Goal: Task Accomplishment & Management: Use online tool/utility

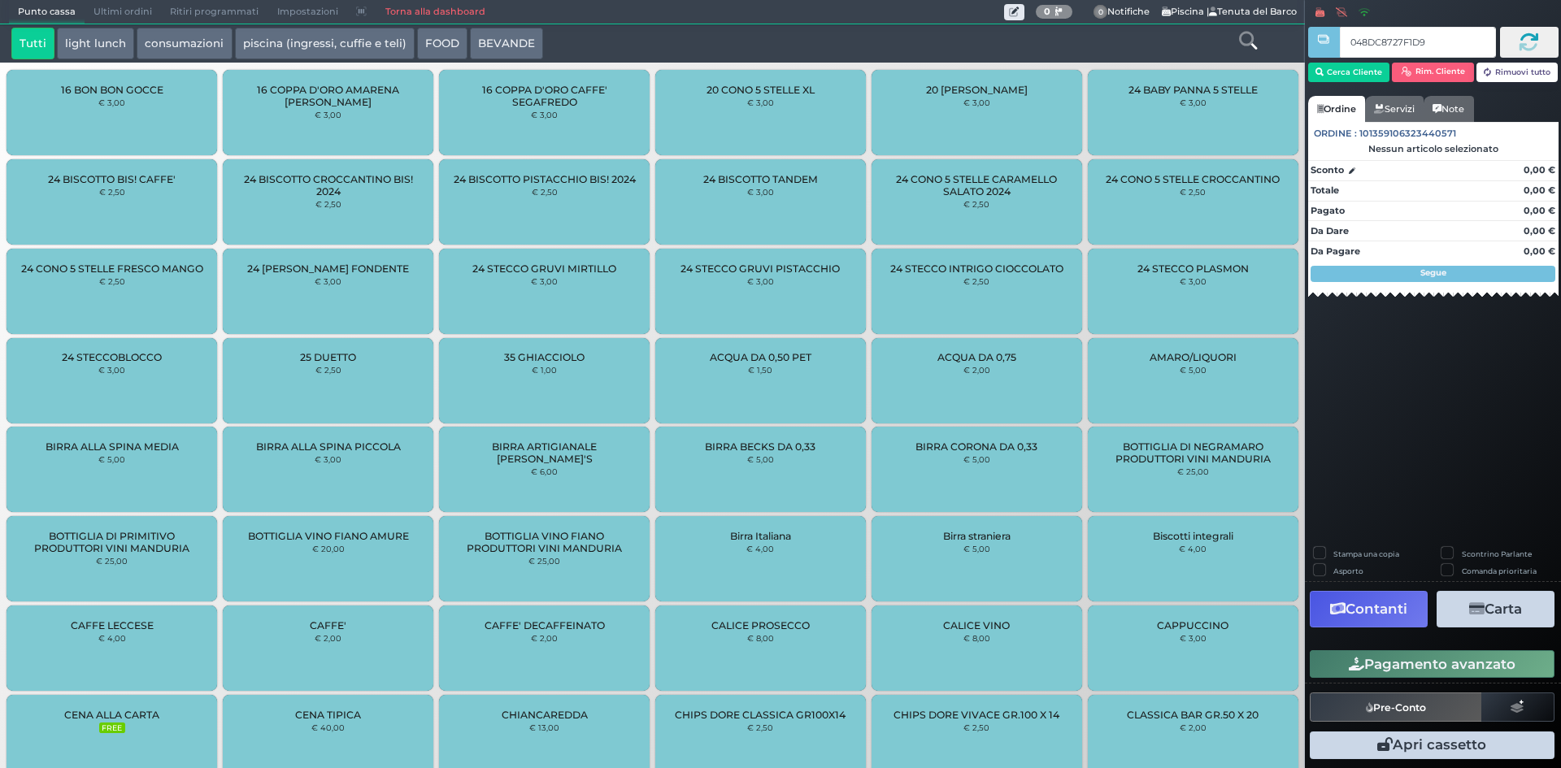
type input "048DC8727F1D90"
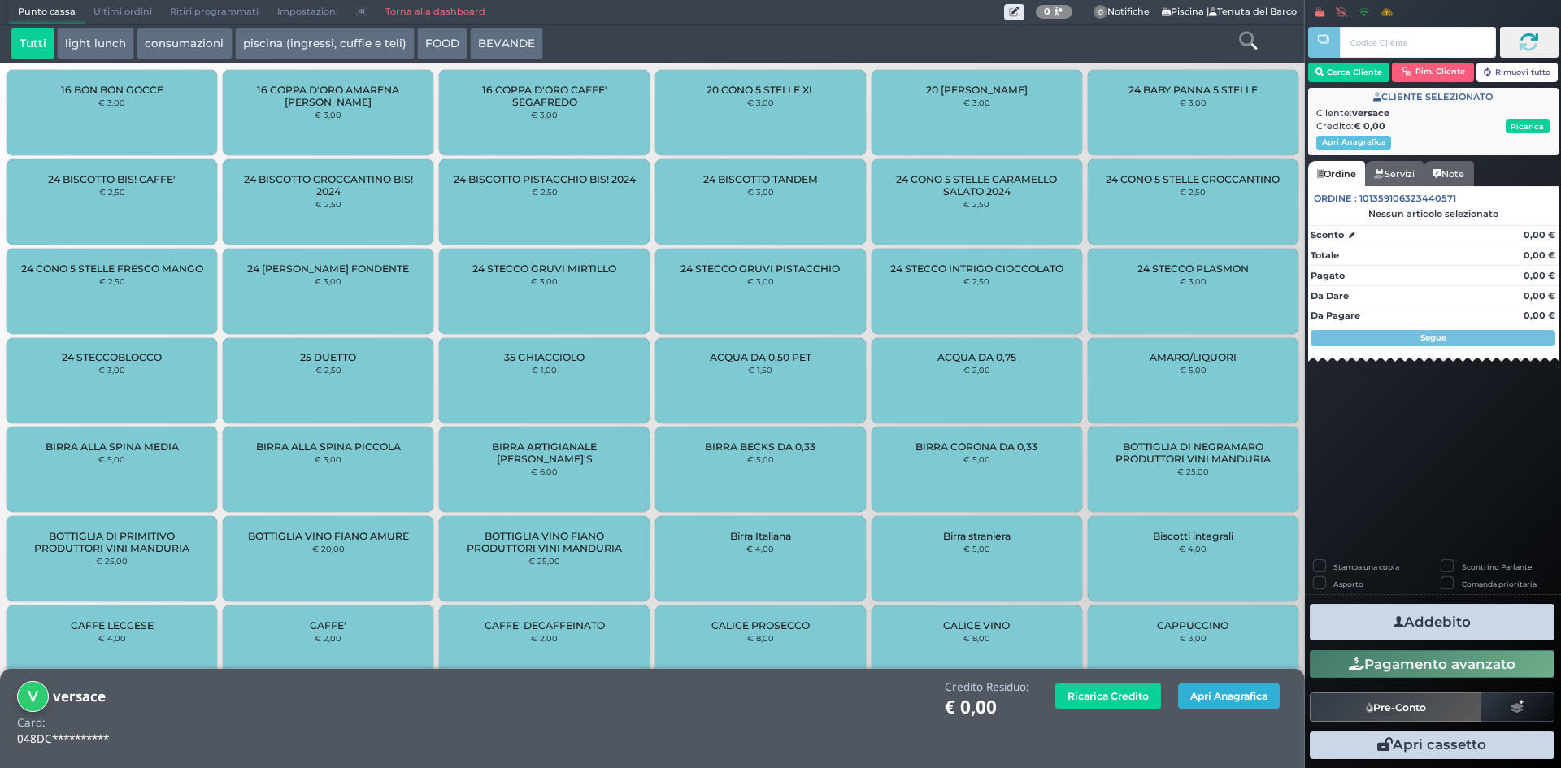
click at [1230, 694] on button "Apri Anagrafica" at bounding box center [1229, 696] width 102 height 25
click at [425, 12] on link "Torna alla dashboard" at bounding box center [435, 12] width 118 height 23
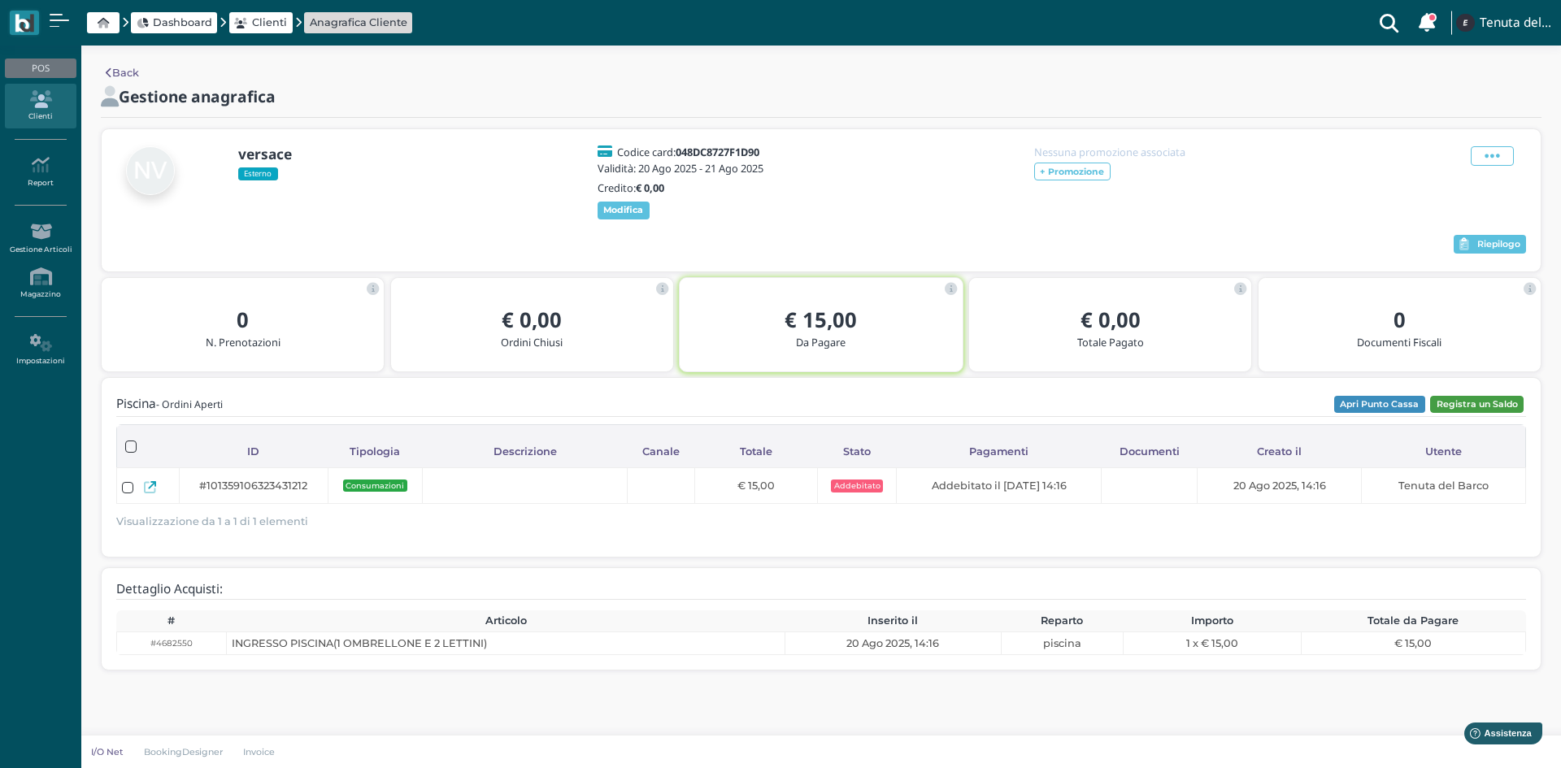
click at [1479, 411] on button "Registra un Saldo" at bounding box center [1477, 405] width 94 height 18
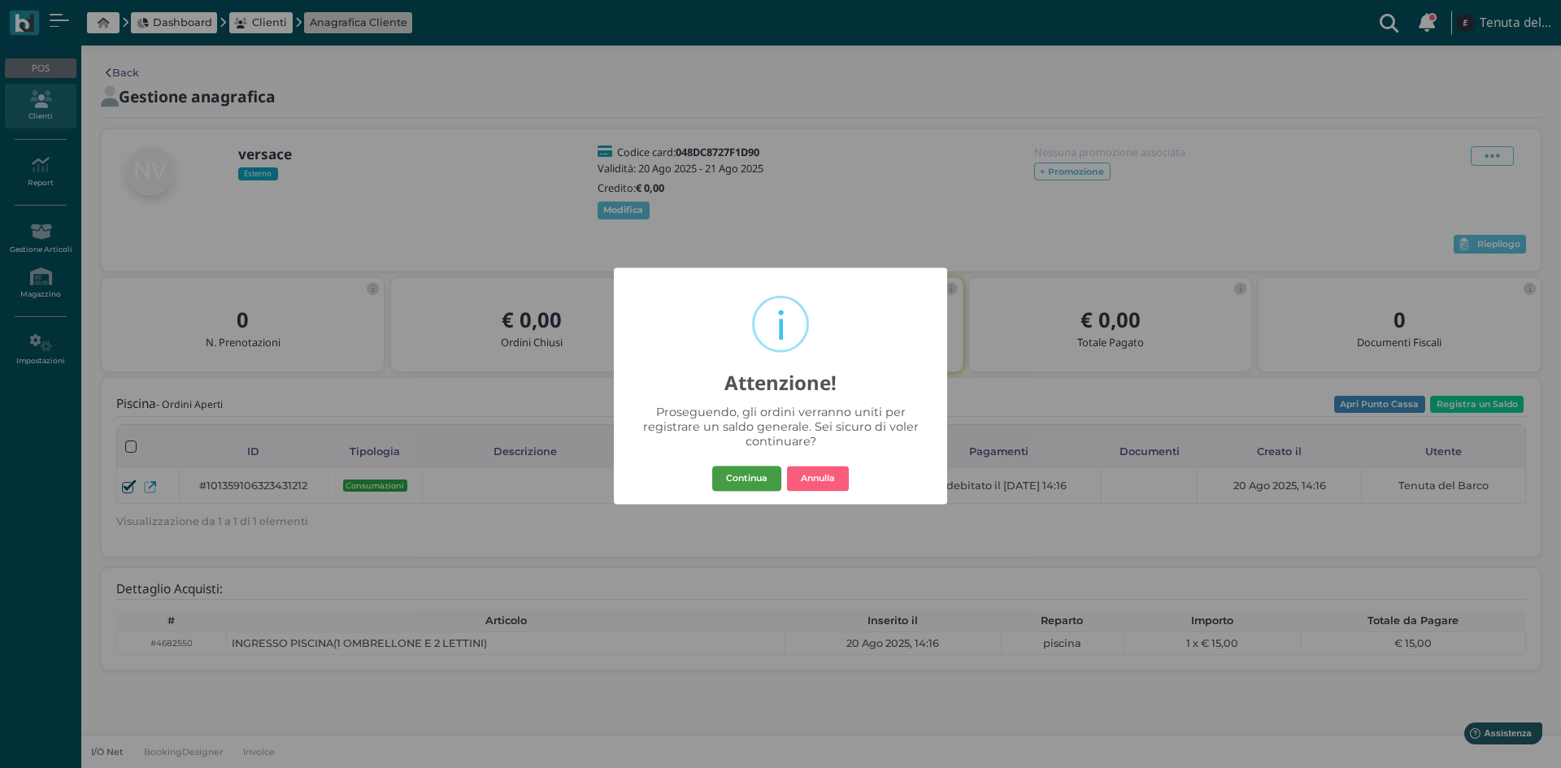
click at [773, 475] on button "Continua" at bounding box center [746, 479] width 69 height 26
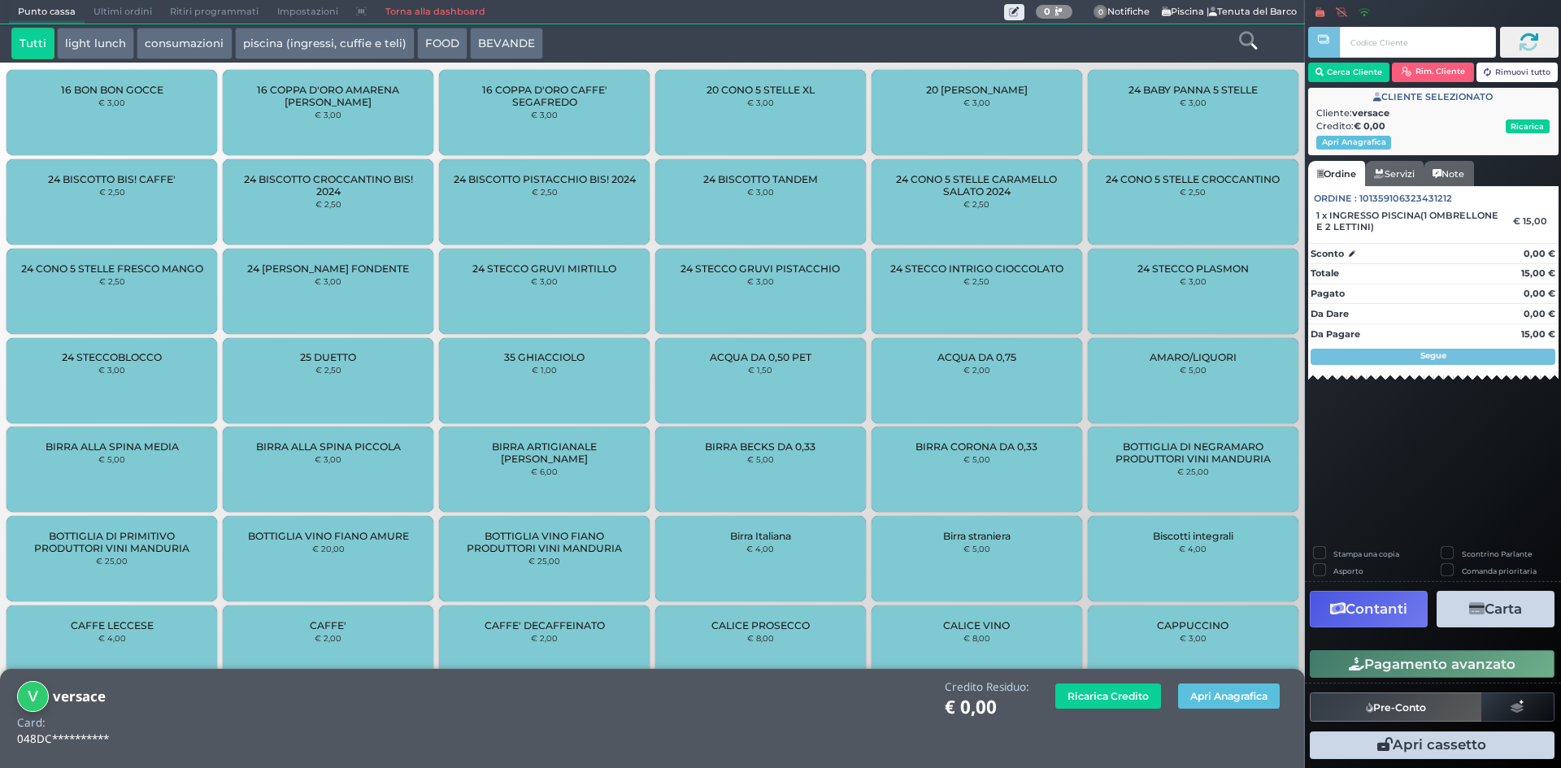
click at [1516, 617] on button "Carta" at bounding box center [1496, 609] width 118 height 37
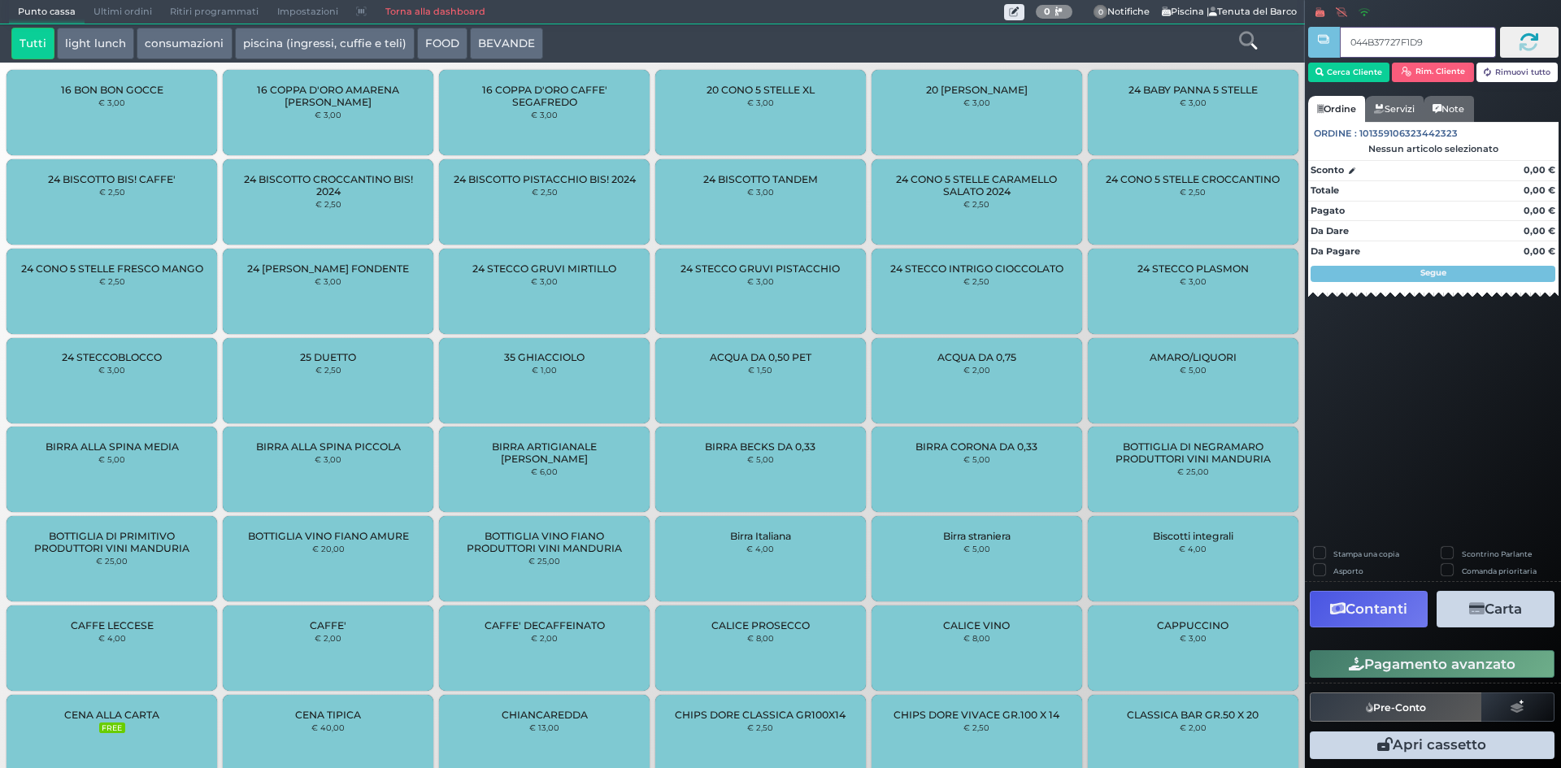
type input "044B37727F1D90"
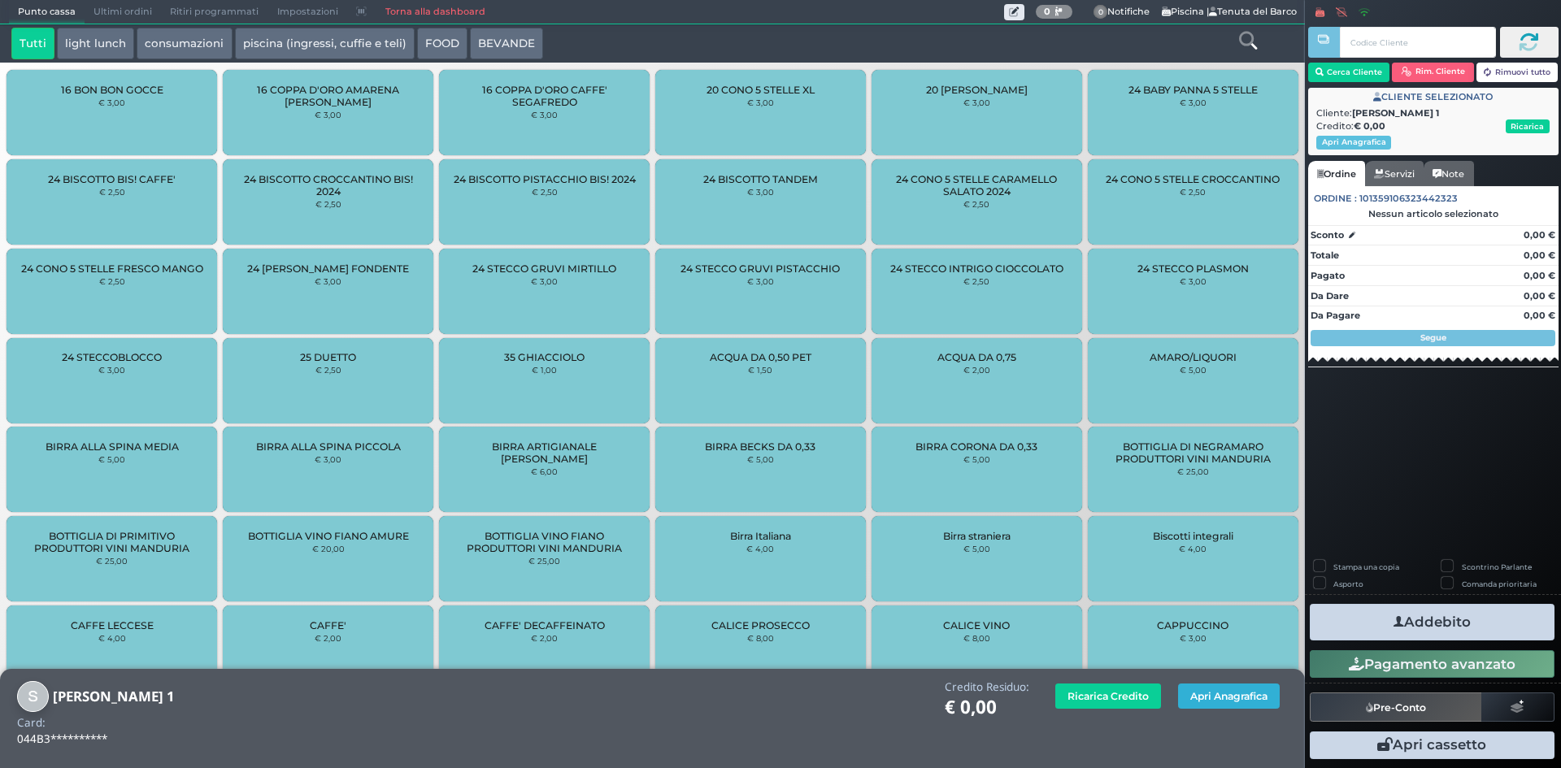
click at [1214, 704] on button "Apri Anagrafica" at bounding box center [1229, 696] width 102 height 25
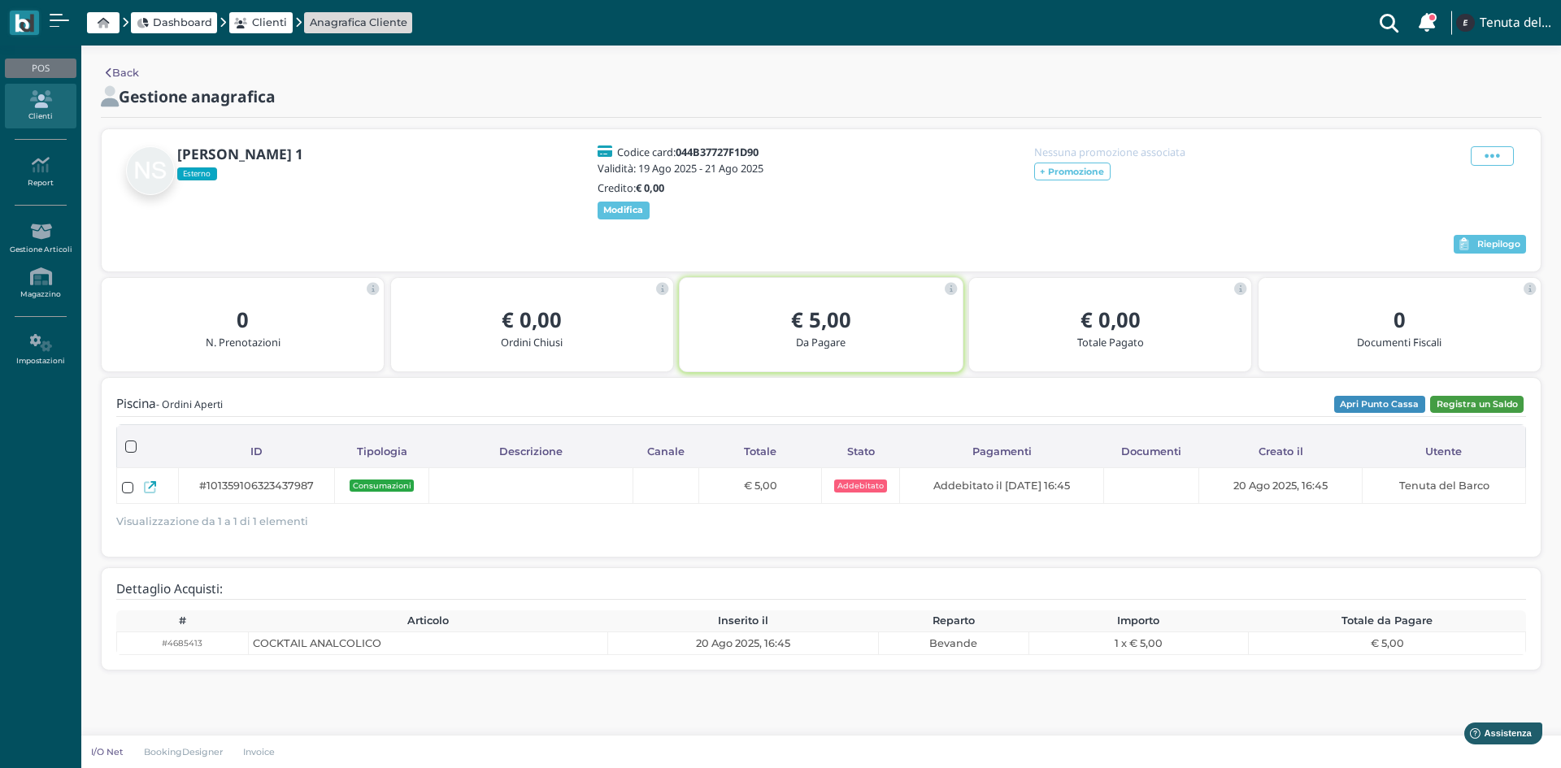
click at [1480, 414] on button "Registra un Saldo" at bounding box center [1477, 405] width 94 height 18
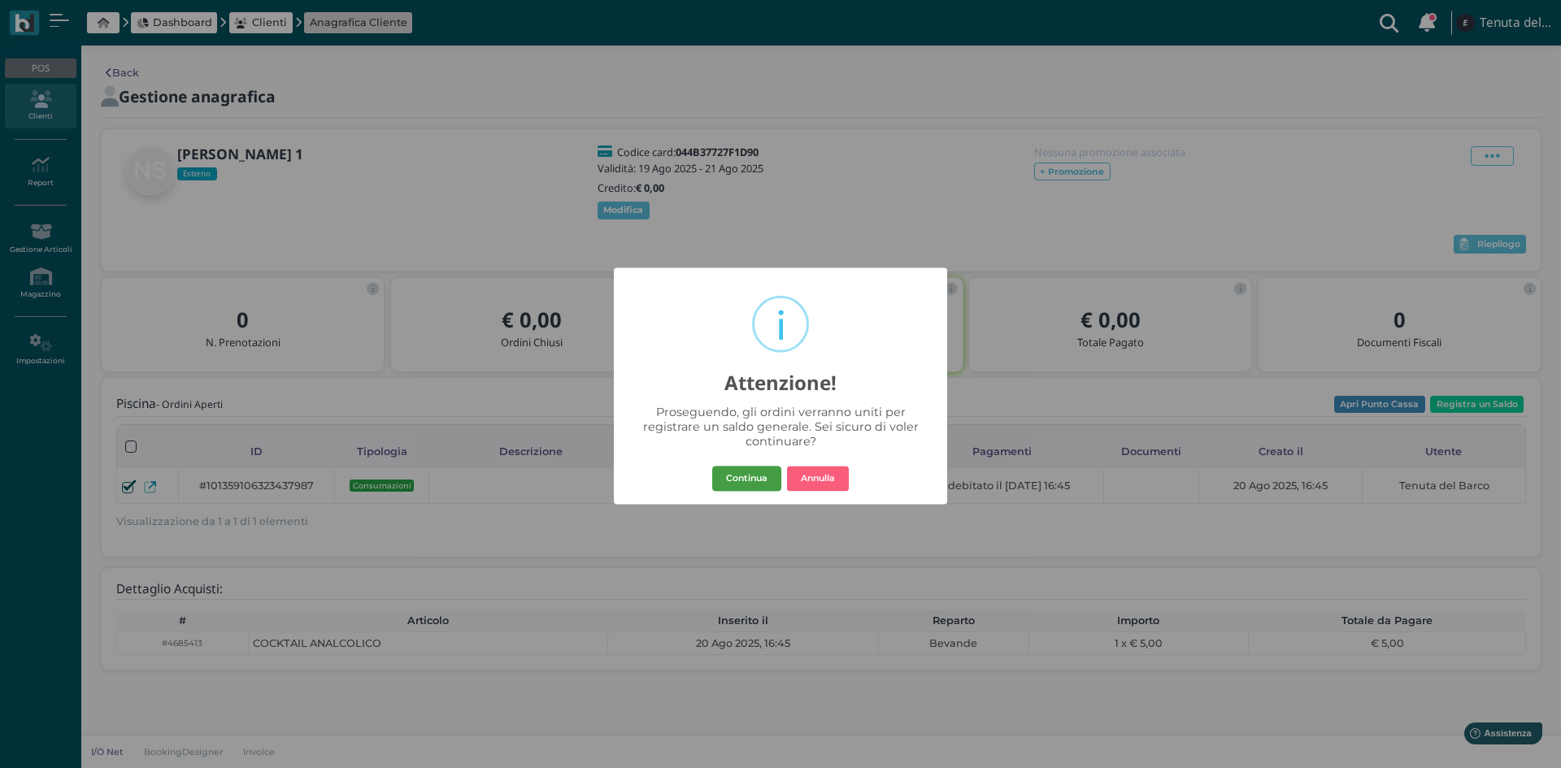
click at [745, 479] on button "Continua" at bounding box center [746, 479] width 69 height 26
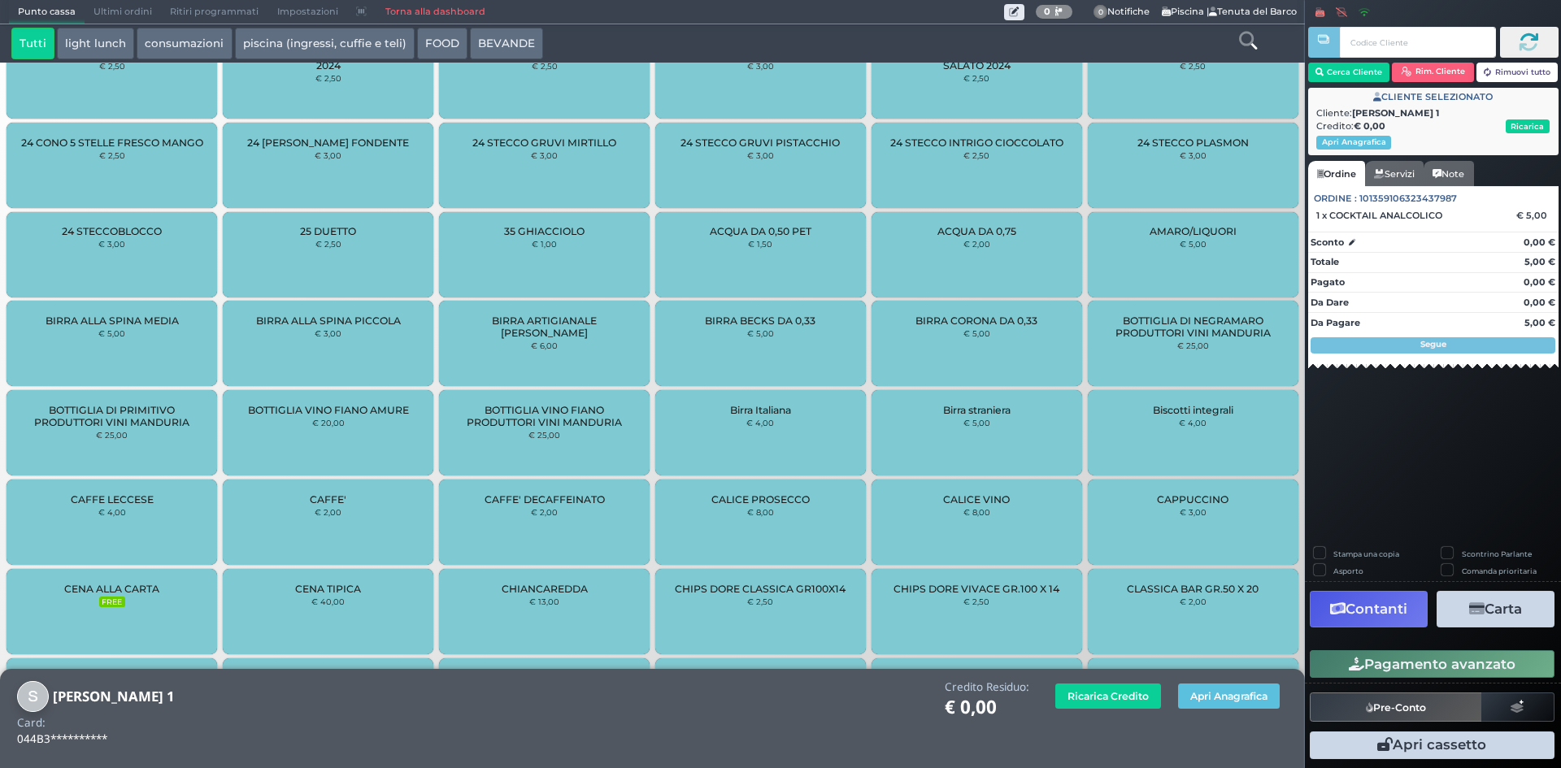
scroll to position [464, 0]
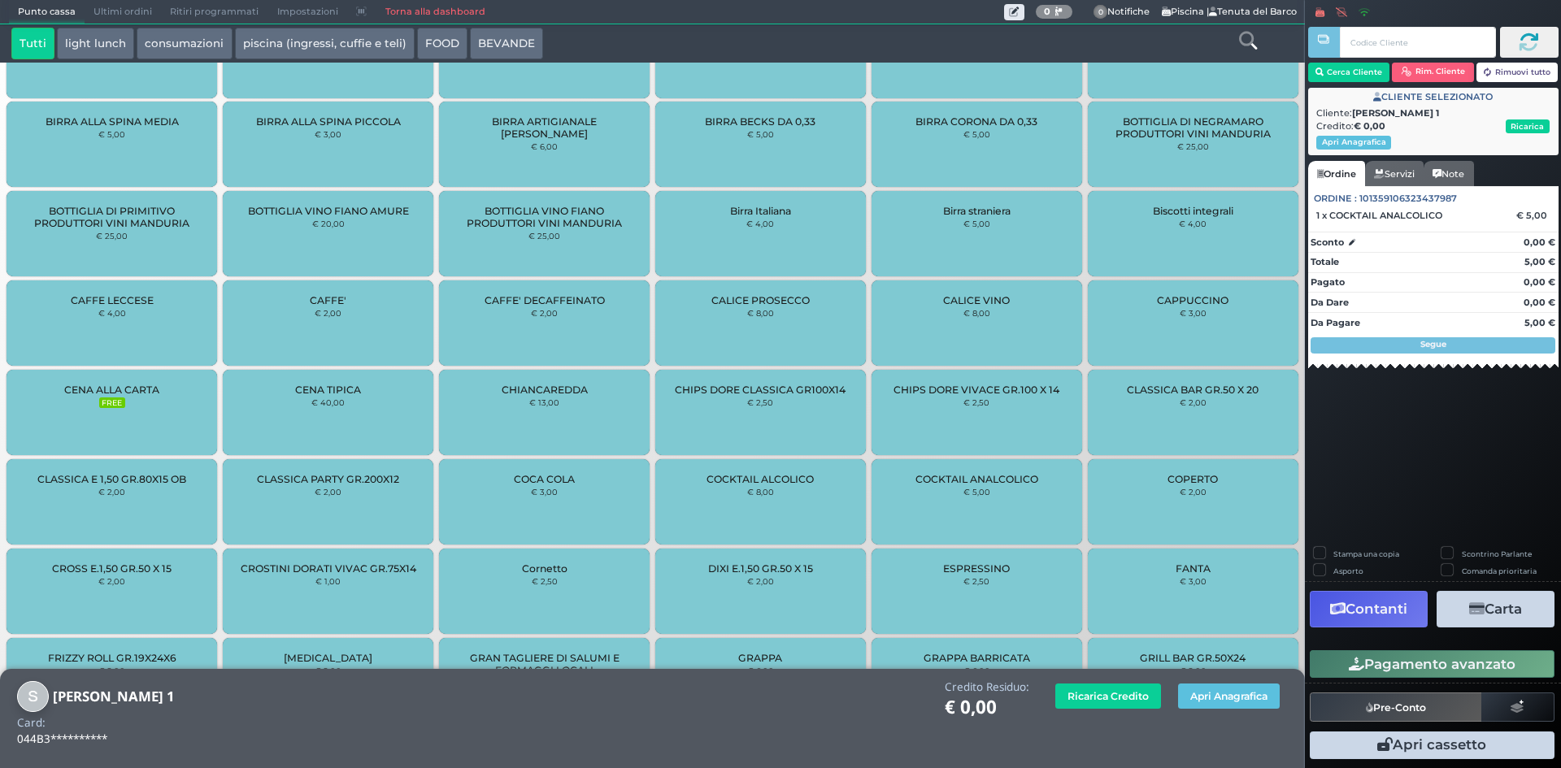
click at [1365, 608] on button "Contanti" at bounding box center [1369, 609] width 118 height 37
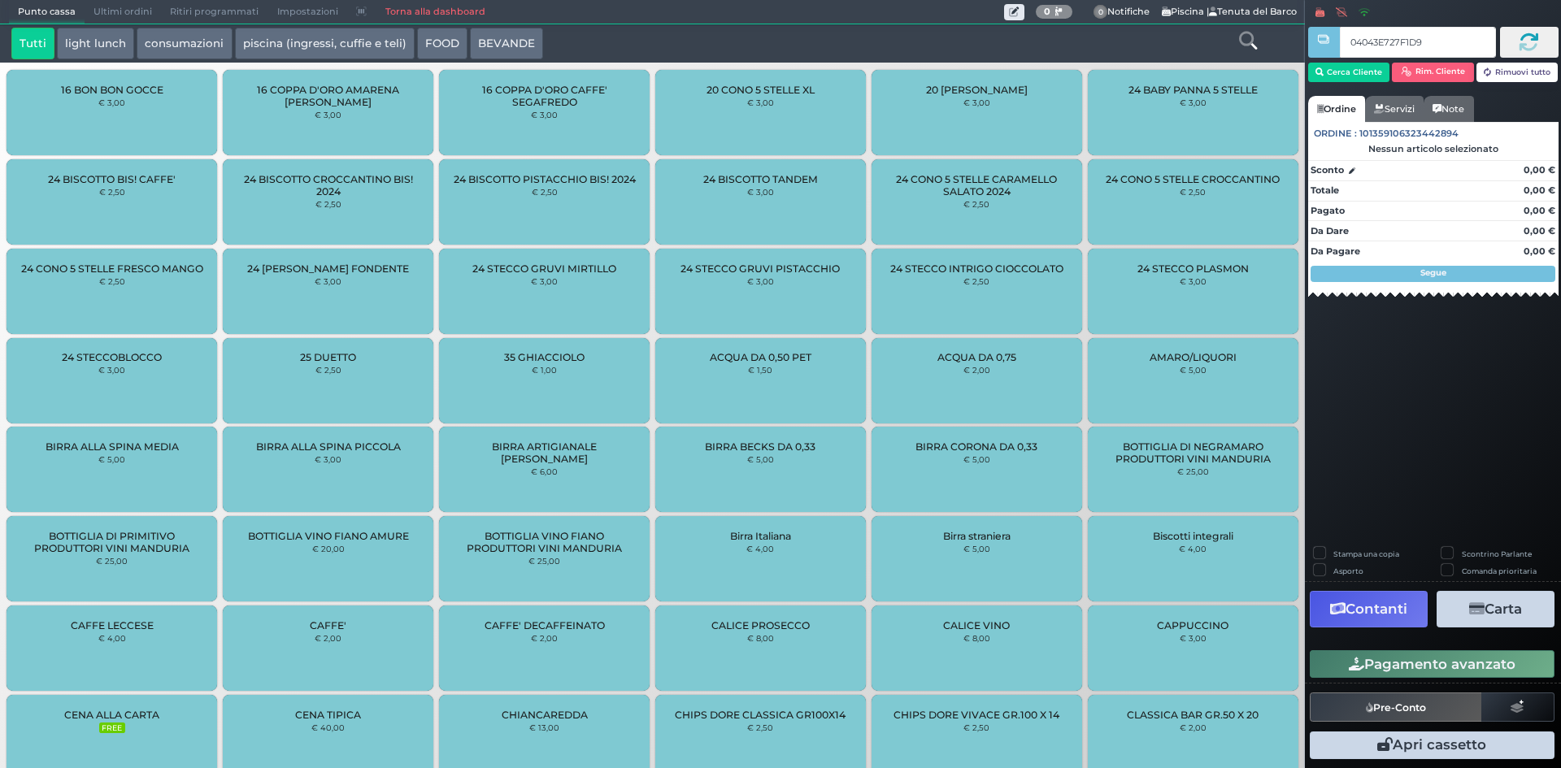
type input "04043E727F1D95"
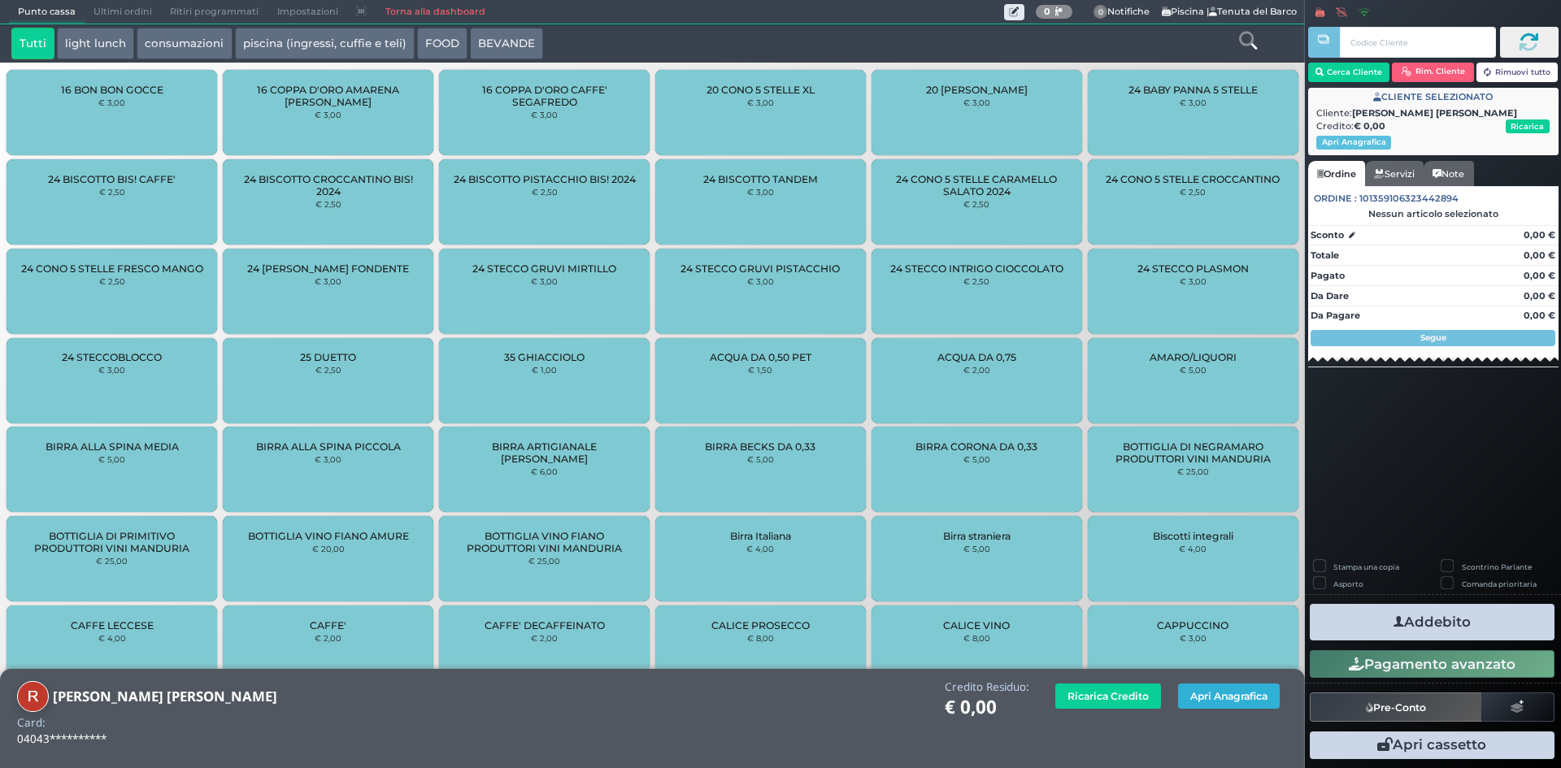
click at [1208, 707] on button "Apri Anagrafica" at bounding box center [1229, 696] width 102 height 25
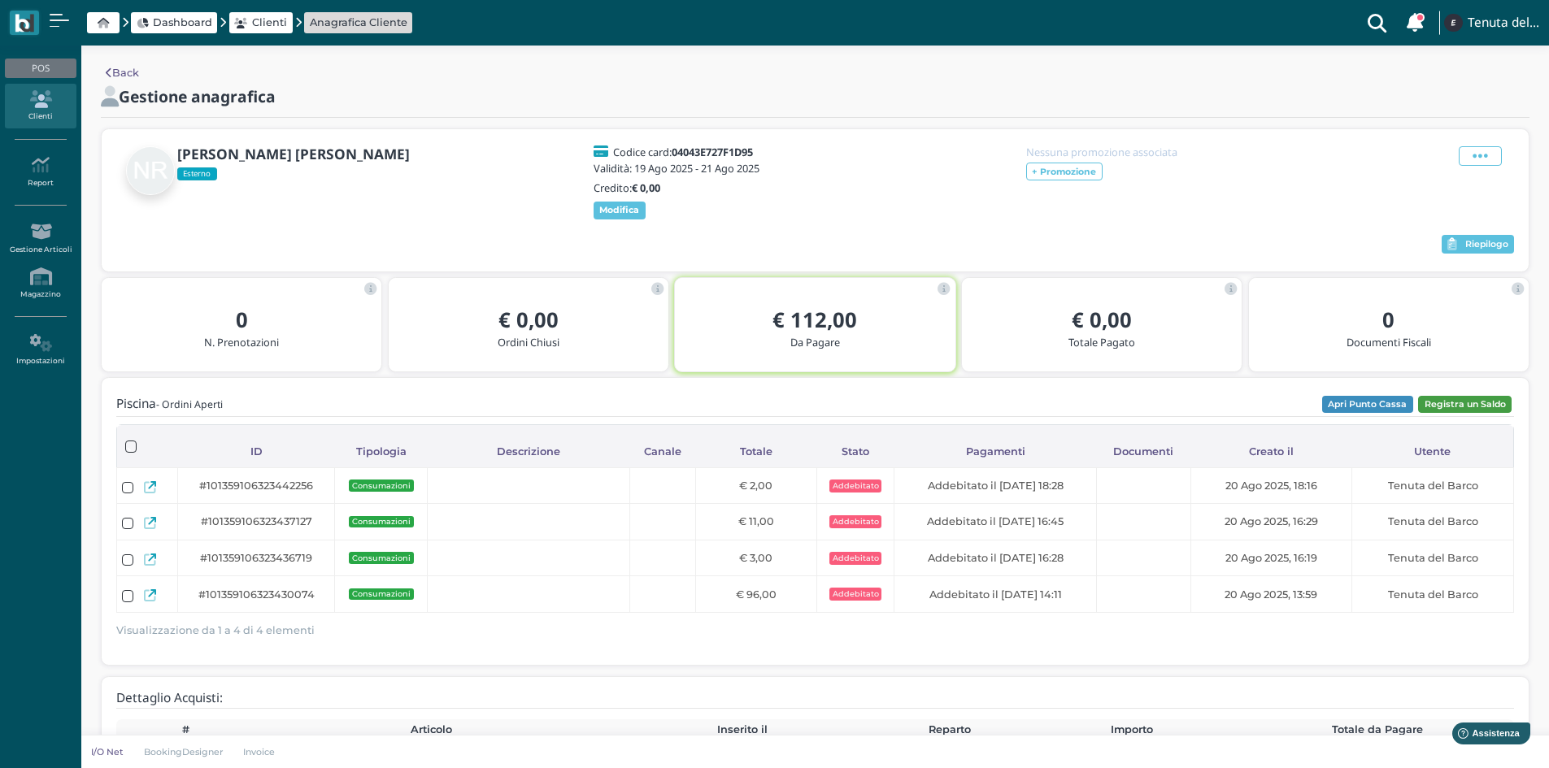
click at [1485, 414] on button "Registra un Saldo" at bounding box center [1465, 405] width 94 height 18
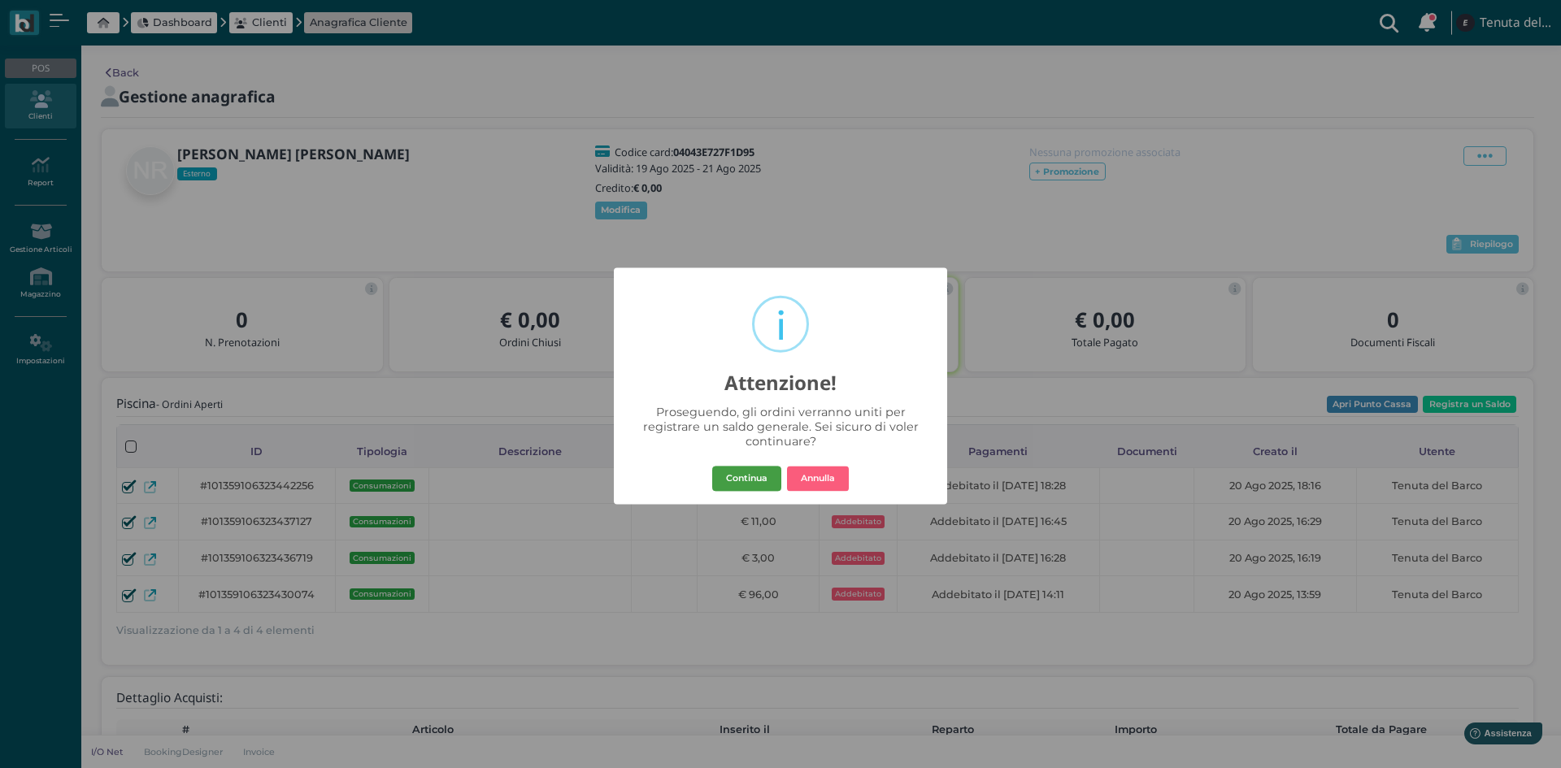
click at [737, 476] on button "Continua" at bounding box center [746, 479] width 69 height 26
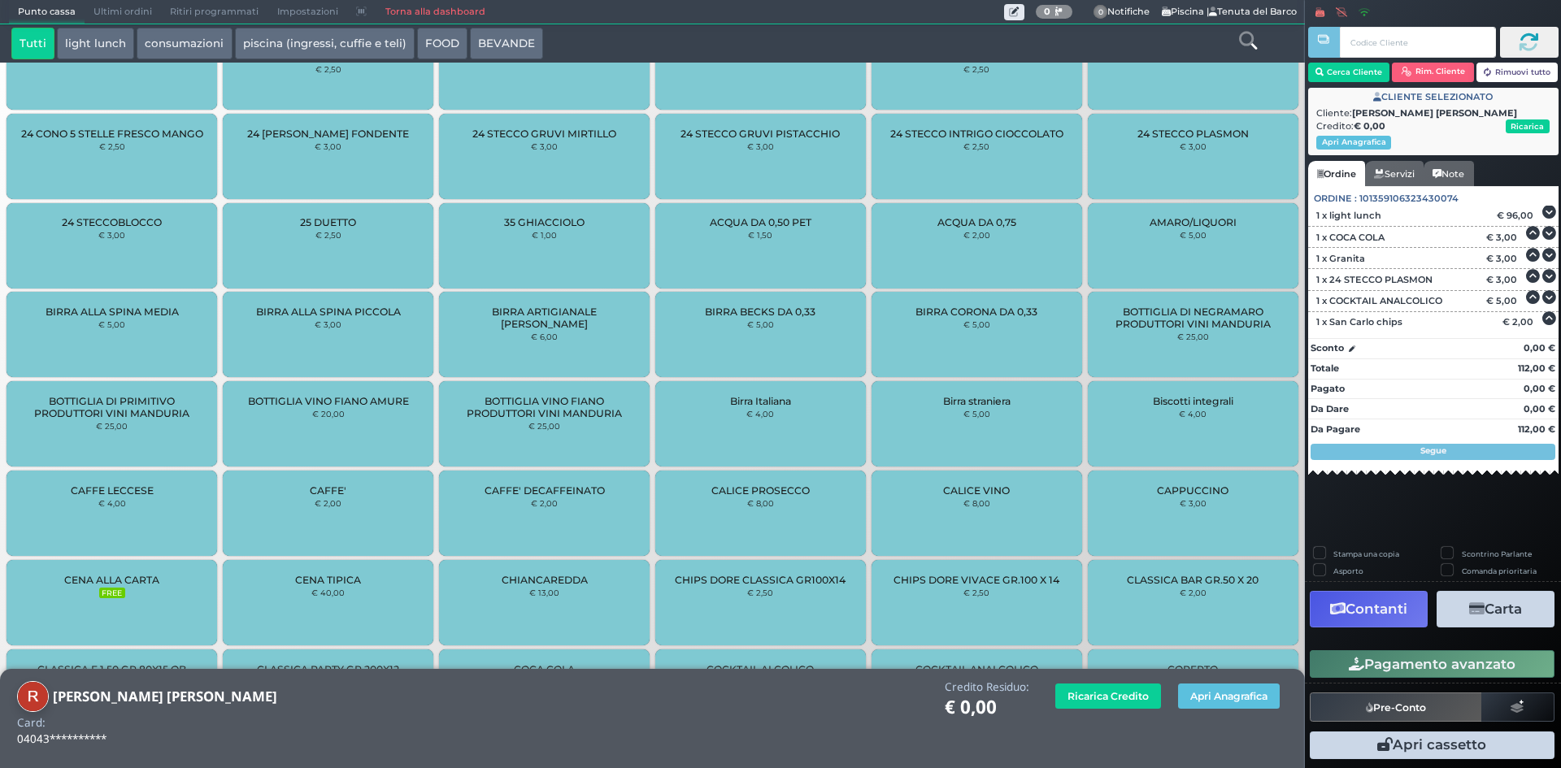
scroll to position [464, 0]
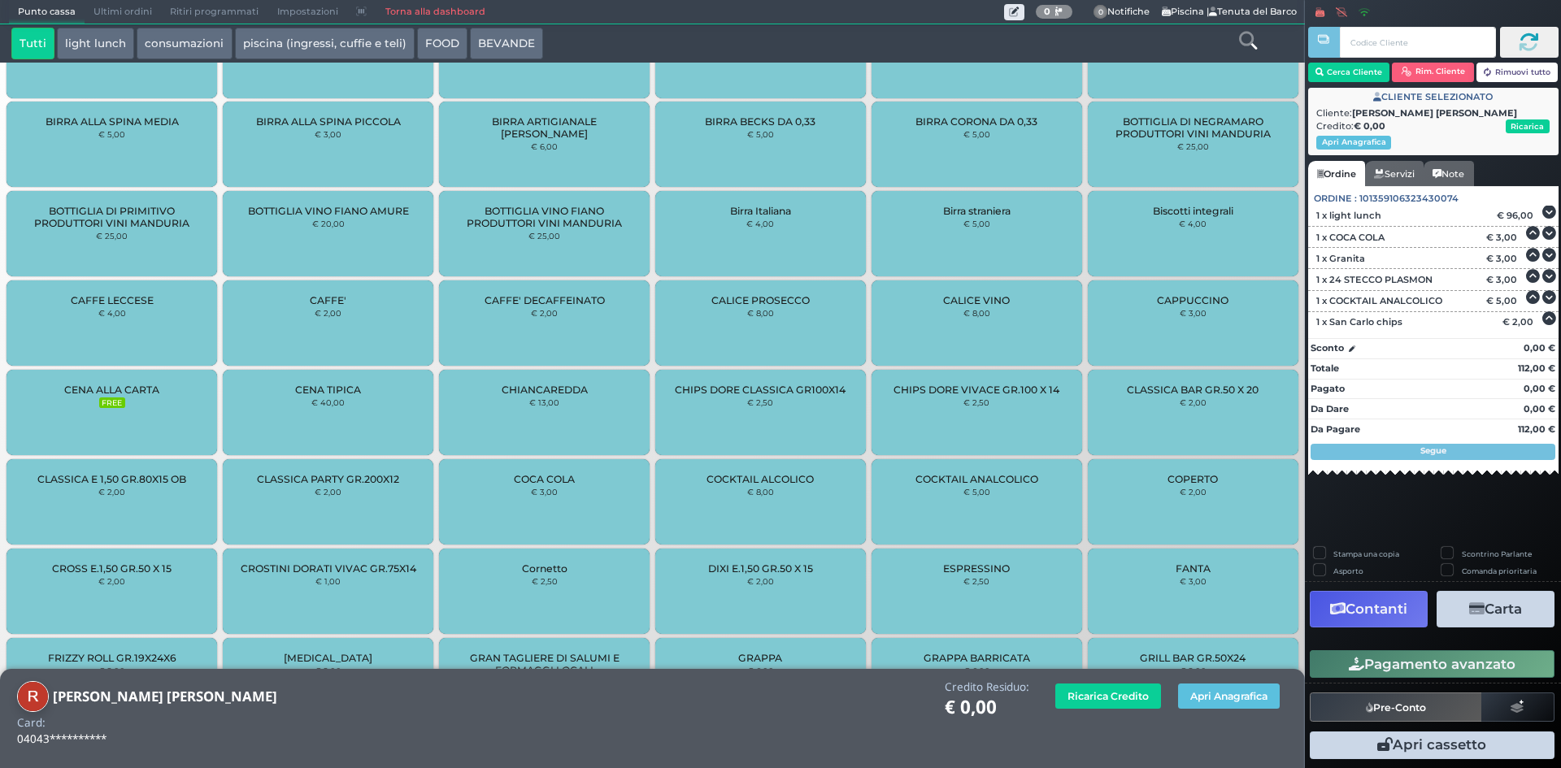
click at [1472, 606] on icon "button" at bounding box center [1476, 610] width 15 height 14
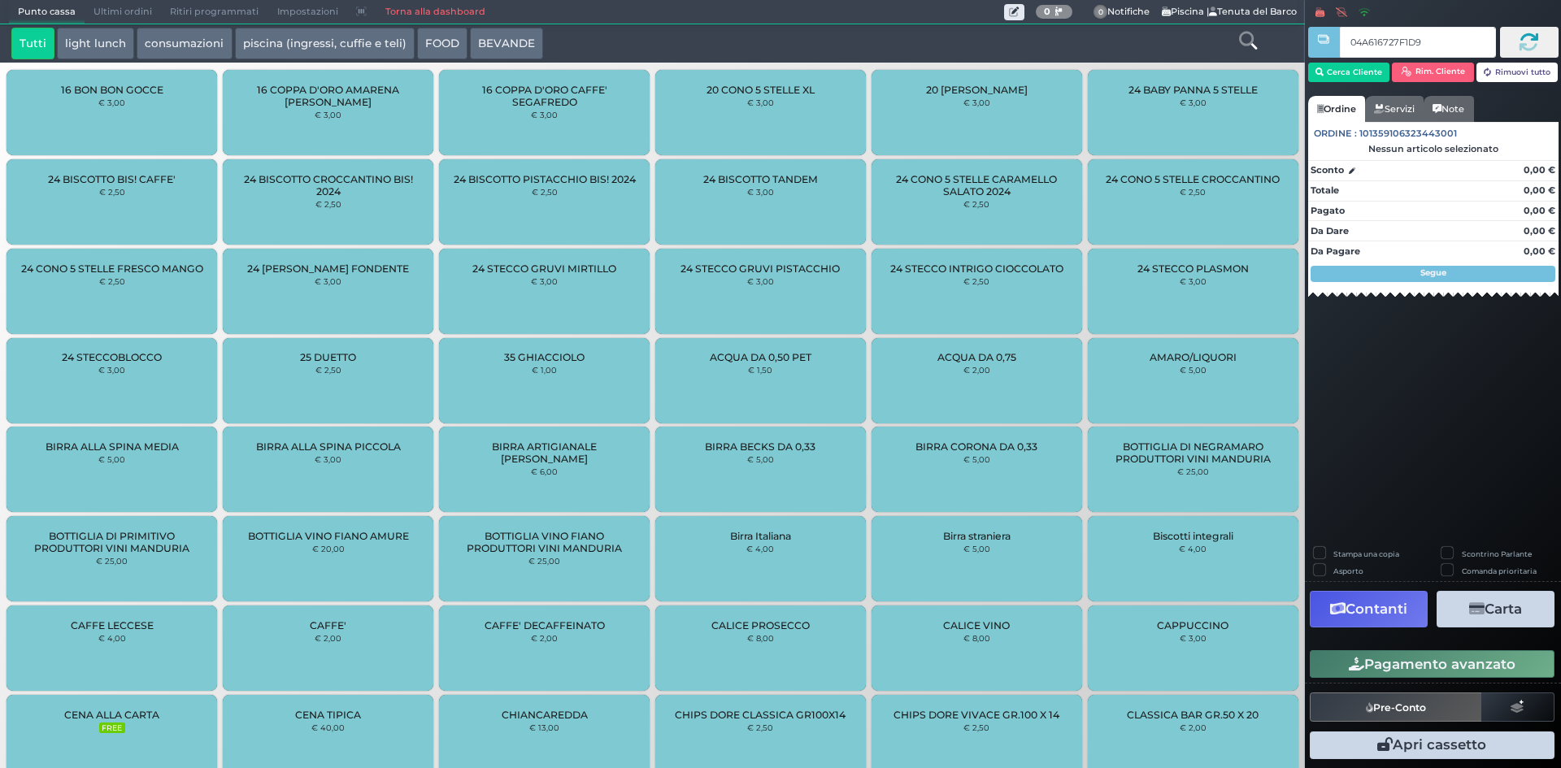
type input "04A616727F1D90"
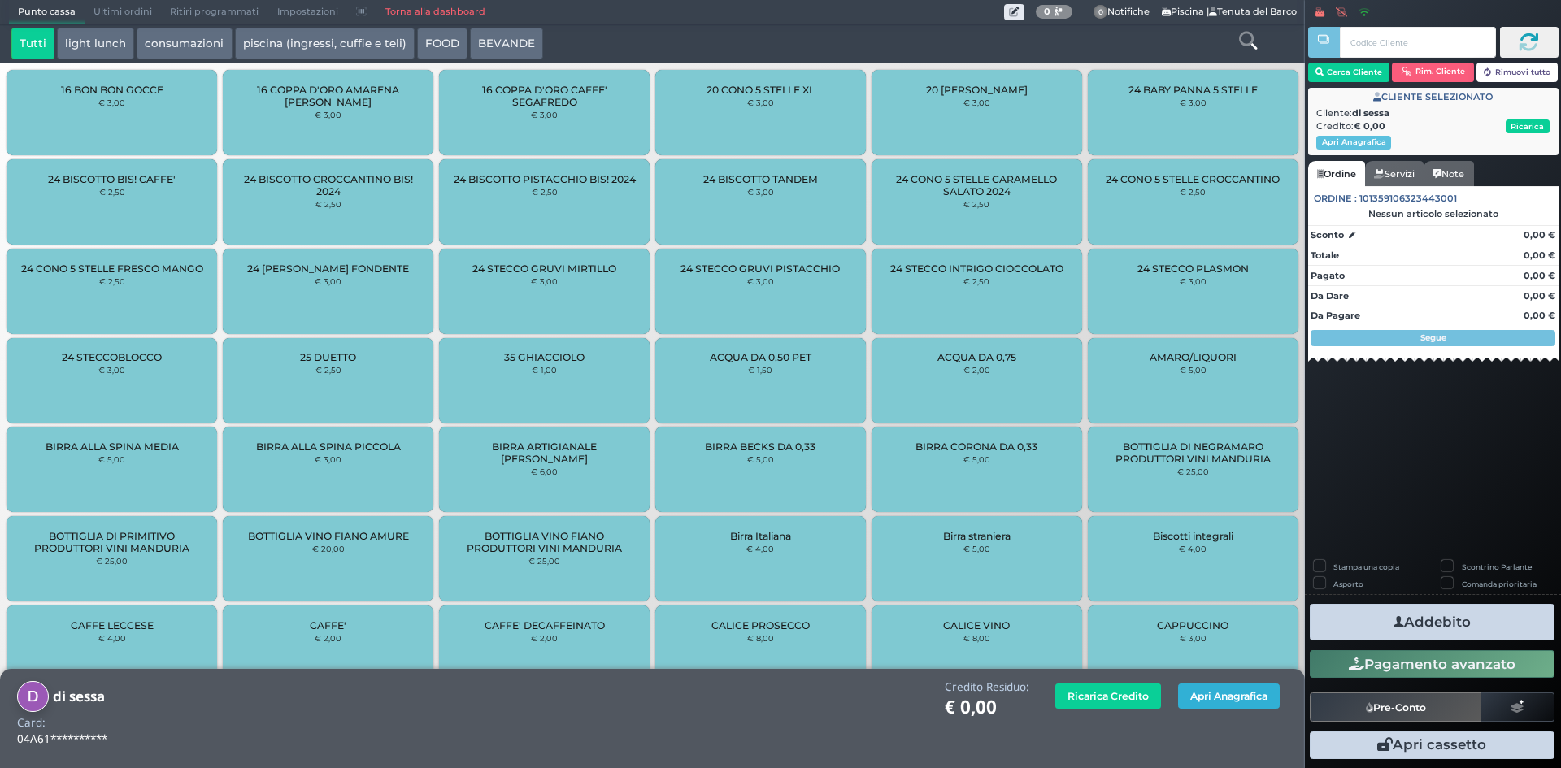
click at [1239, 698] on button "Apri Anagrafica" at bounding box center [1229, 696] width 102 height 25
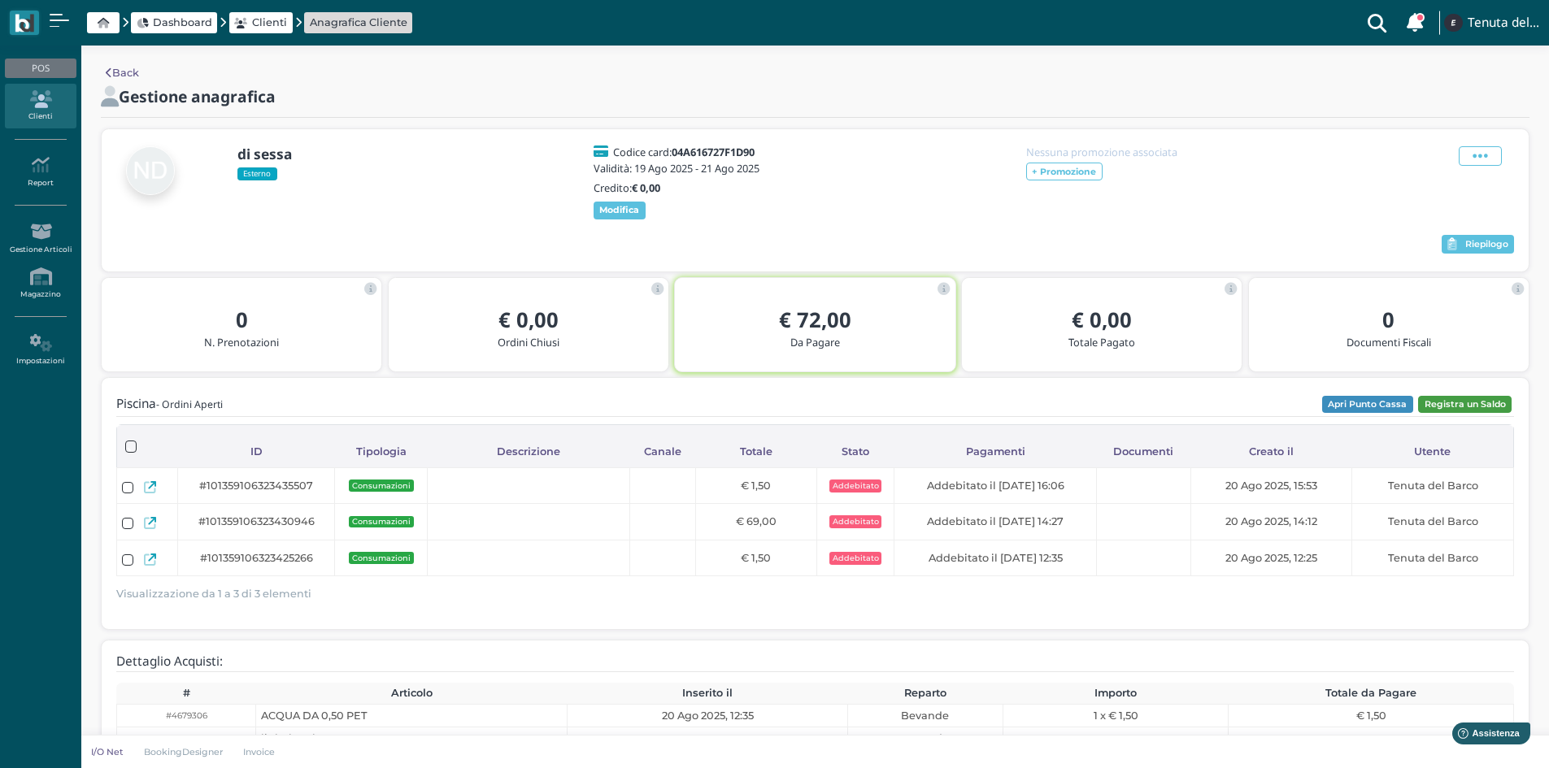
click at [1451, 414] on button "Registra un Saldo" at bounding box center [1465, 405] width 94 height 18
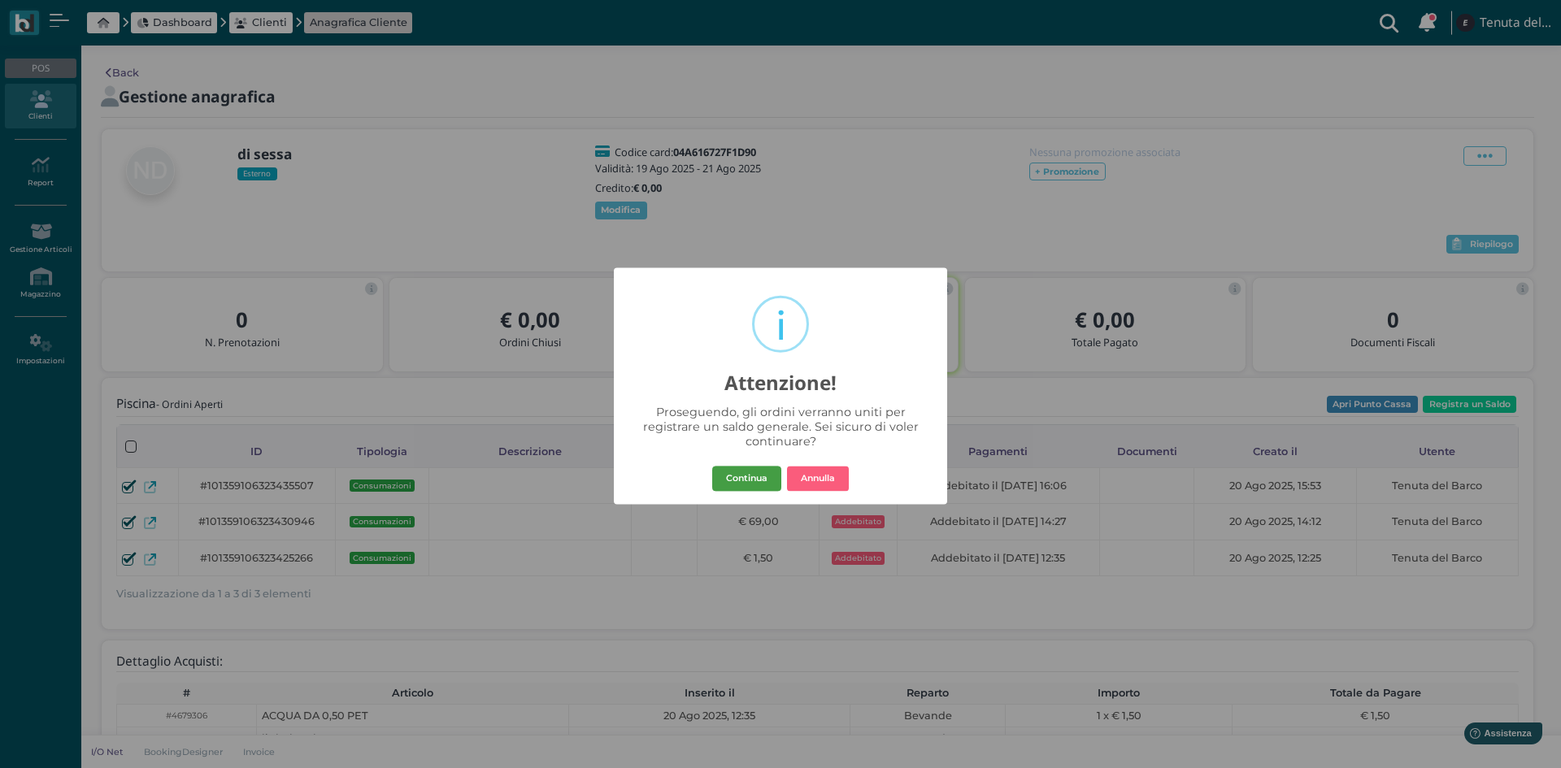
click at [764, 469] on button "Continua" at bounding box center [746, 479] width 69 height 26
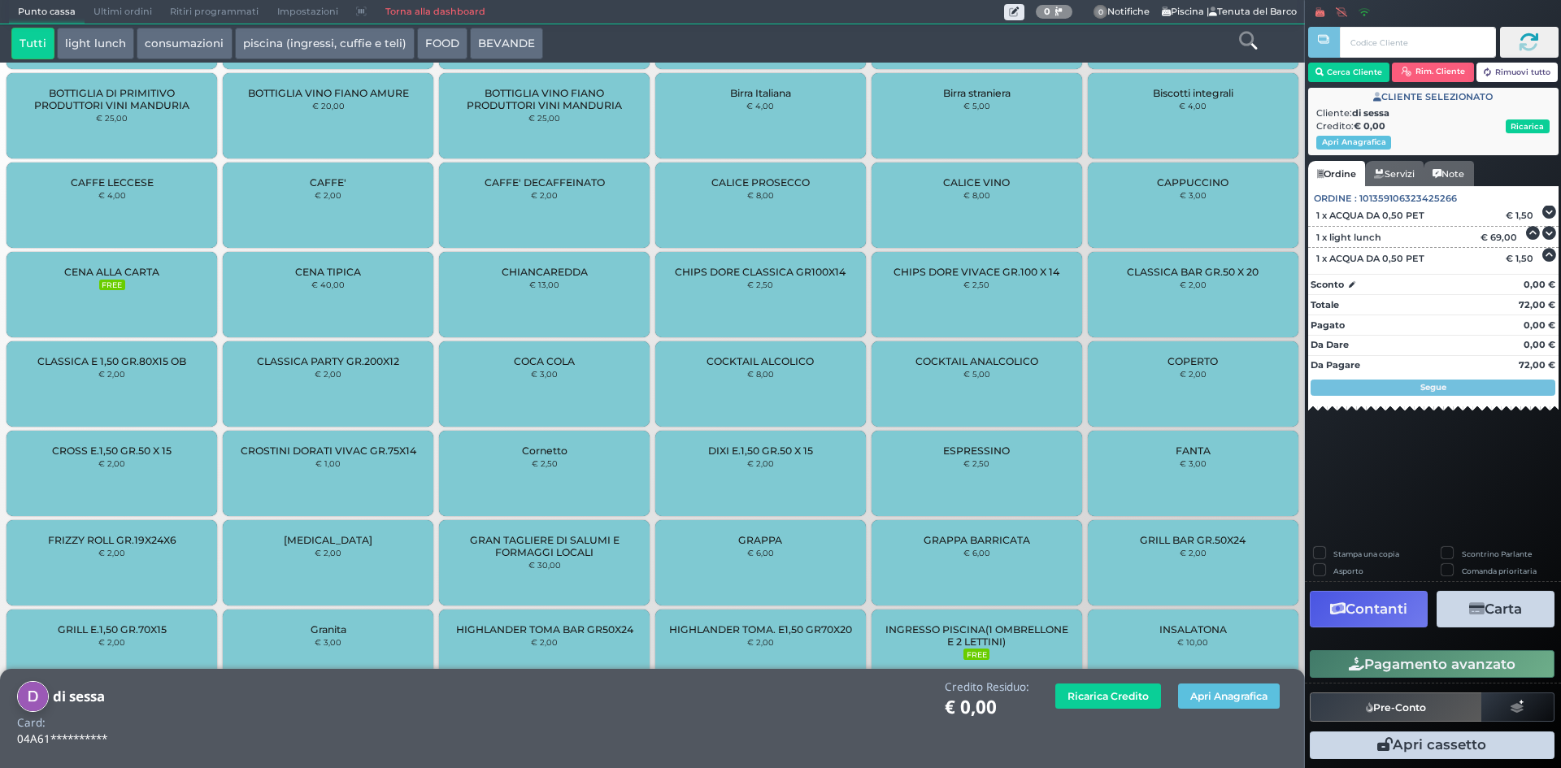
scroll to position [813, 0]
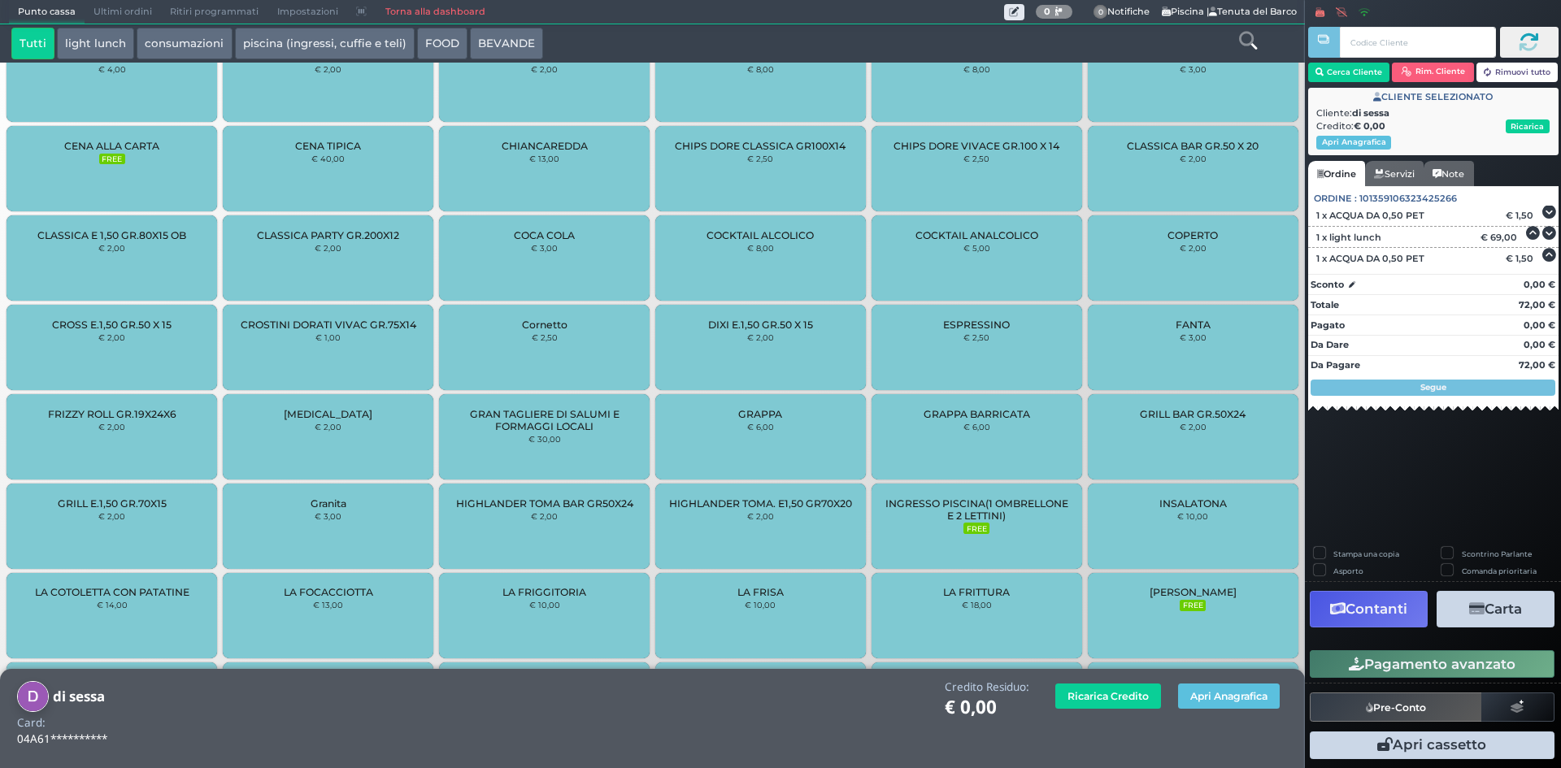
click at [1387, 607] on button "Contanti" at bounding box center [1369, 609] width 118 height 37
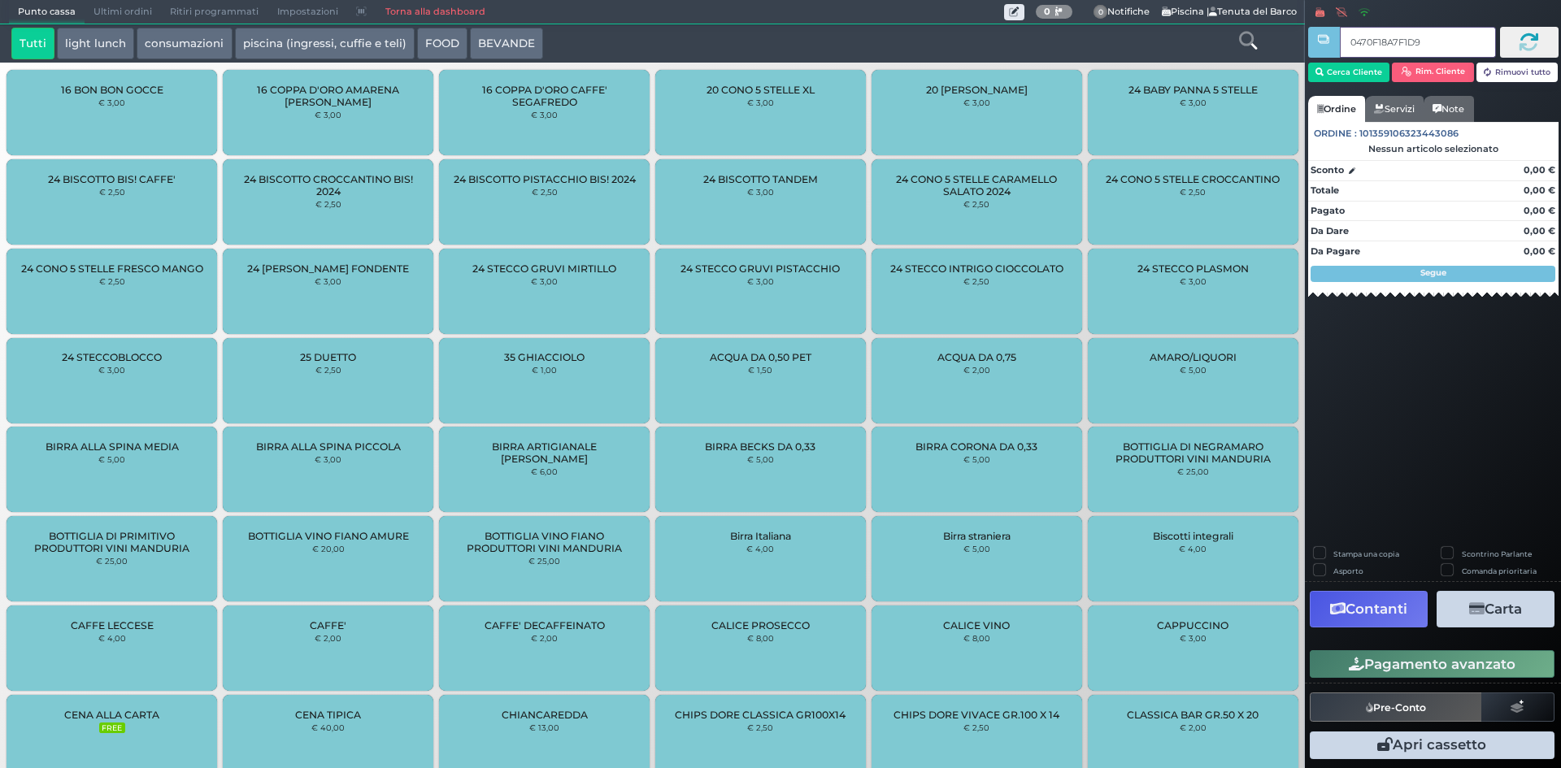
type input "0470F18A7F1D90"
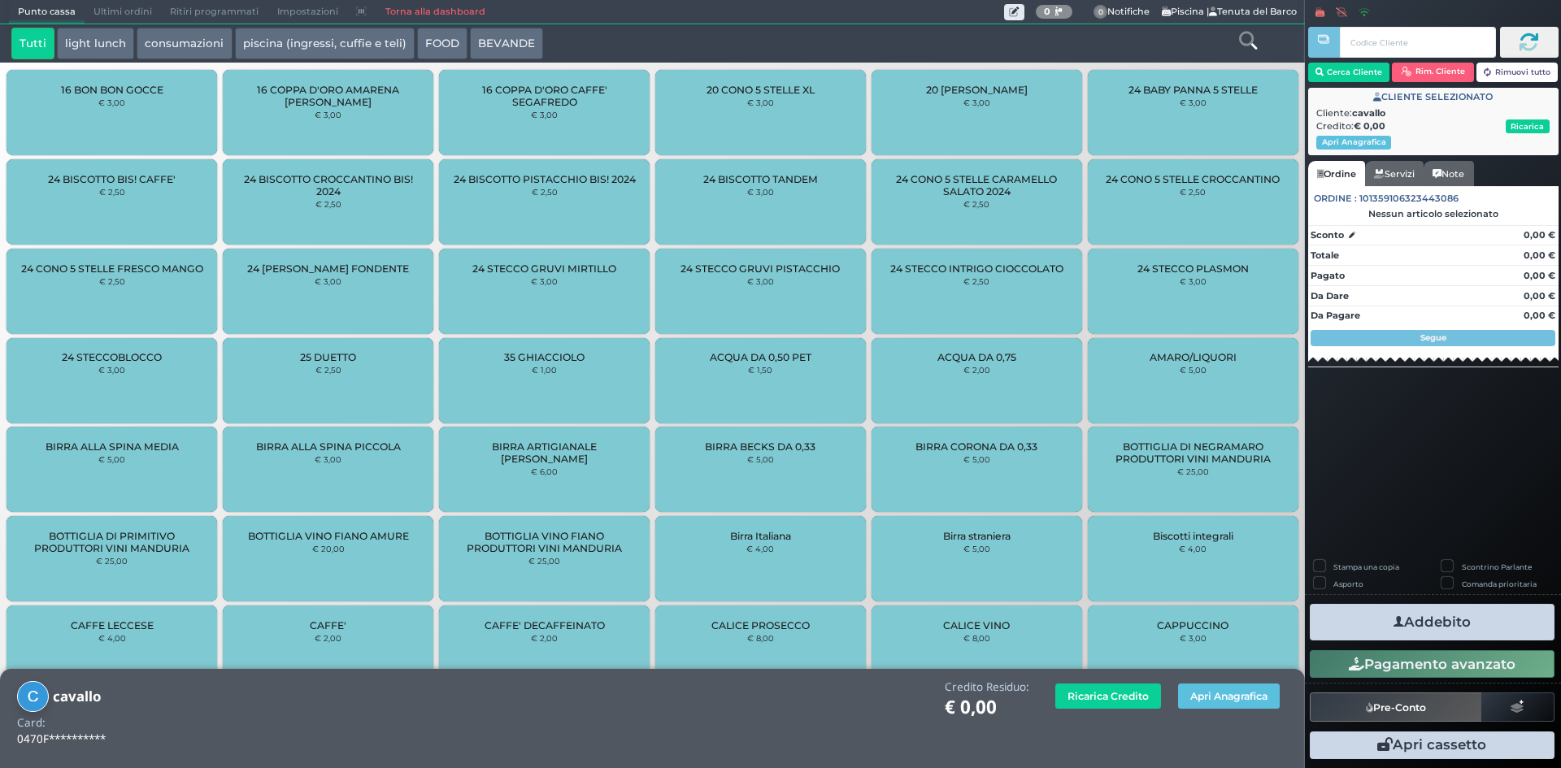
click at [344, 49] on button "piscina (ingressi, cuffie e teli)" at bounding box center [325, 44] width 180 height 33
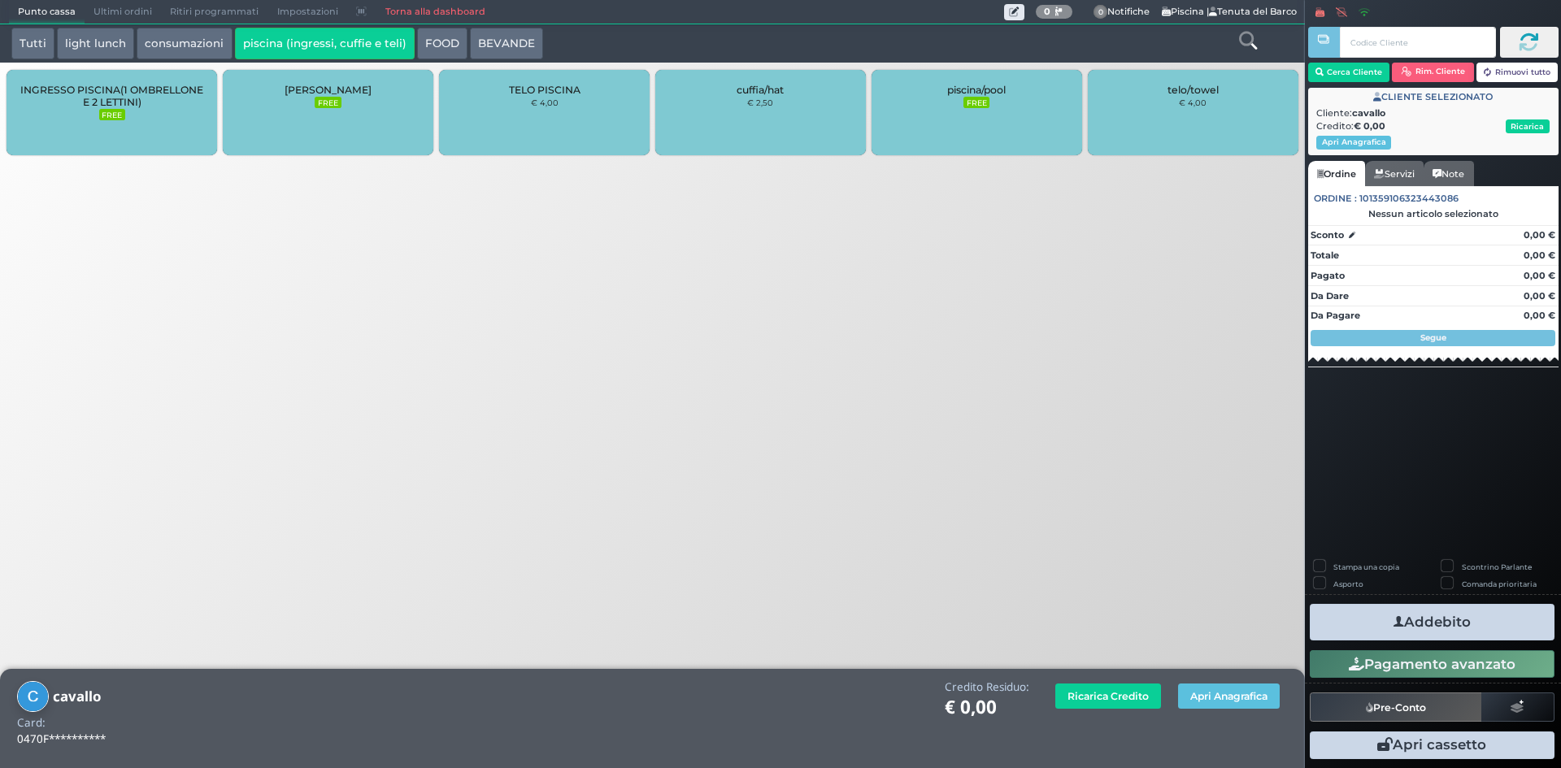
click at [70, 124] on div "INGRESSO PISCINA(1 OMBRELLONE E 2 LETTINI) FREE" at bounding box center [112, 112] width 211 height 85
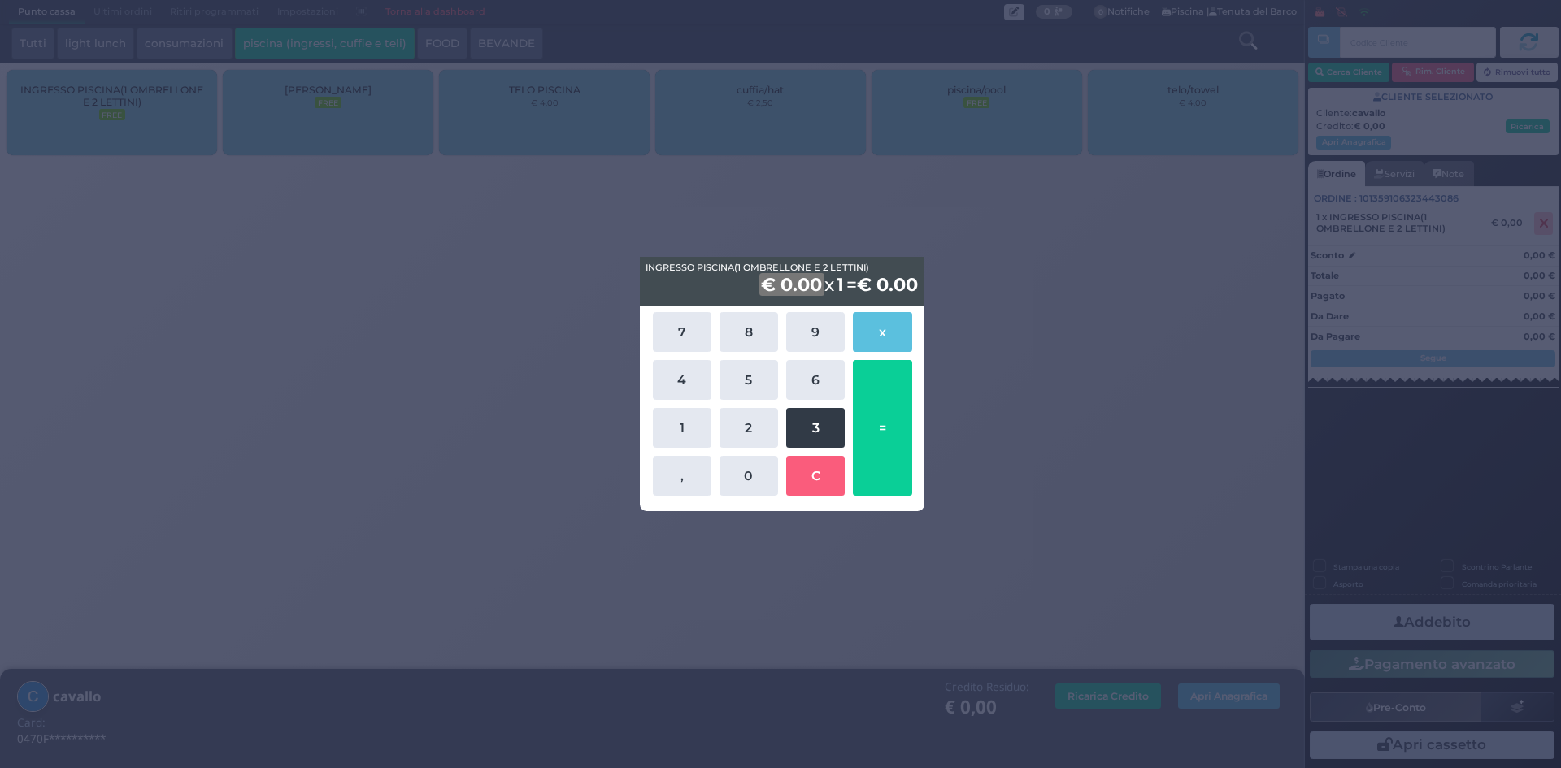
click at [819, 426] on button "3" at bounding box center [815, 428] width 59 height 40
click at [758, 380] on button "5" at bounding box center [749, 380] width 59 height 40
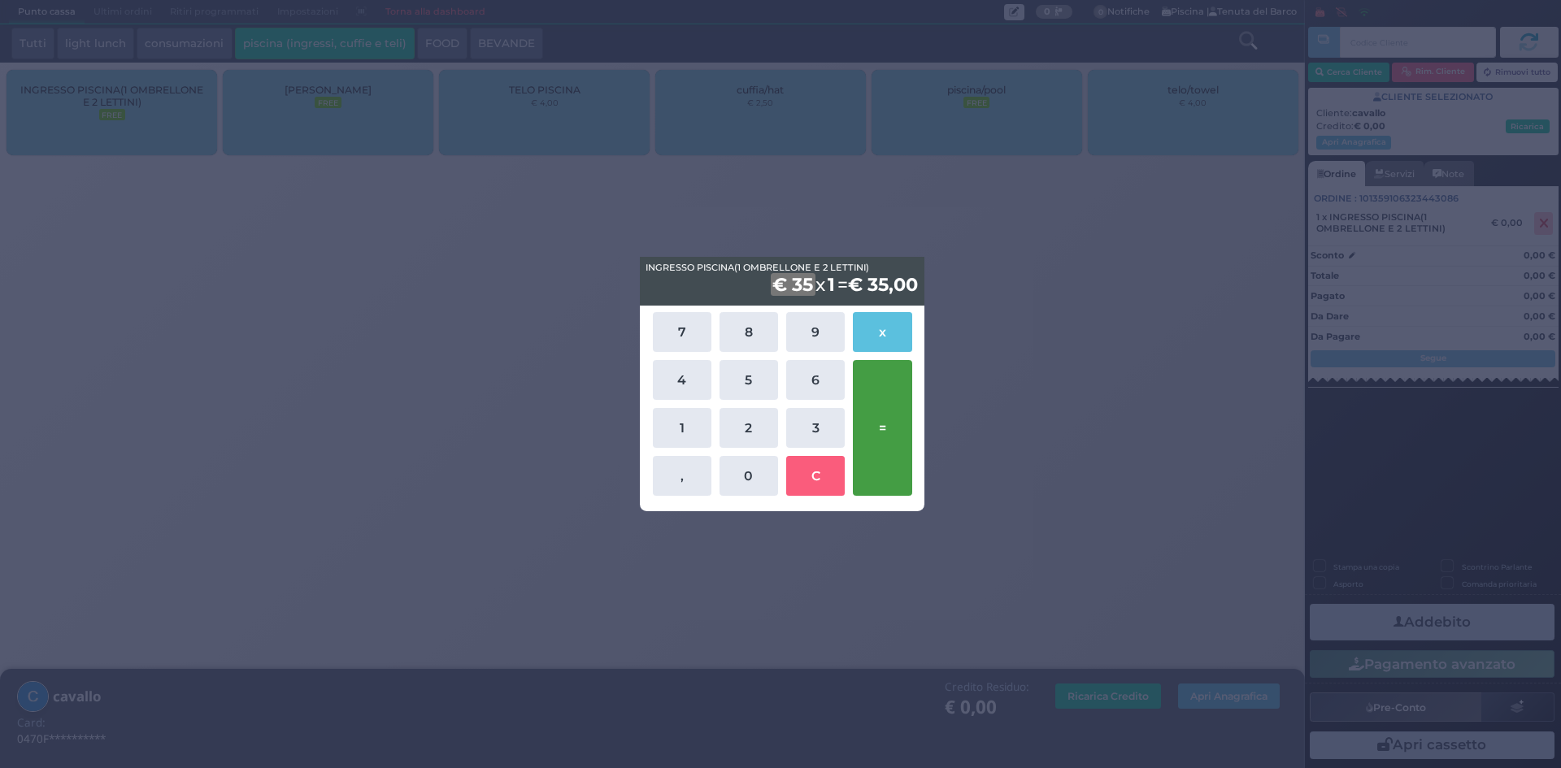
click at [864, 401] on button "=" at bounding box center [882, 428] width 59 height 136
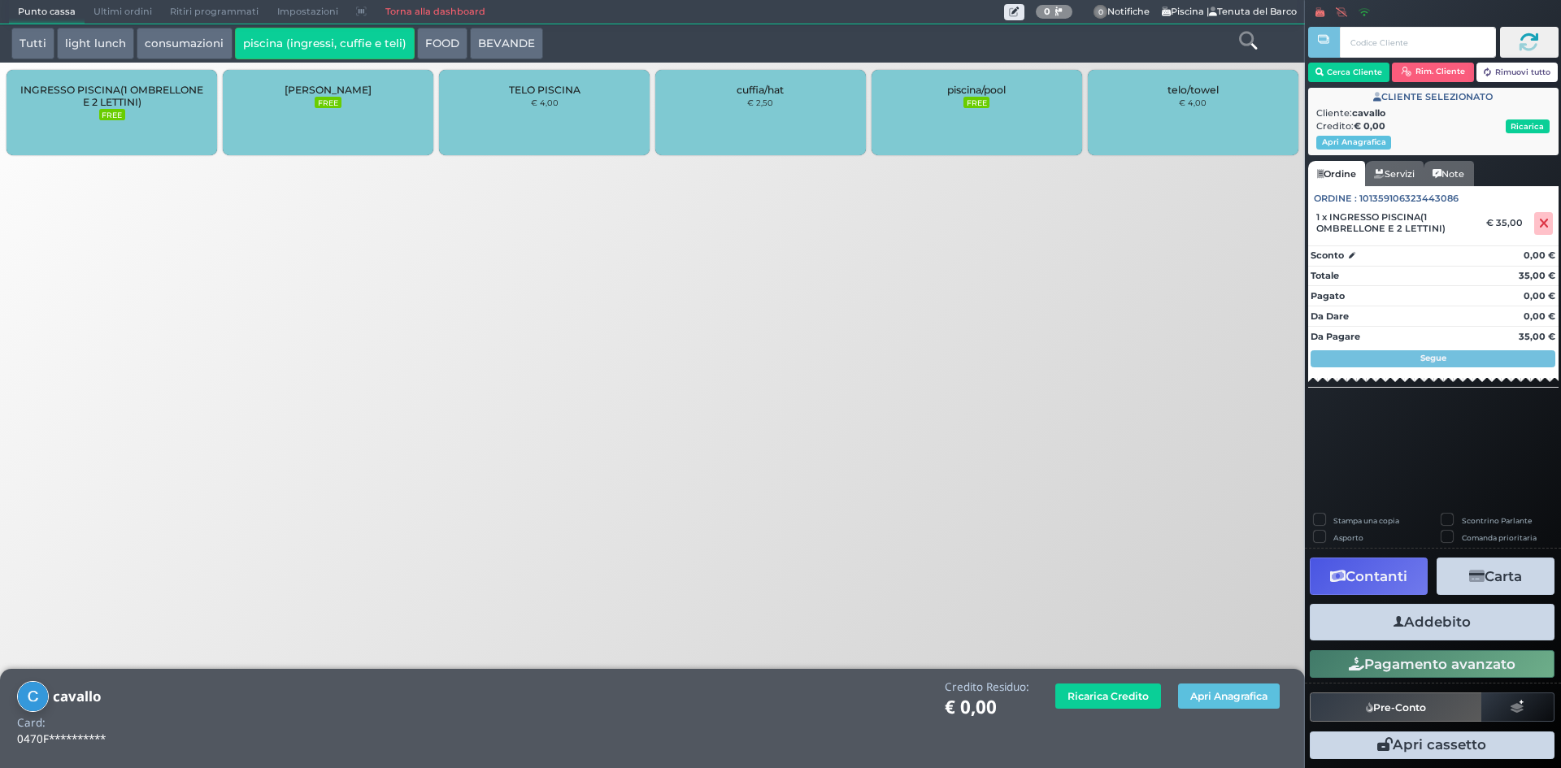
click at [1440, 622] on button "Addebito" at bounding box center [1432, 622] width 245 height 37
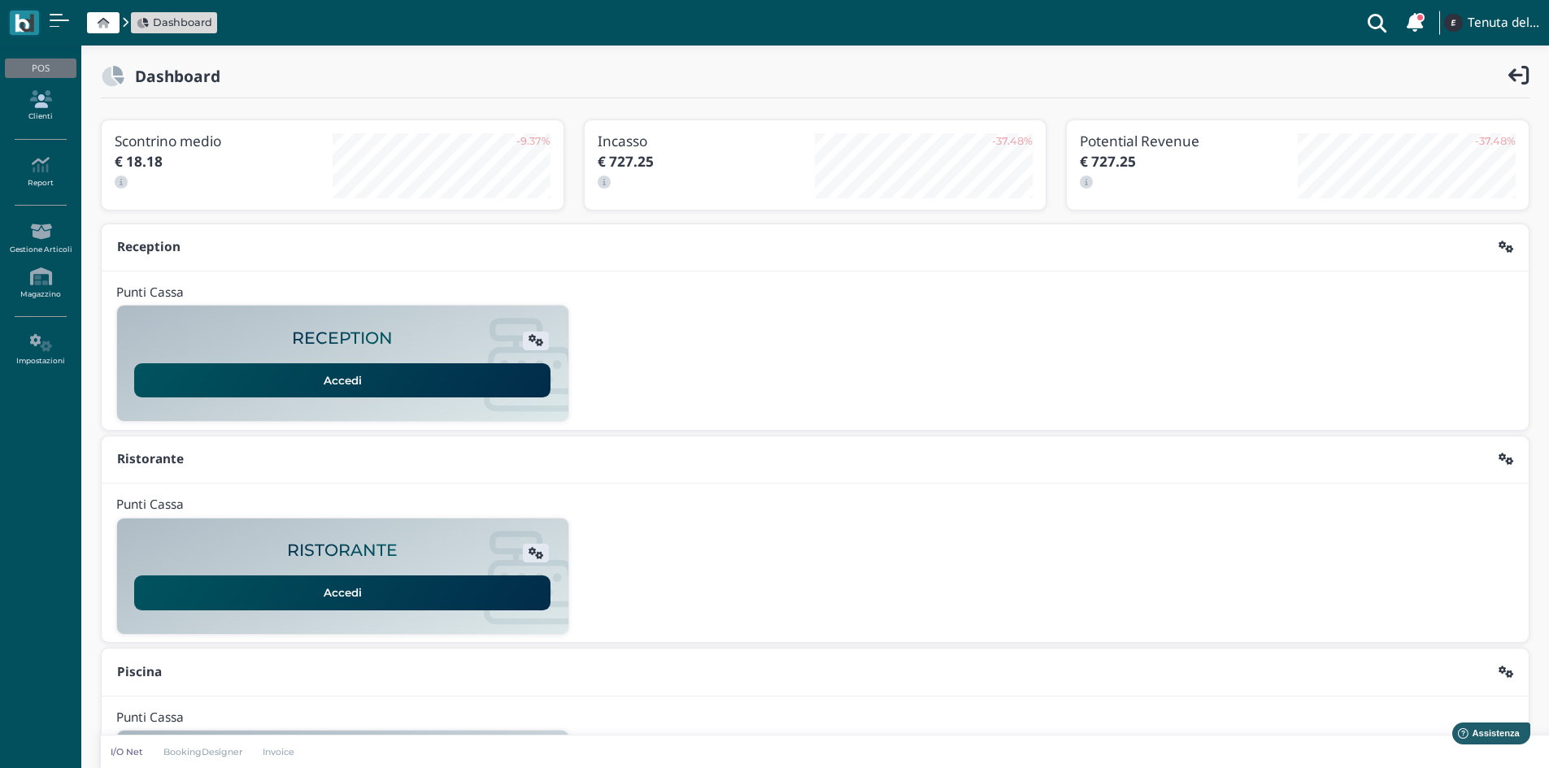
click at [34, 111] on link "Clienti" at bounding box center [40, 106] width 71 height 45
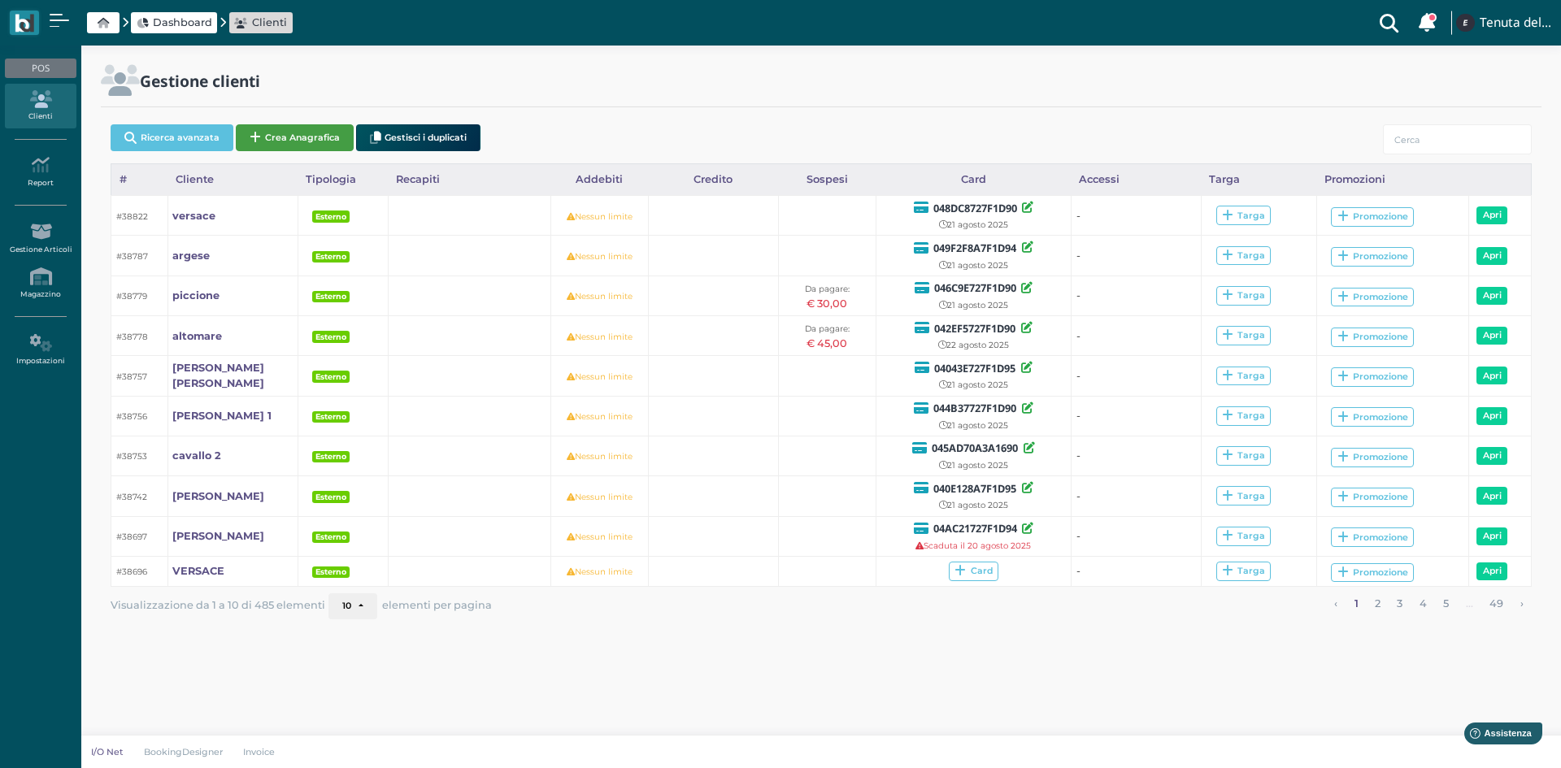
click at [278, 133] on button "Crea Anagrafica" at bounding box center [295, 137] width 118 height 27
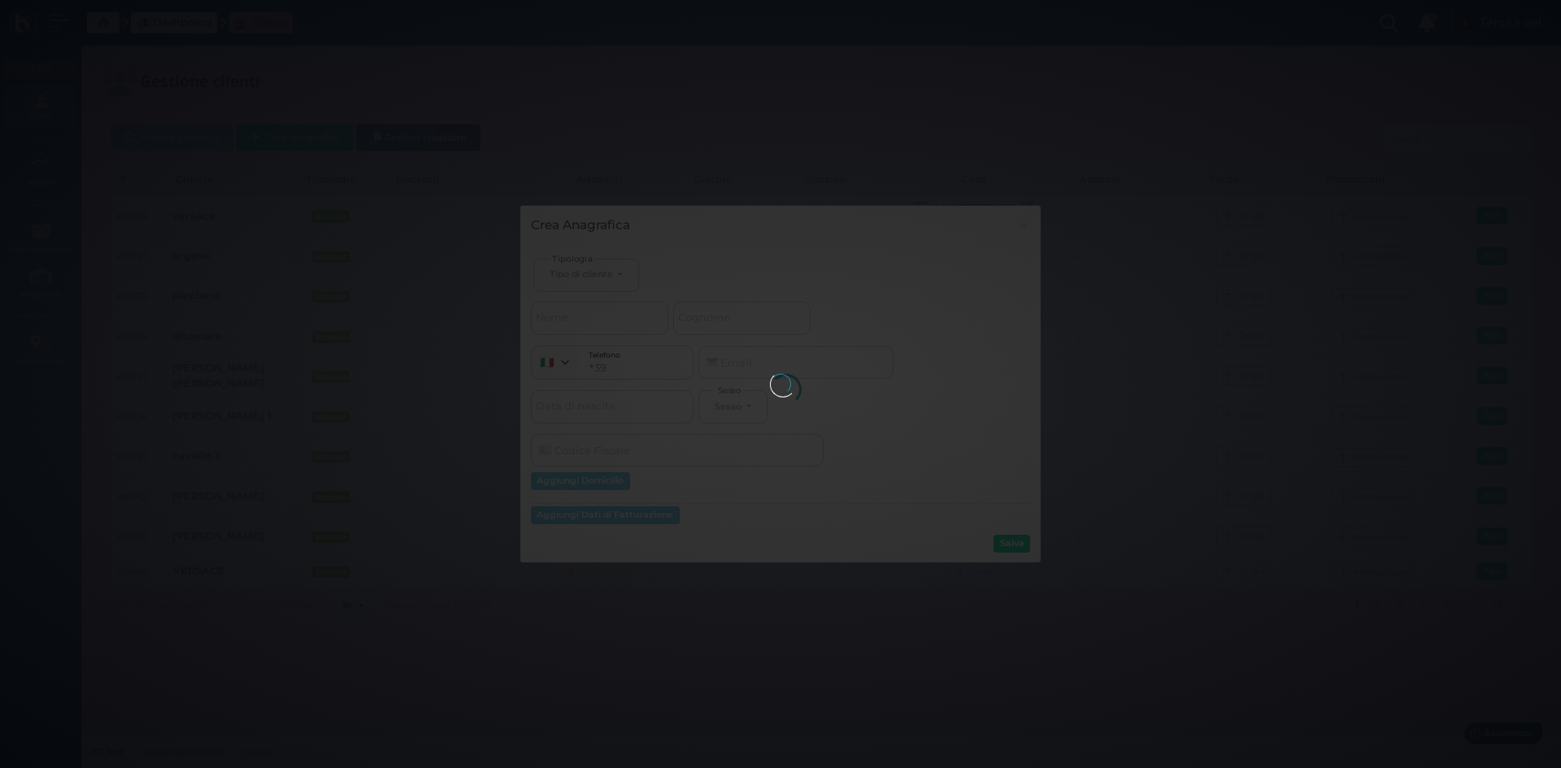
select select
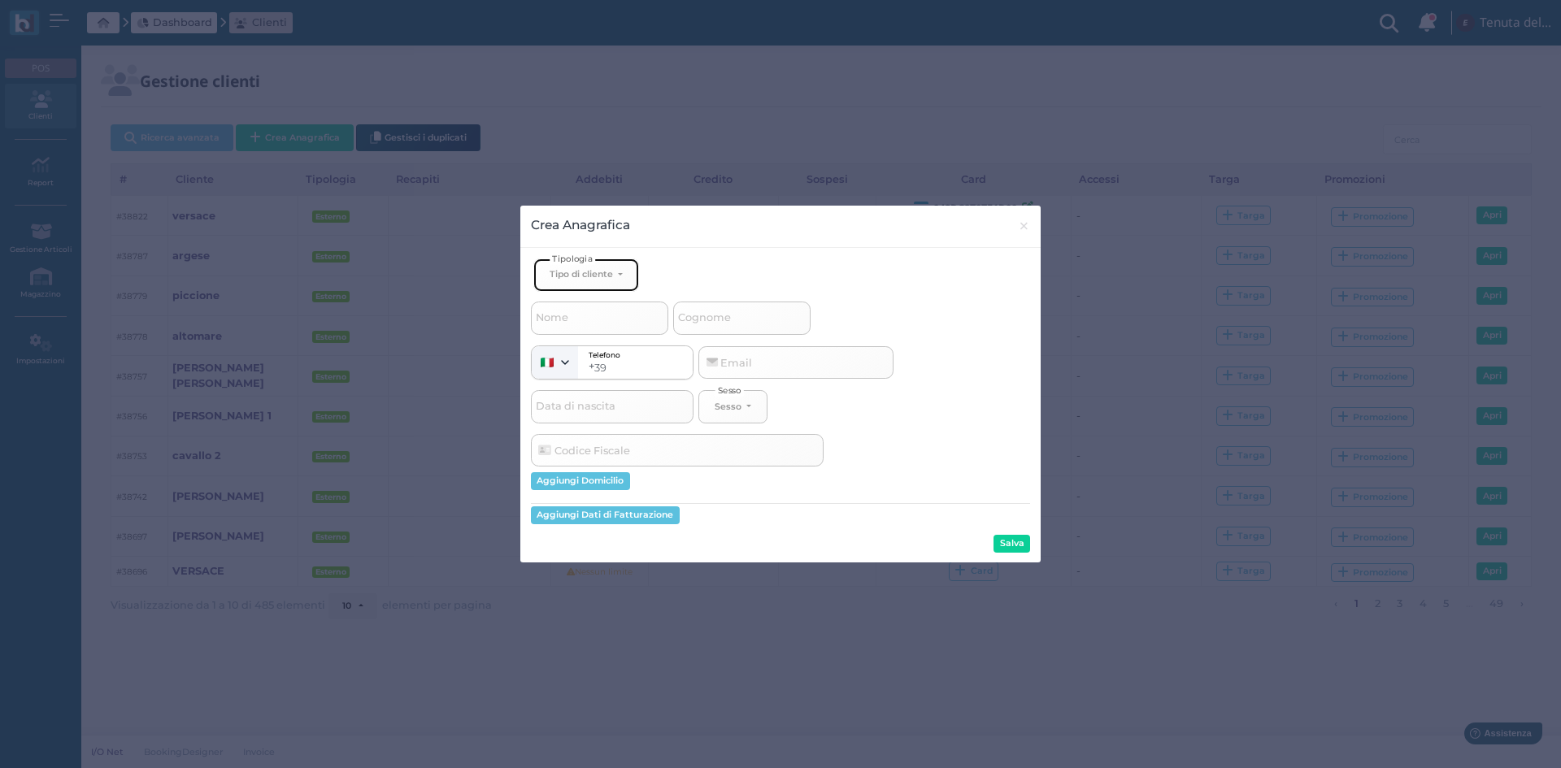
click at [587, 277] on div "Tipo di cliente" at bounding box center [581, 273] width 63 height 11
click at [579, 326] on span "Esterno" at bounding box center [570, 328] width 41 height 13
select select "[object Object]"
select select
click at [721, 314] on span "Cognome" at bounding box center [705, 318] width 58 height 20
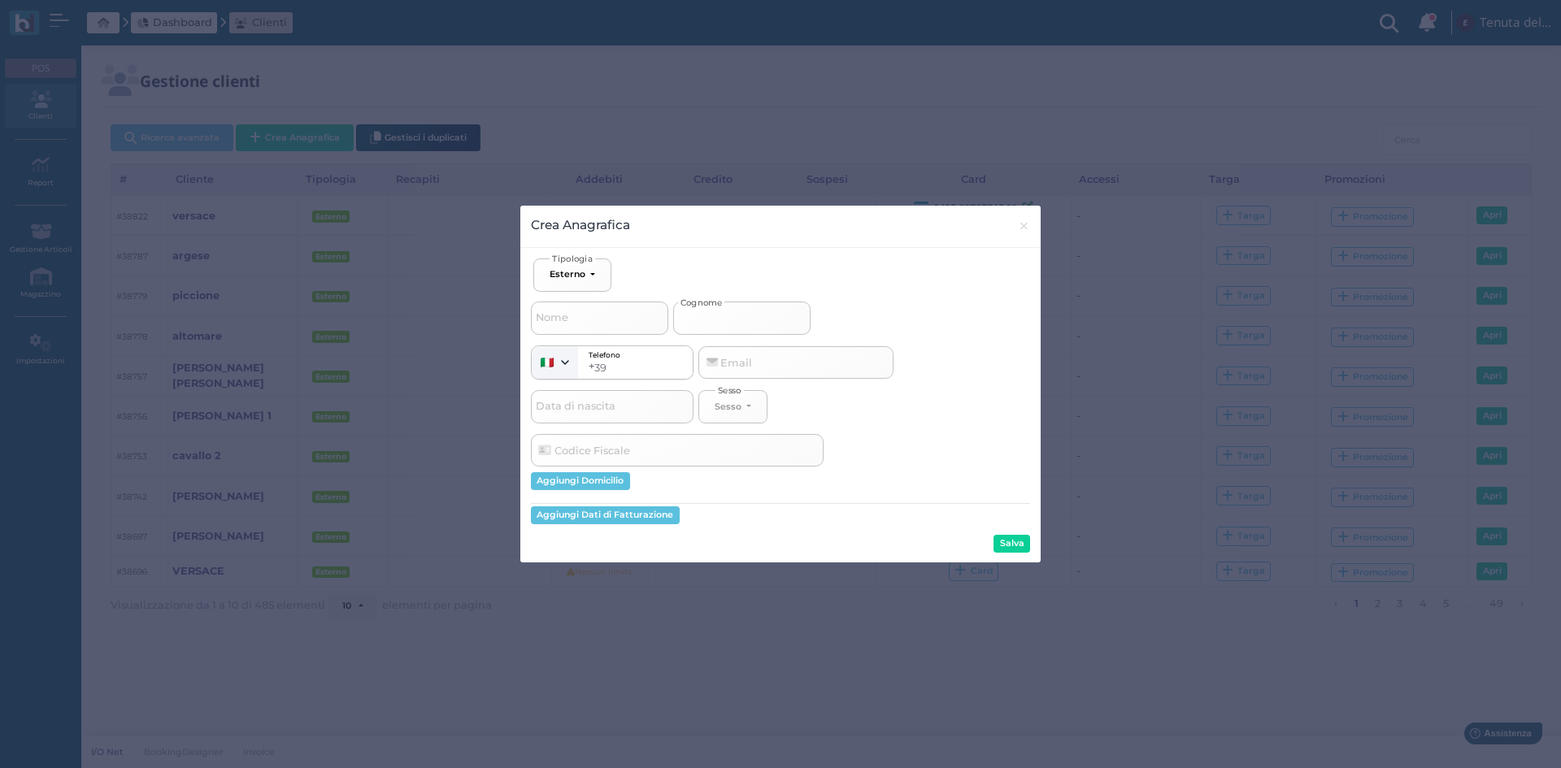
click at [721, 314] on input "Cognome" at bounding box center [741, 318] width 137 height 33
type input "c"
select select
type input "ca"
select select
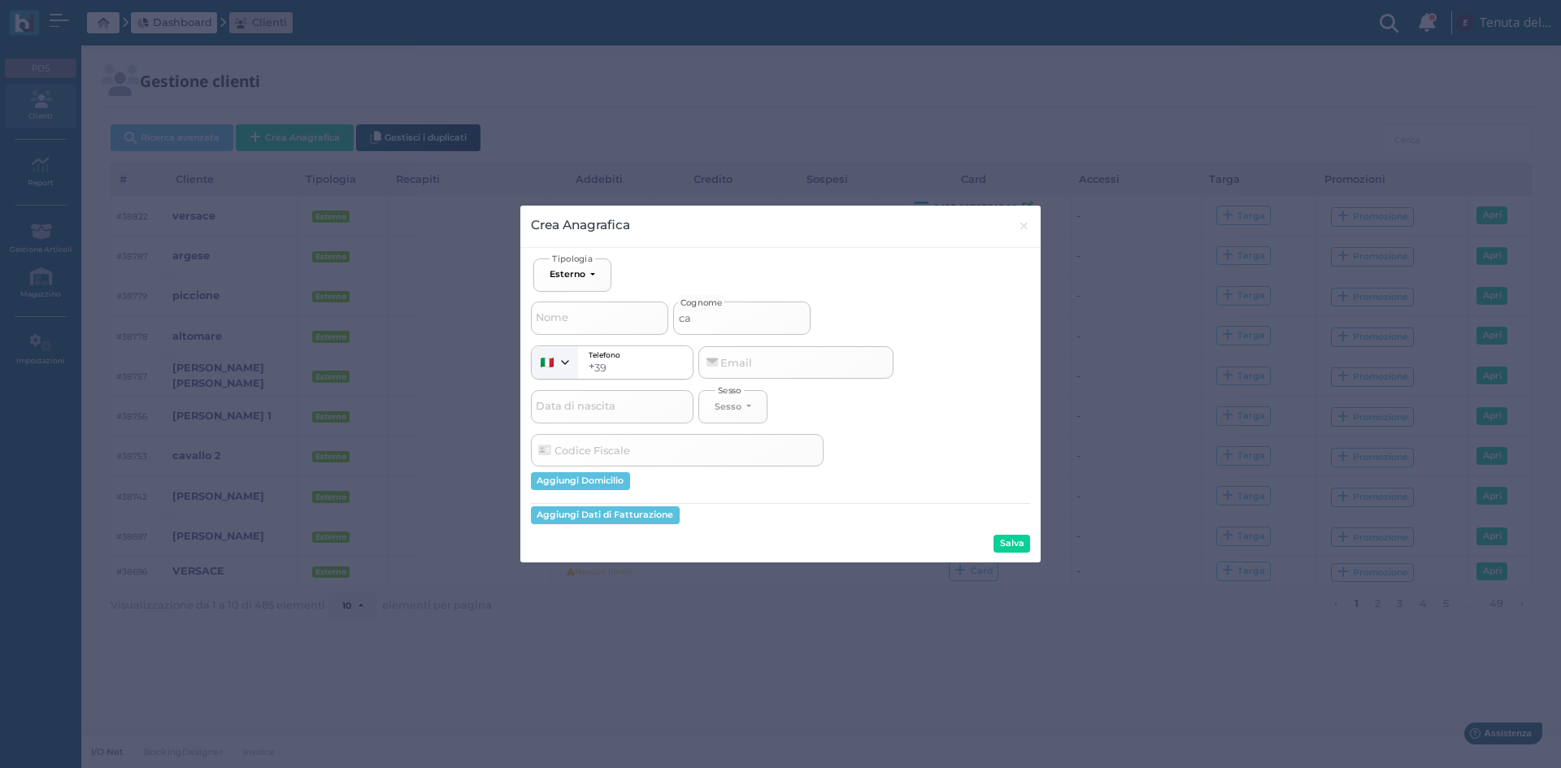
type input "cav"
select select
type input "cava"
select select
type input "caval"
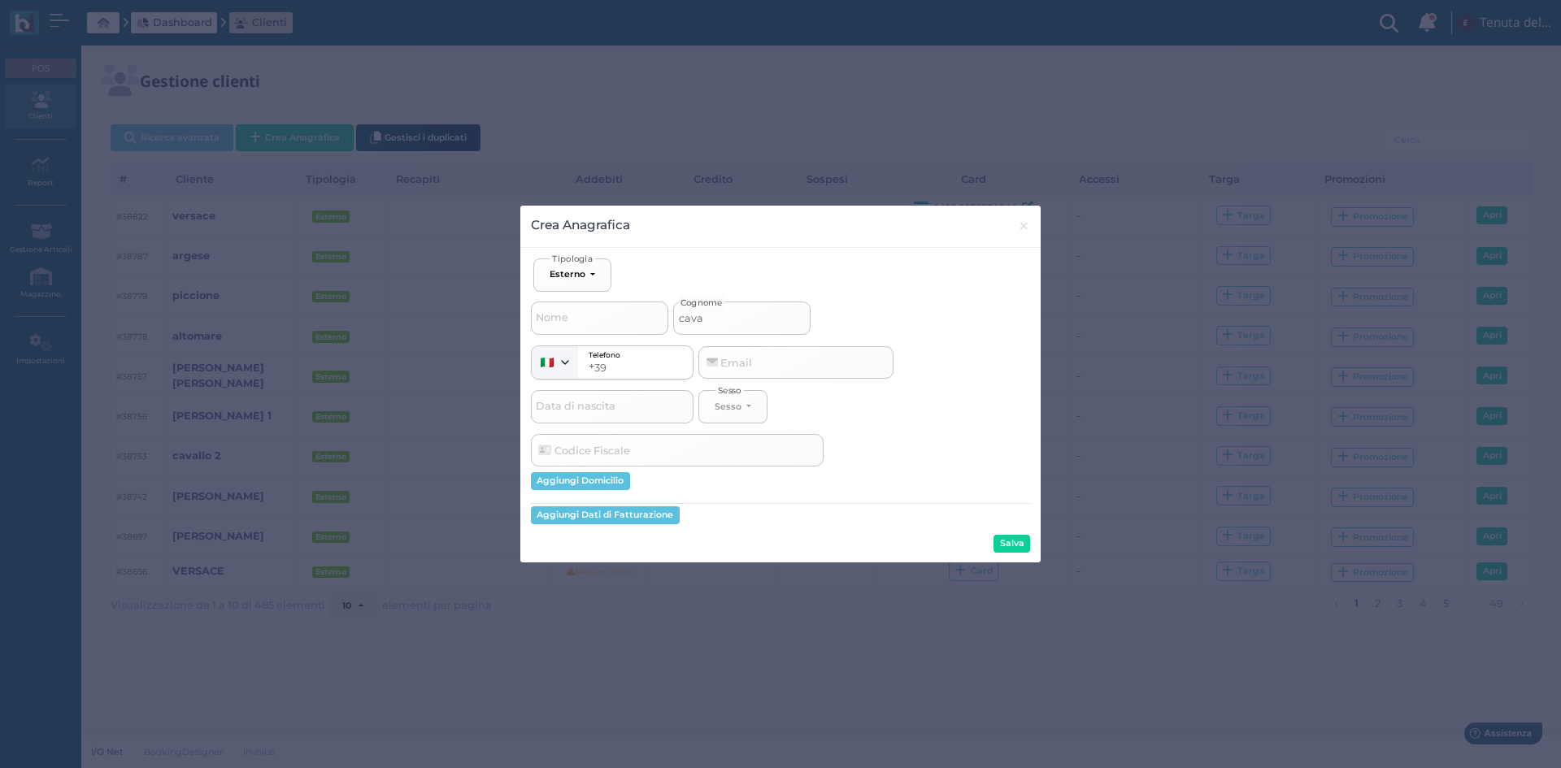
select select
type input "cavall"
select select
type input "cavallo"
select select
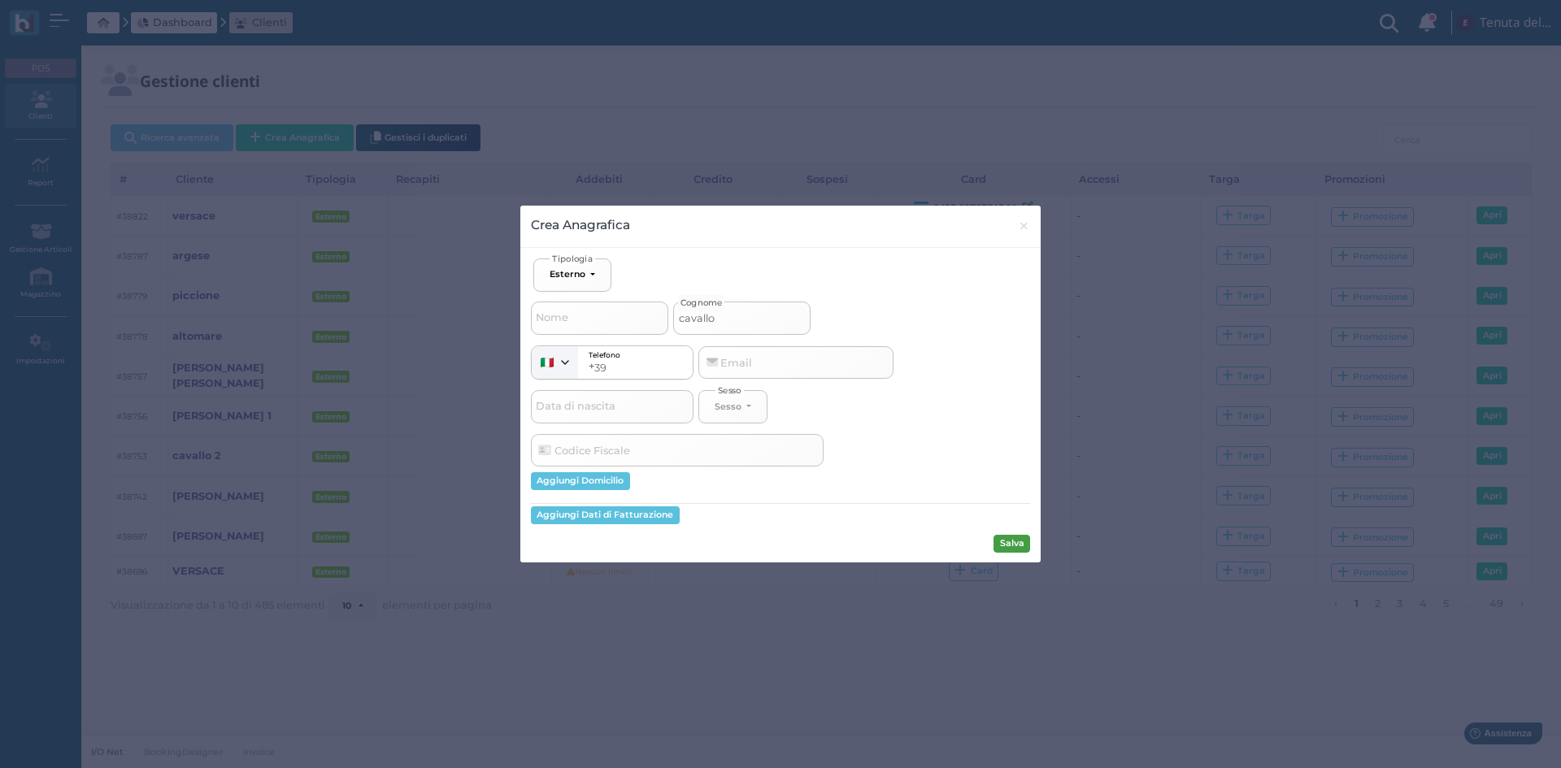
type input "cavallo"
click at [1000, 544] on button "Salva" at bounding box center [1012, 544] width 37 height 18
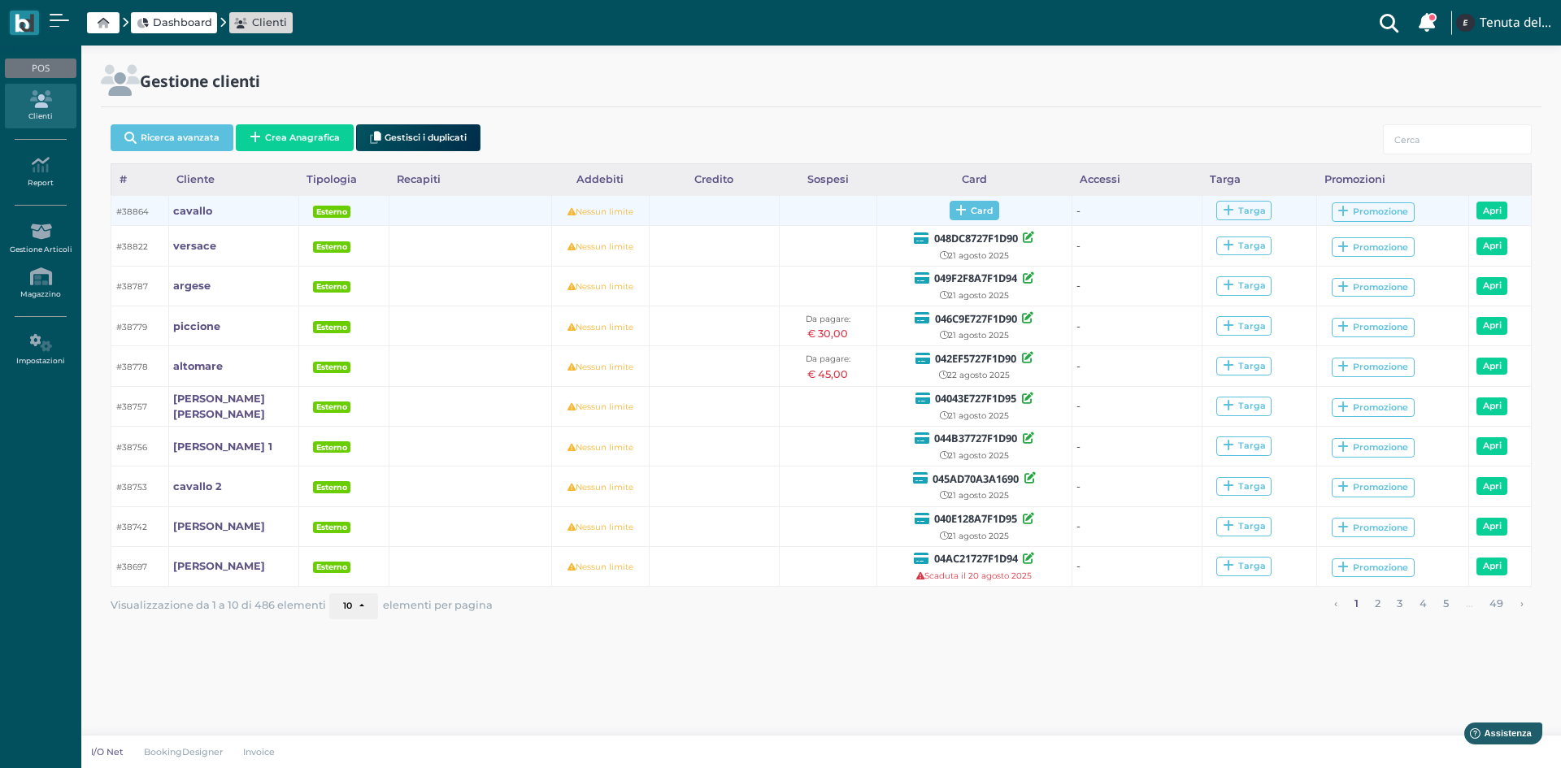
click at [989, 213] on span "Card" at bounding box center [975, 211] width 50 height 20
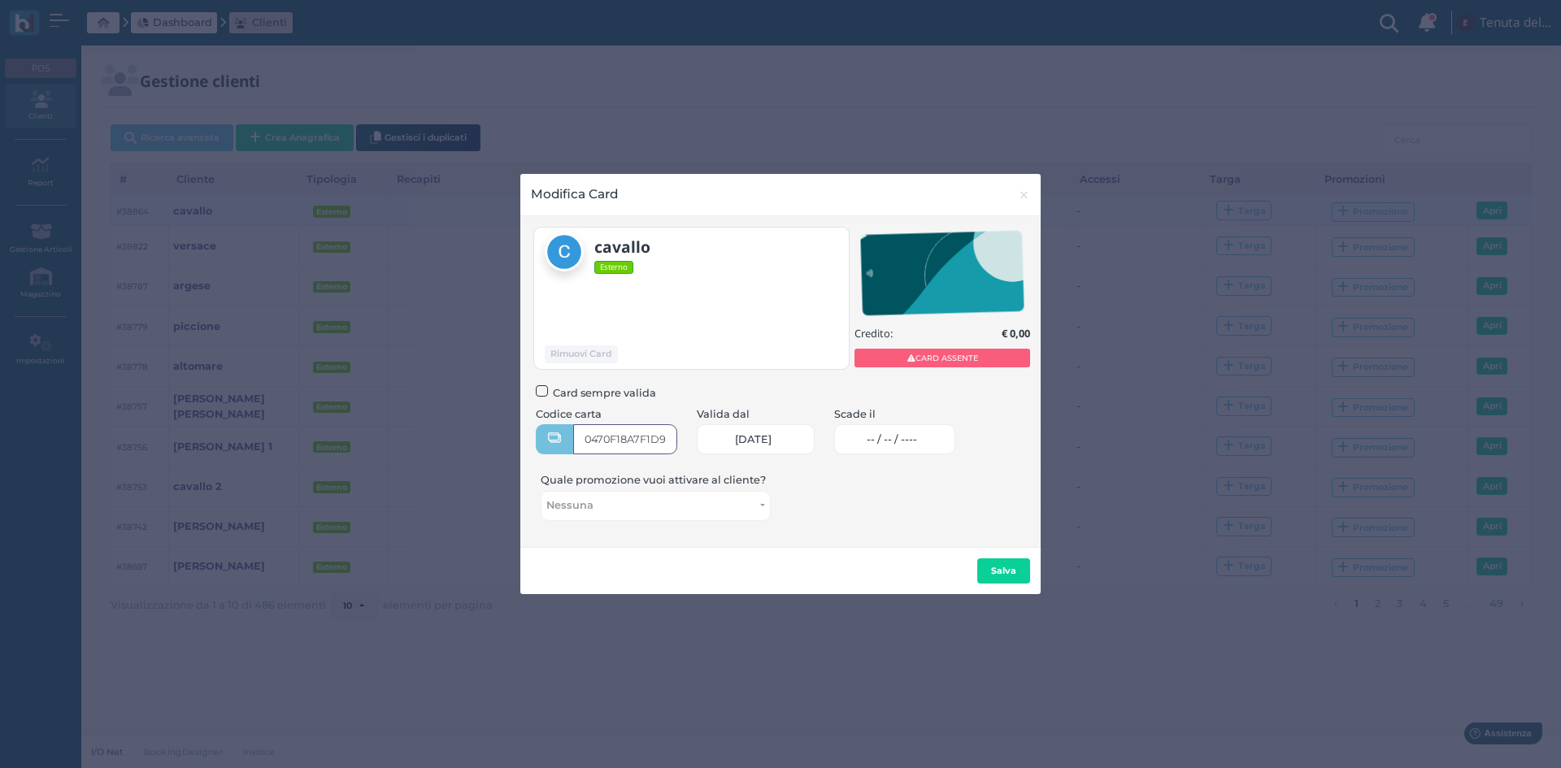
type input "0470F18A7F1D90"
click at [903, 435] on span "-- / -- / ----" at bounding box center [892, 439] width 50 height 13
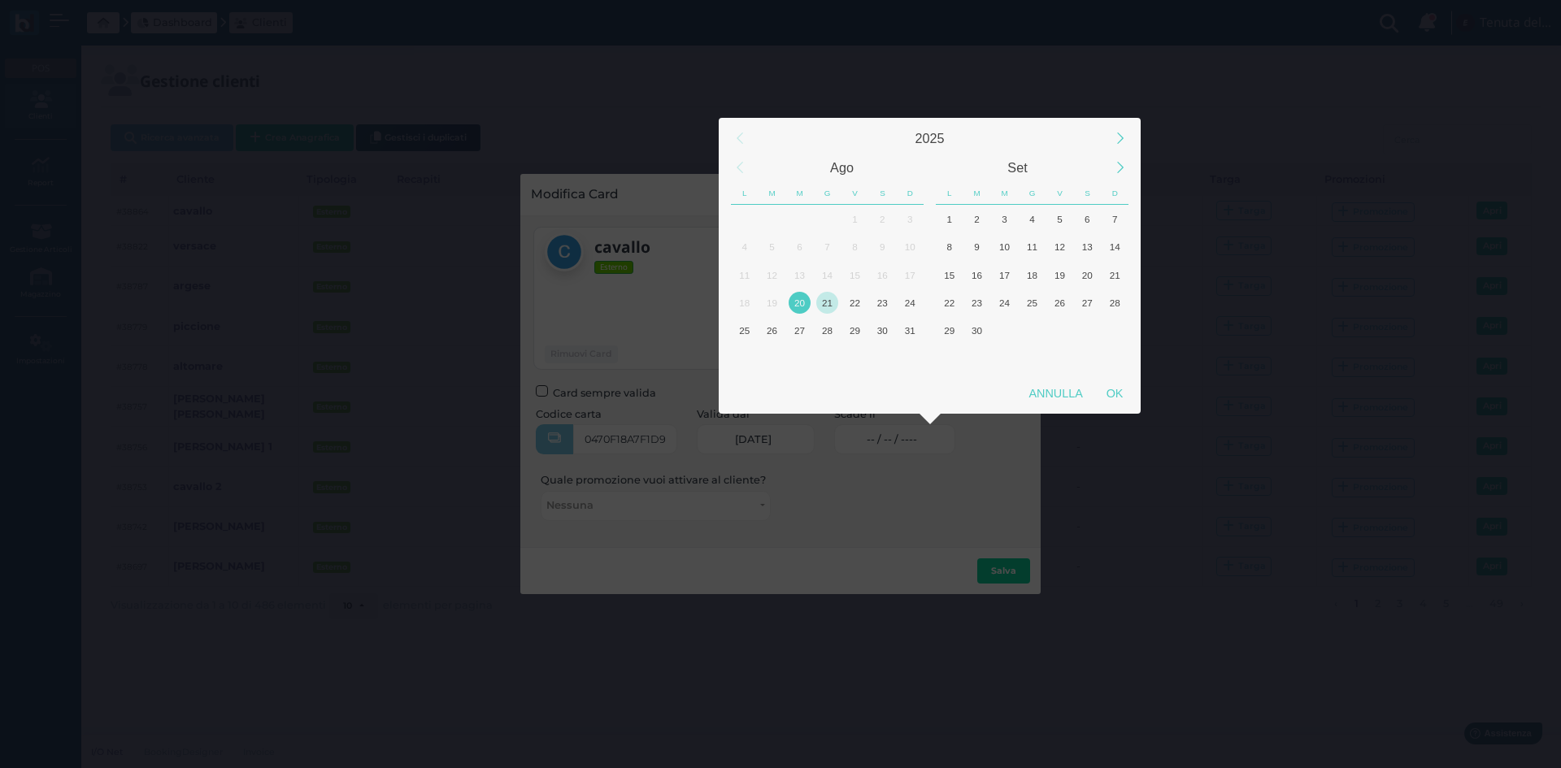
click at [837, 309] on div "21" at bounding box center [828, 303] width 28 height 28
click at [848, 305] on div "22" at bounding box center [855, 303] width 22 height 22
click at [1104, 389] on div "OK" at bounding box center [1114, 393] width 41 height 29
type input "22/08/2025"
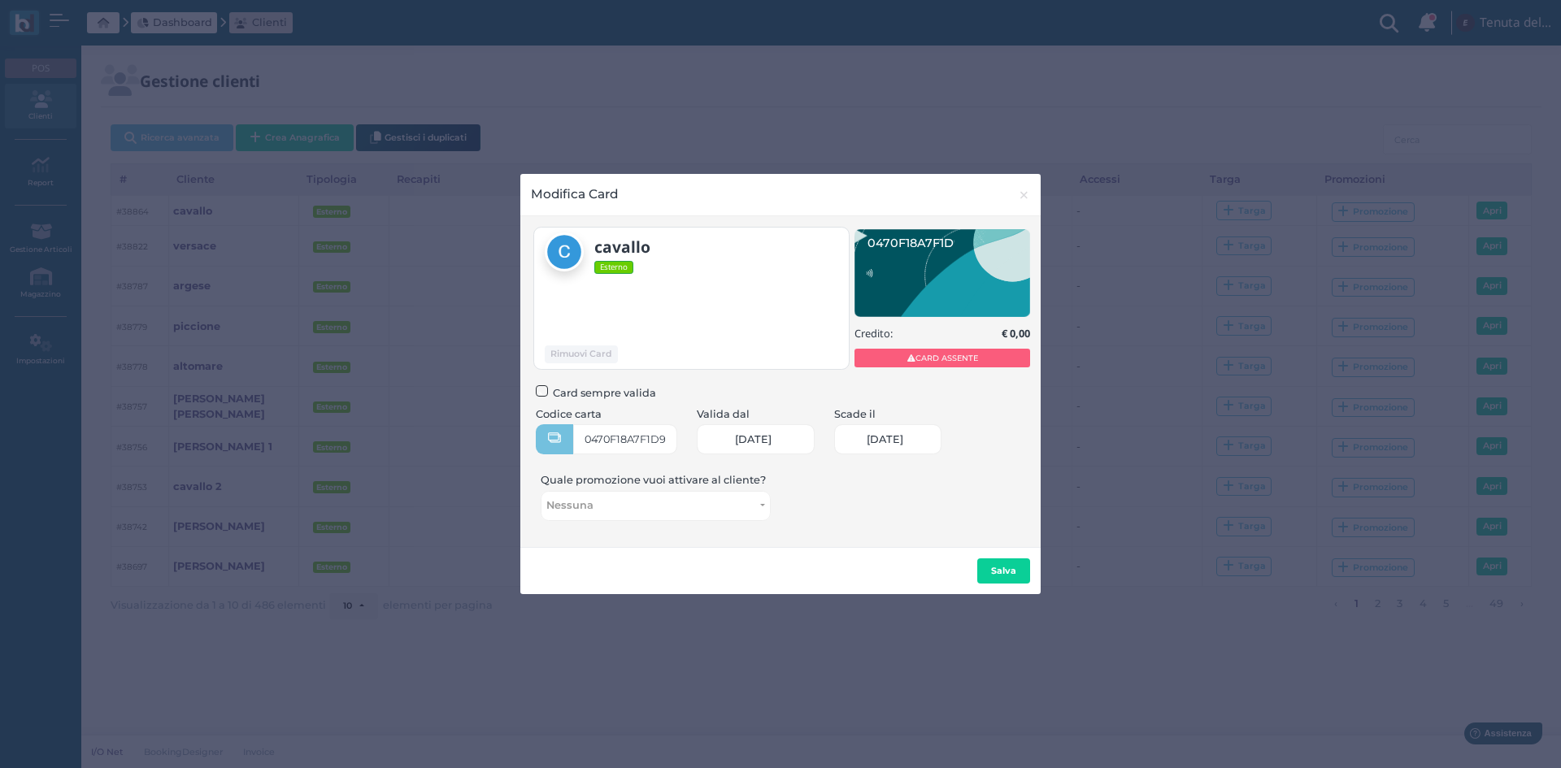
scroll to position [0, 69]
click at [1018, 568] on button "Salva" at bounding box center [1003, 572] width 53 height 26
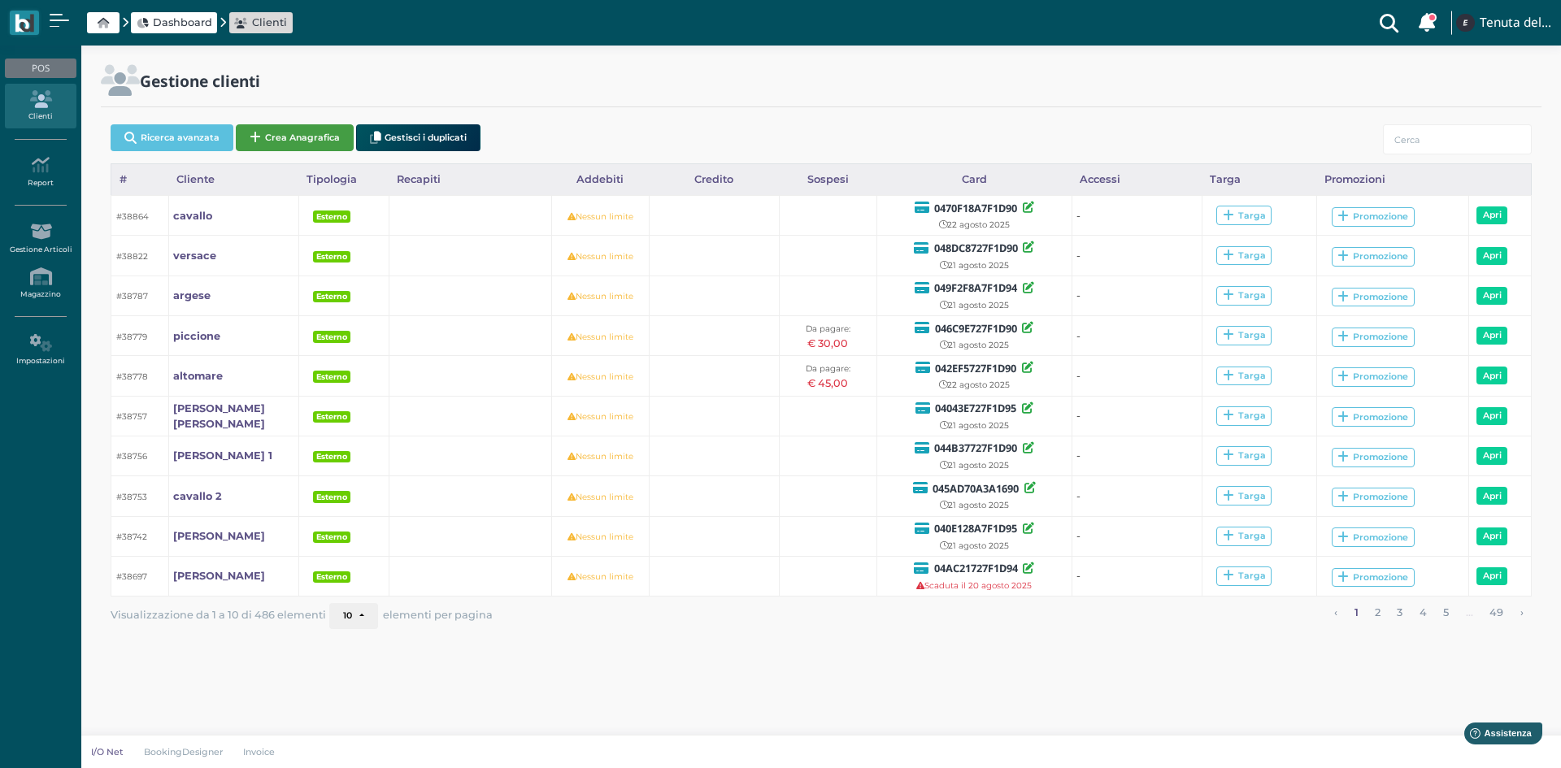
click at [302, 140] on button "Crea Anagrafica" at bounding box center [295, 137] width 118 height 27
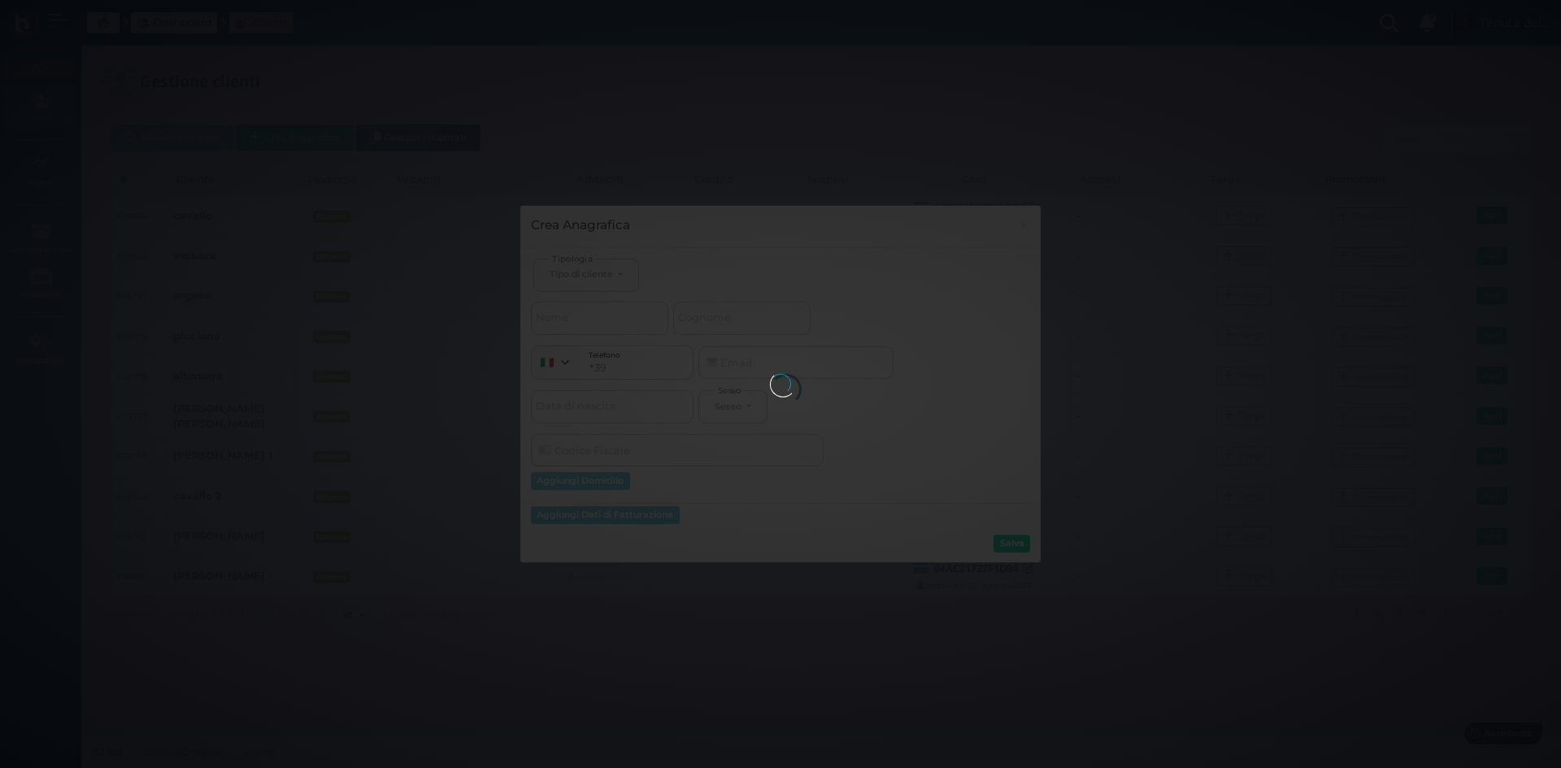
select select
click at [696, 320] on span "Cognome" at bounding box center [705, 318] width 58 height 20
click at [696, 320] on input "Cognome" at bounding box center [741, 318] width 137 height 33
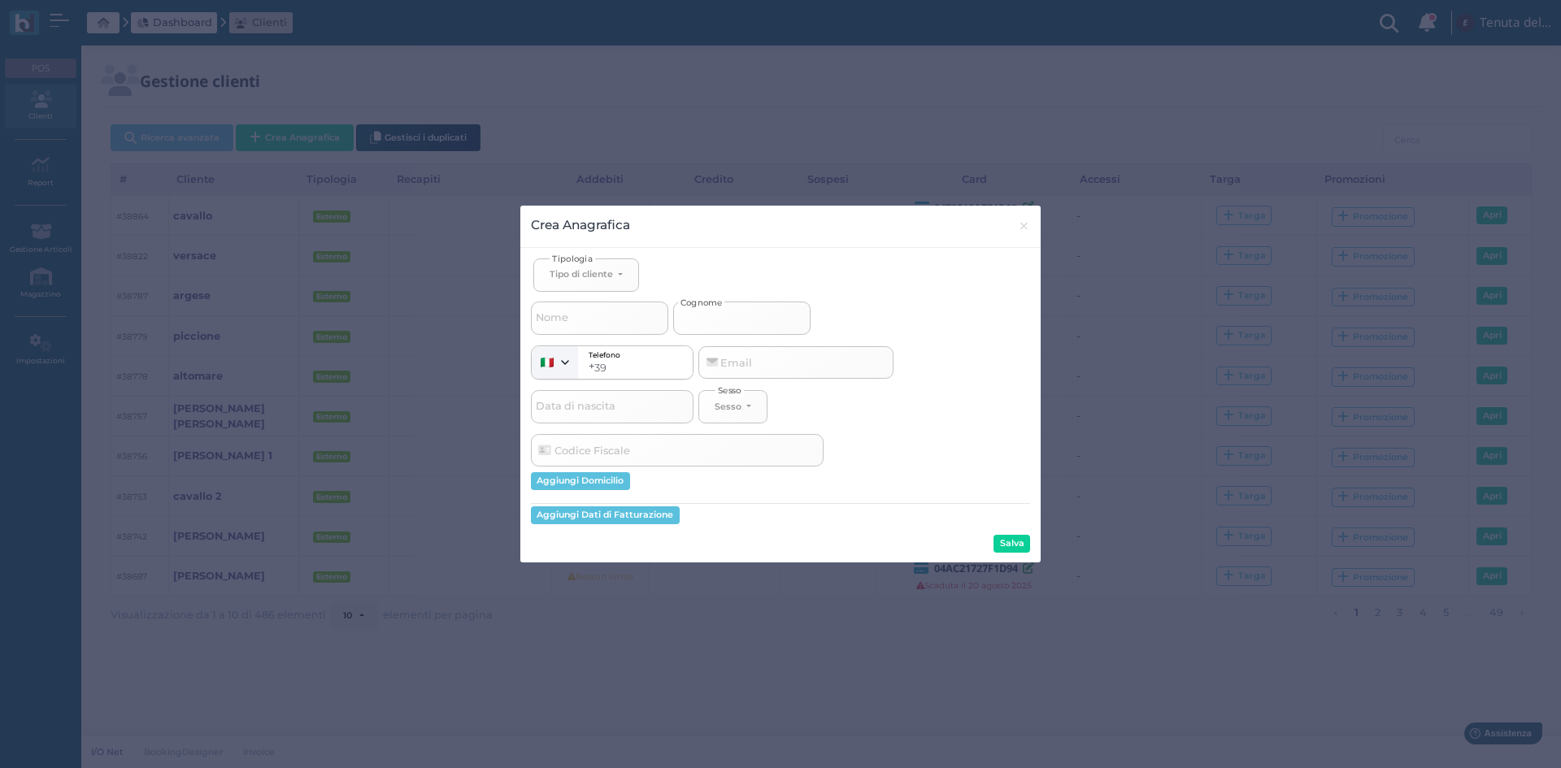
select select
type input "m"
select select
type input "ma"
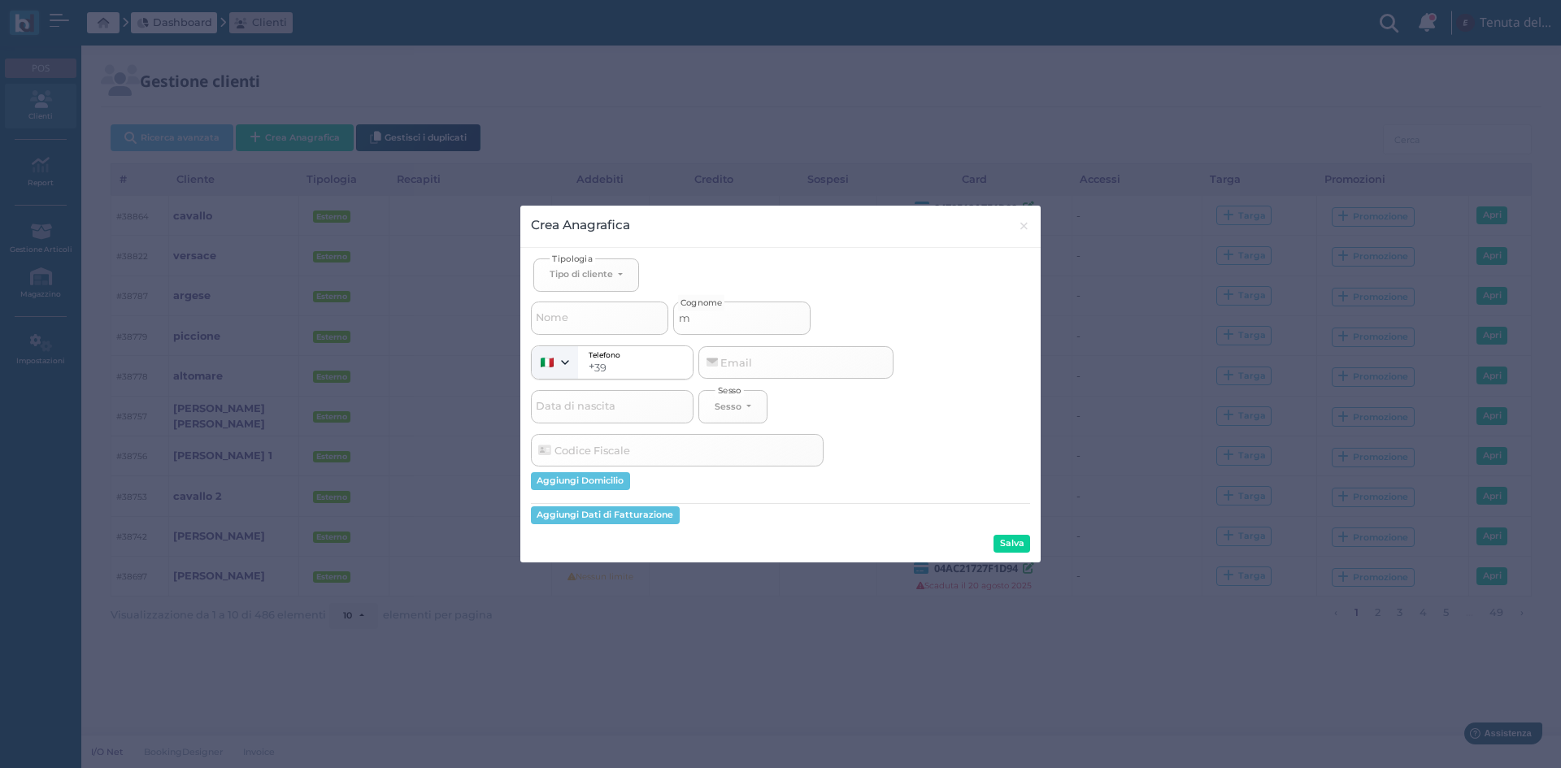
select select
type input "mal"
select select
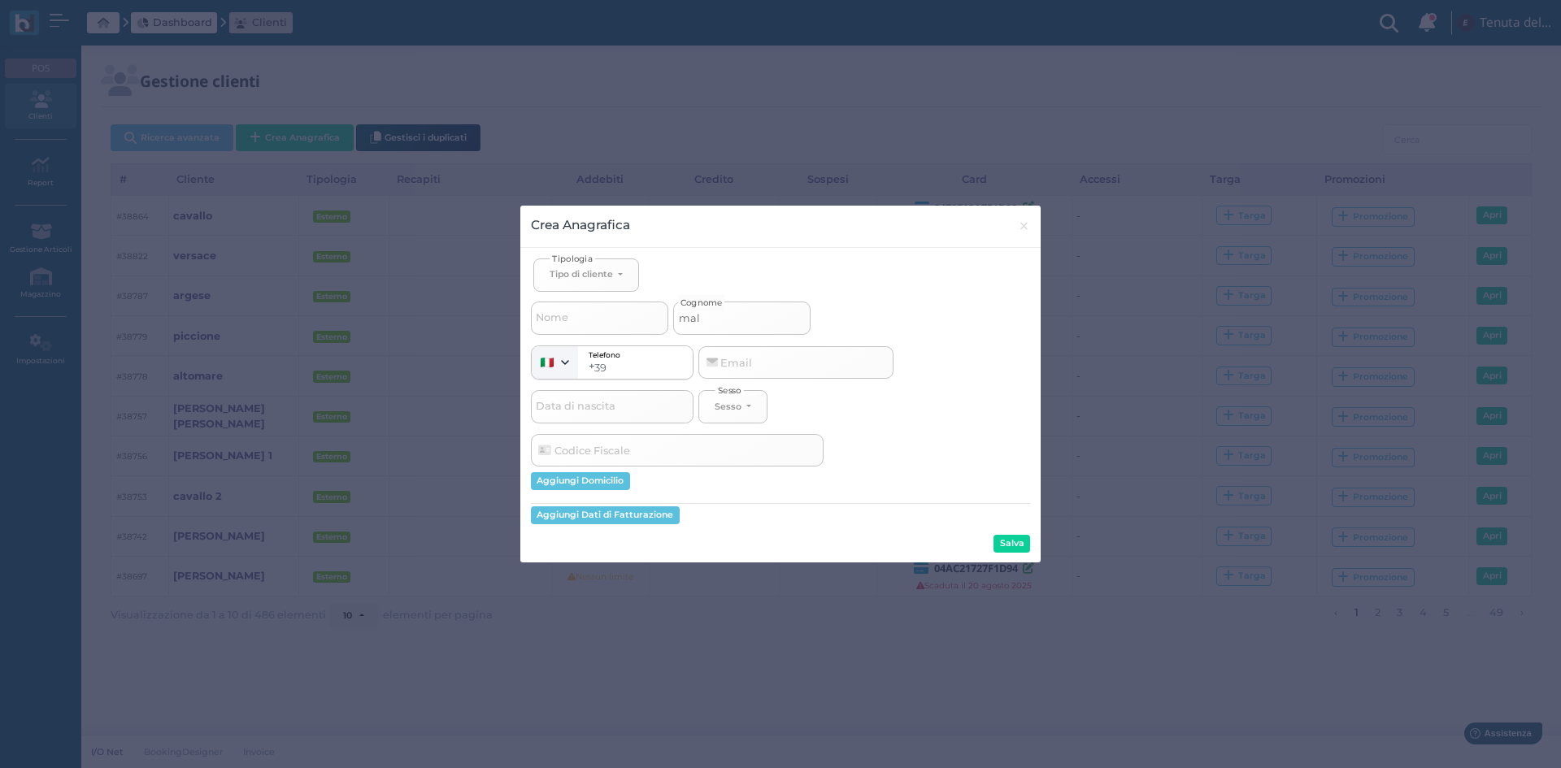
type input "malc"
select select
type input "malco"
select select
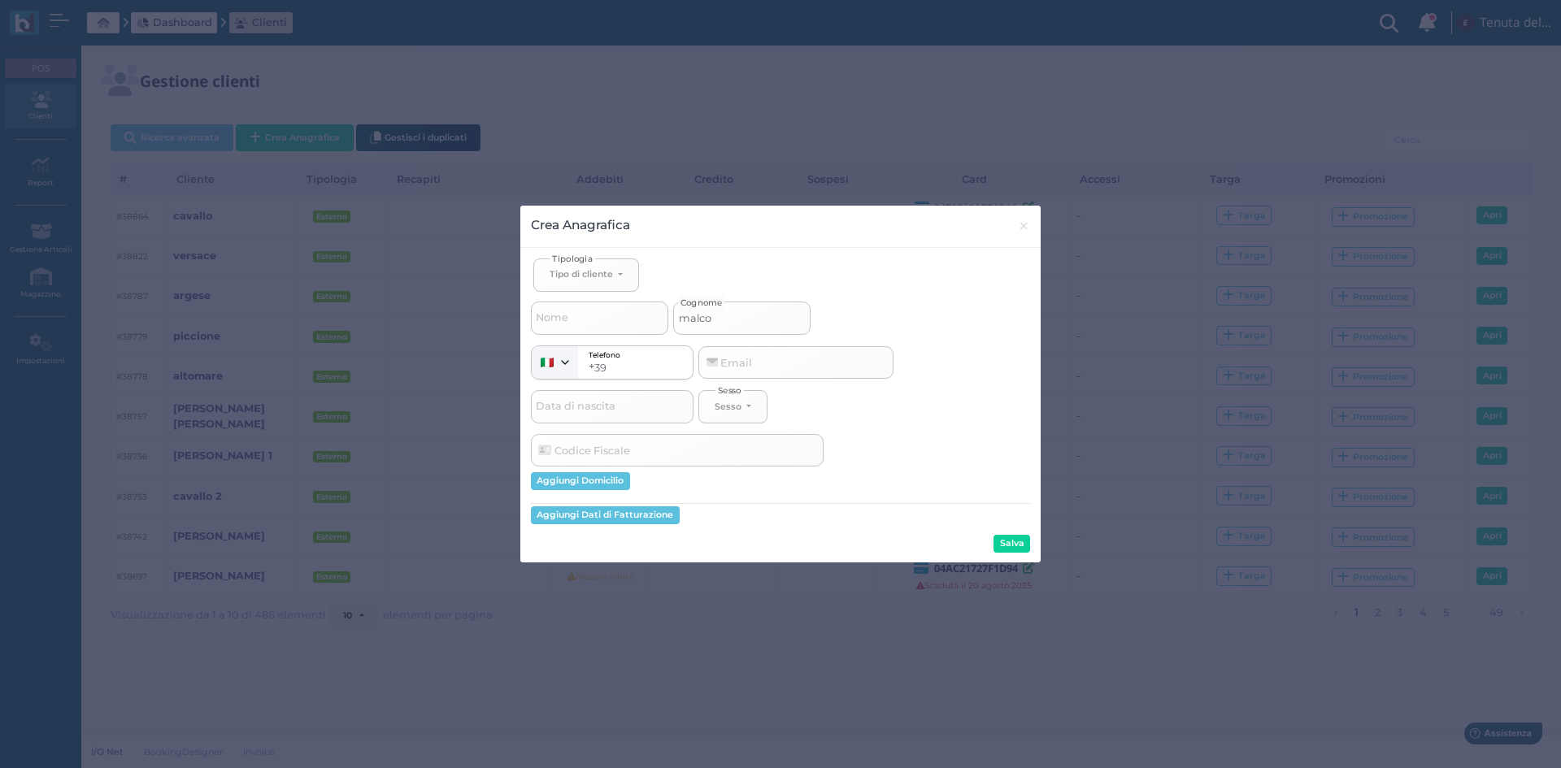
select select
type input "malcor"
select select
type input "malcore"
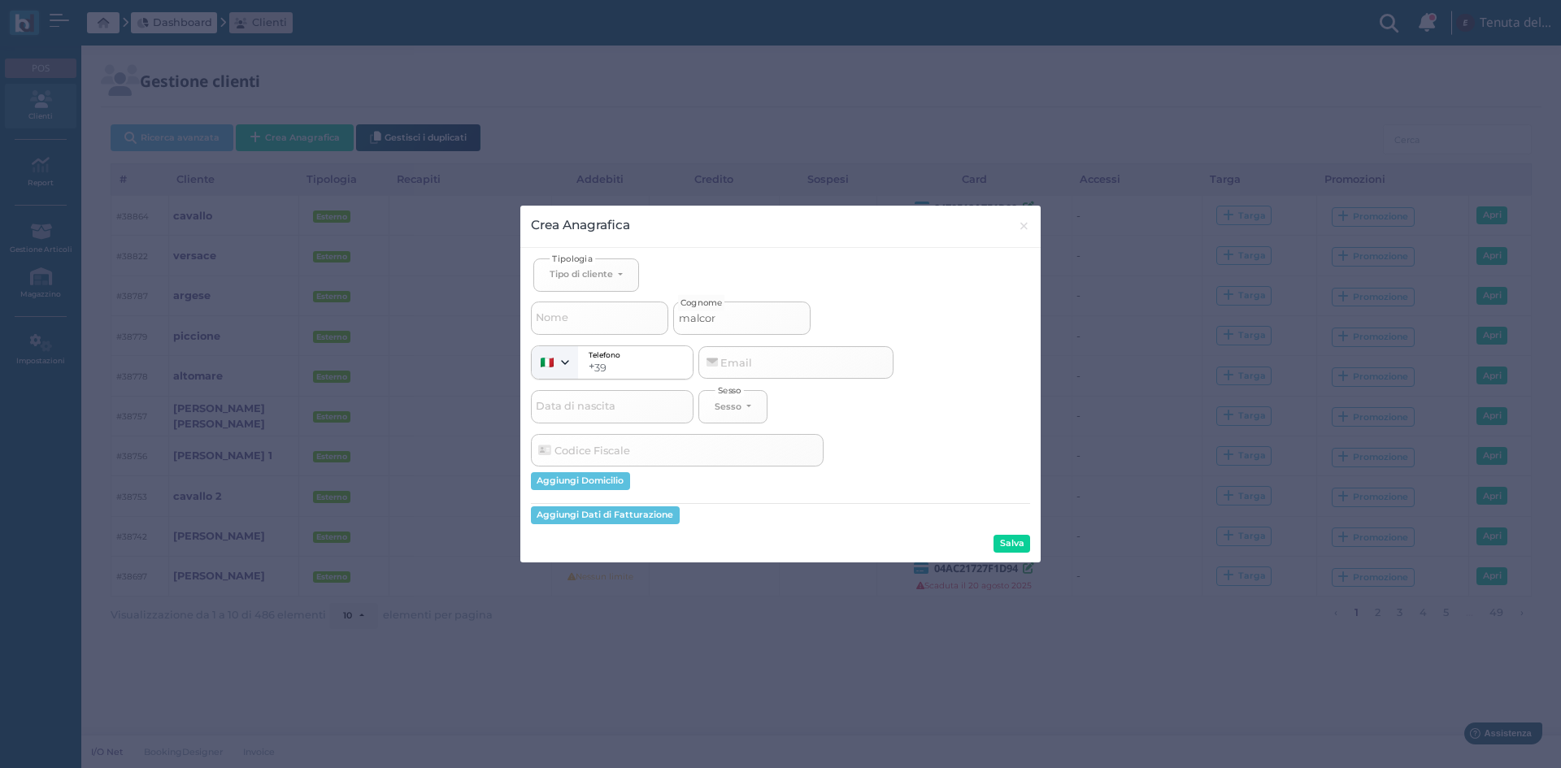
select select
type input "malcore"
click at [1010, 539] on button "Salva" at bounding box center [1012, 544] width 37 height 18
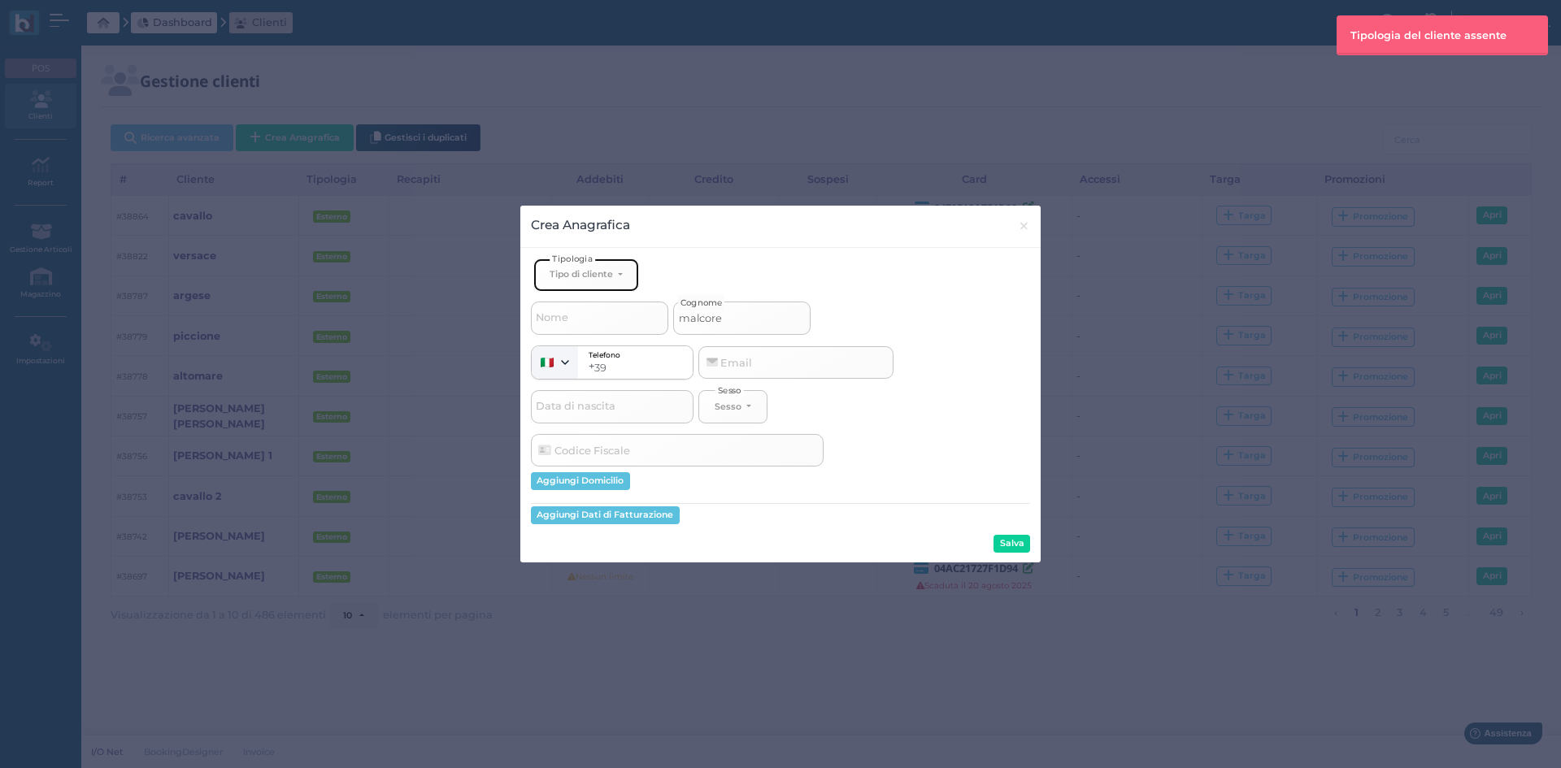
click at [564, 280] on div "Tipo di cliente" at bounding box center [581, 273] width 63 height 11
click at [575, 328] on span "Esterno" at bounding box center [570, 328] width 41 height 13
select select "[object Object]"
select select
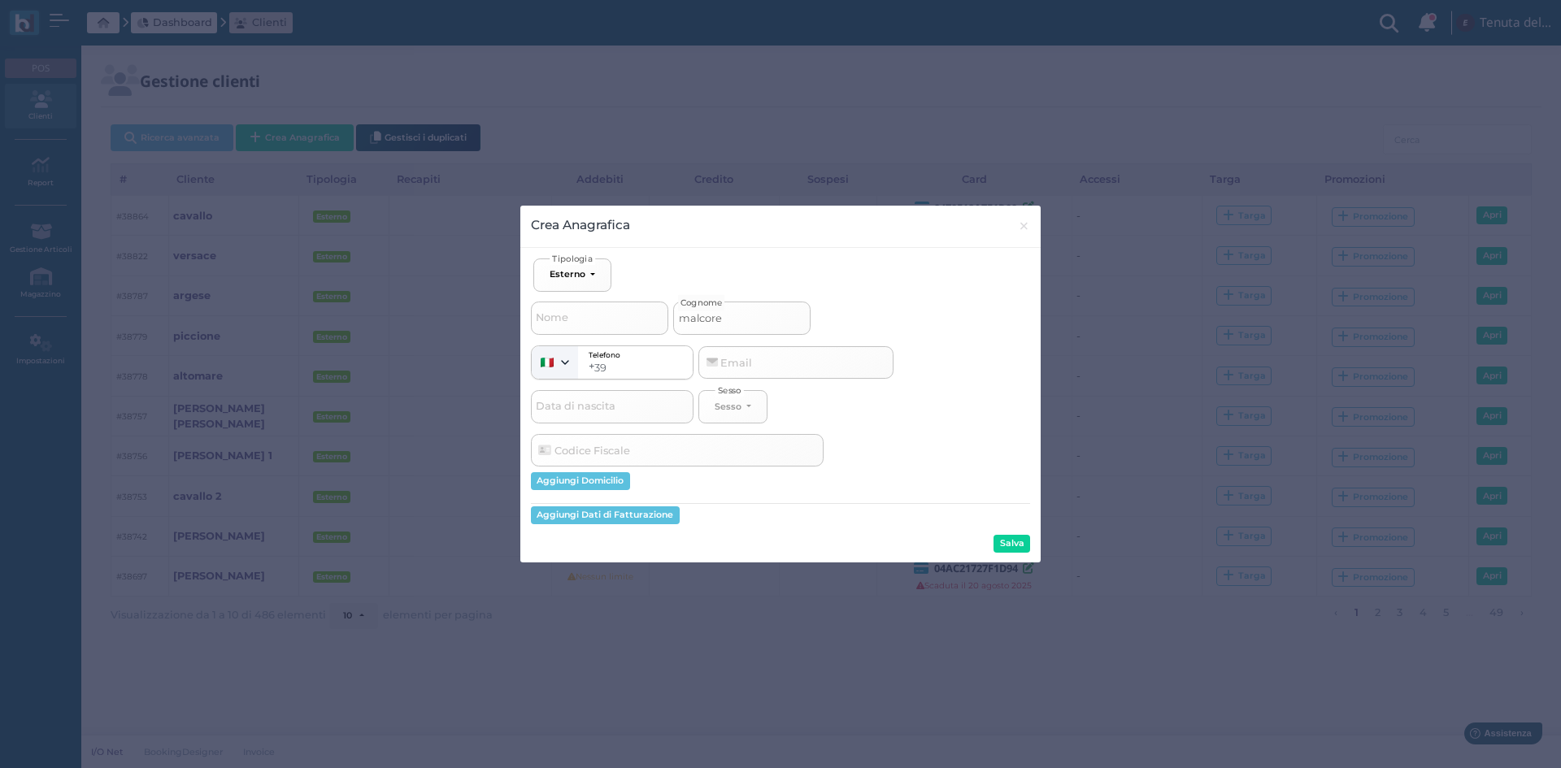
click at [1010, 547] on button "Salva" at bounding box center [1012, 544] width 37 height 18
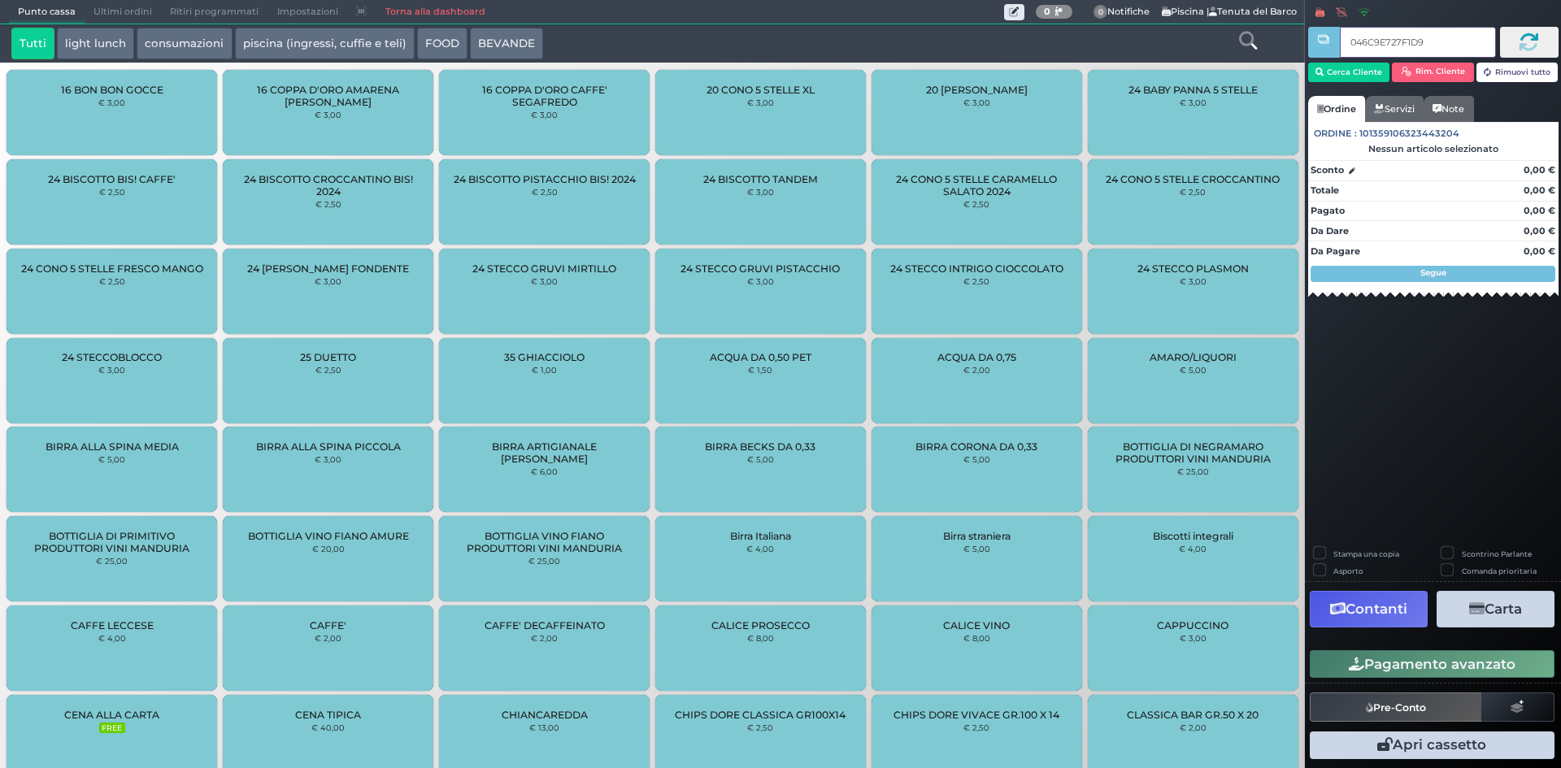
type input "046C9E727F1D90"
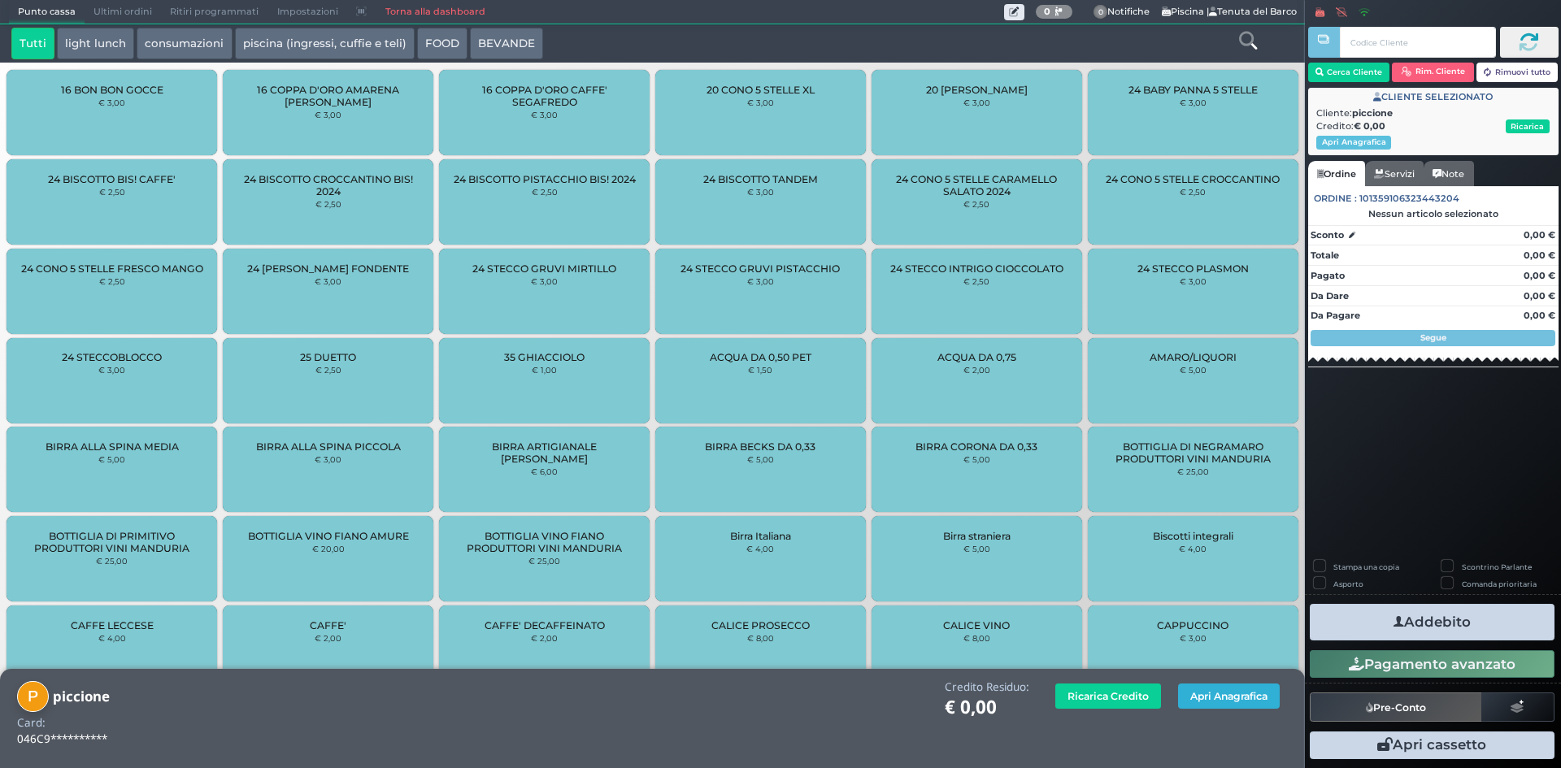
click at [1230, 703] on button "Apri Anagrafica" at bounding box center [1229, 696] width 102 height 25
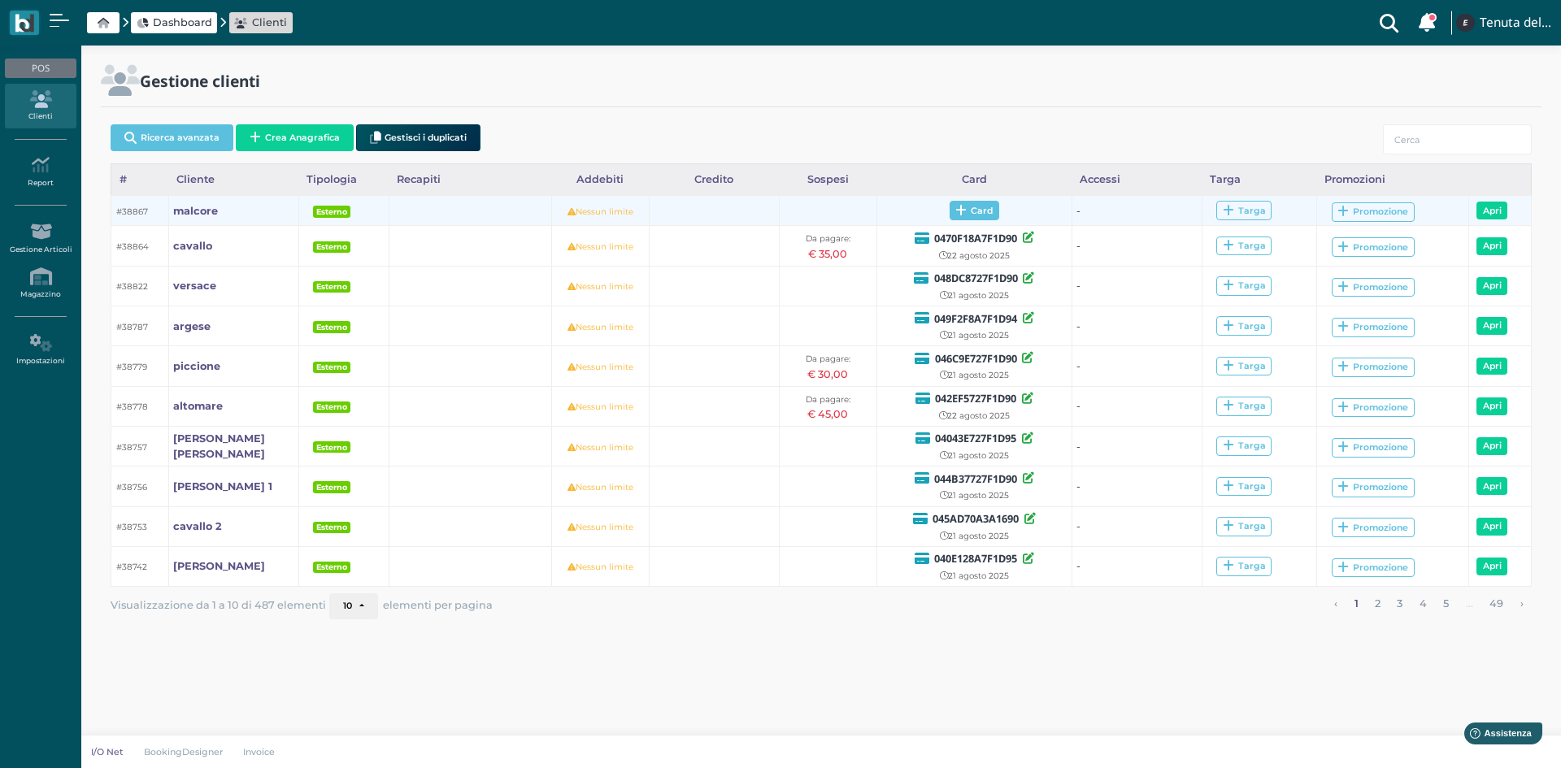
click at [977, 217] on span "Card" at bounding box center [975, 211] width 50 height 20
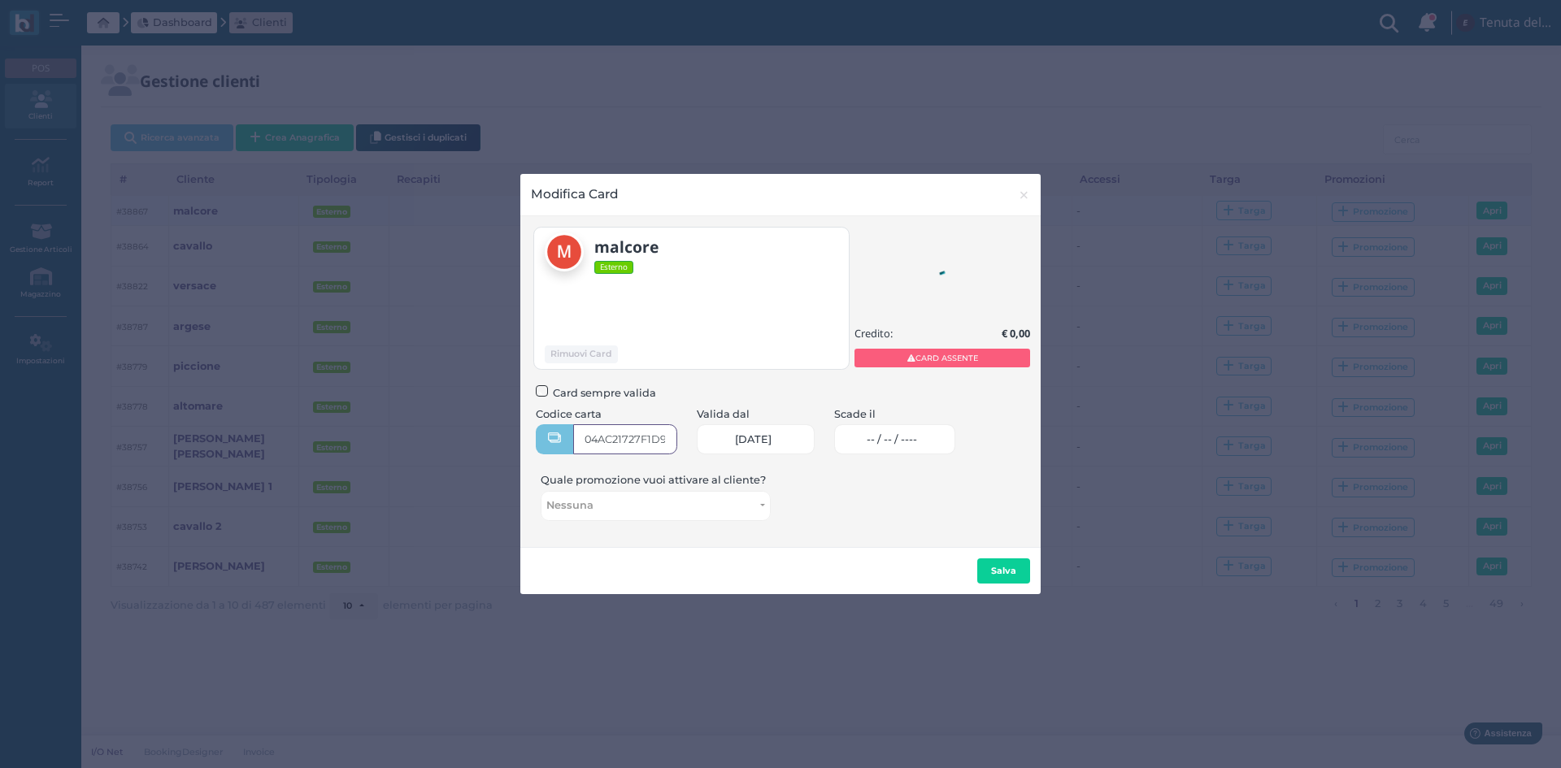
type input "04AC21727F1D94"
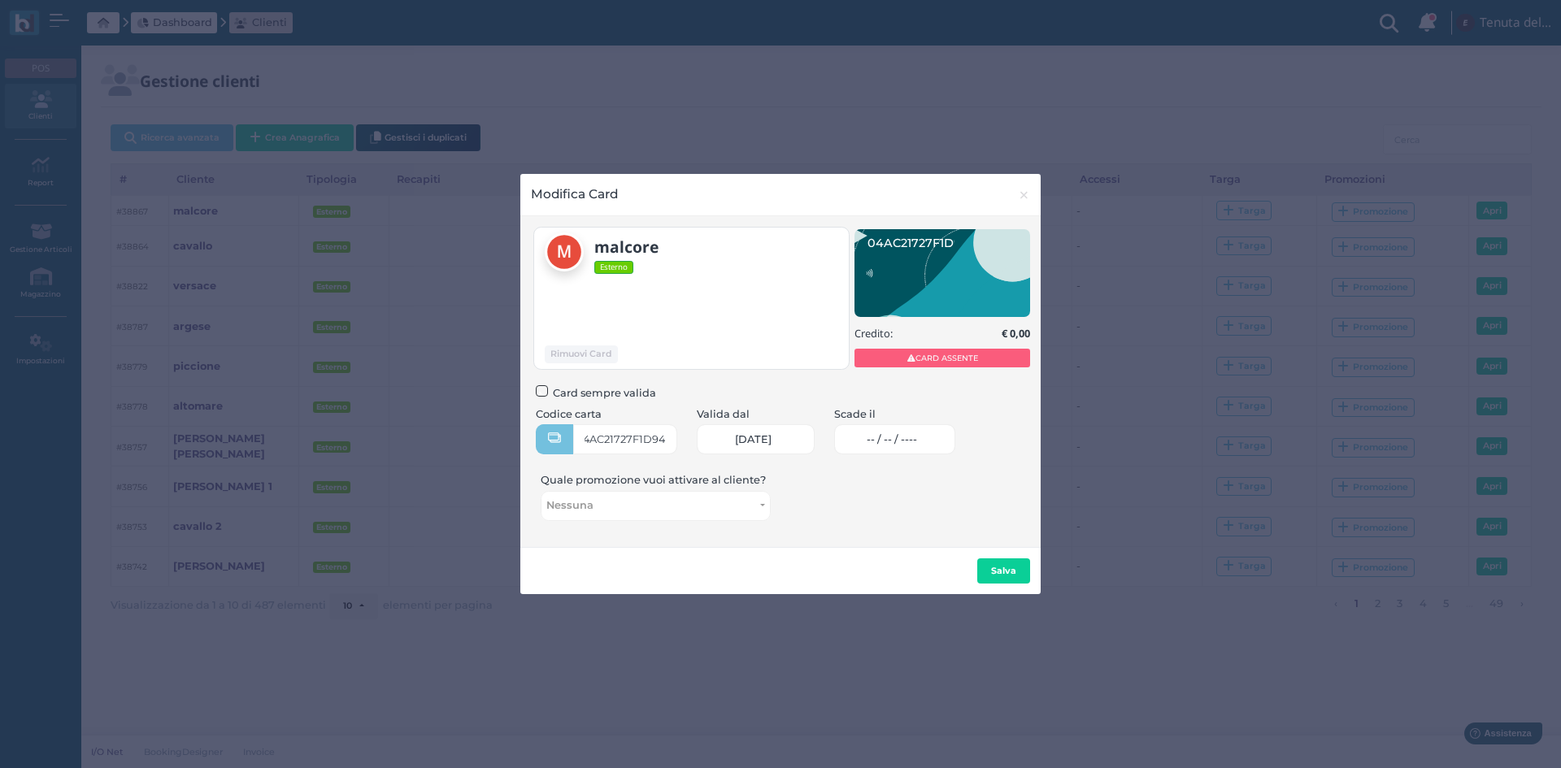
click at [894, 440] on span "-- / -- / ----" at bounding box center [892, 439] width 50 height 13
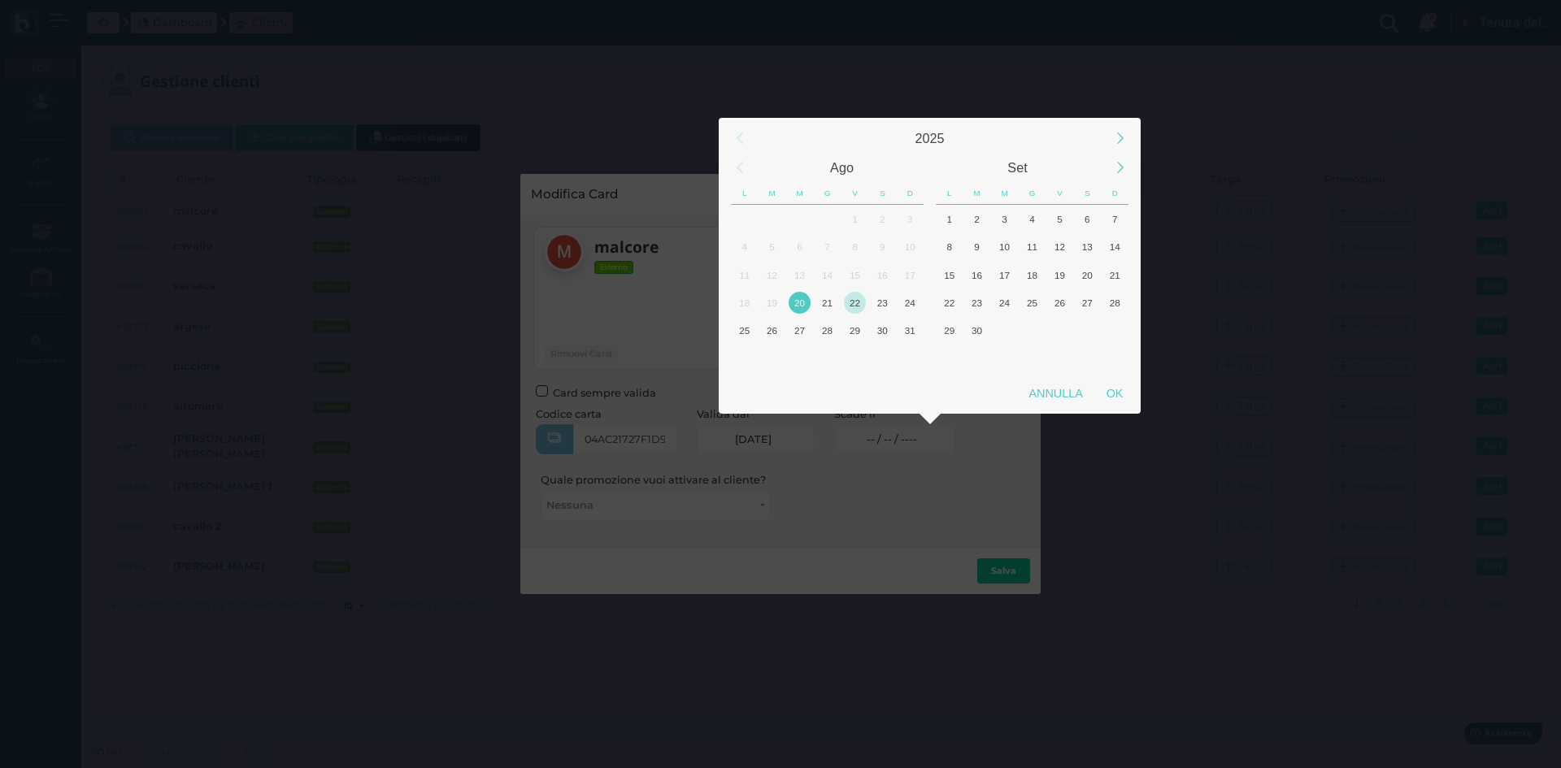
click at [852, 302] on div "22" at bounding box center [855, 303] width 22 height 22
click at [1112, 405] on div "OK" at bounding box center [1114, 393] width 41 height 29
type input "22/08/2025"
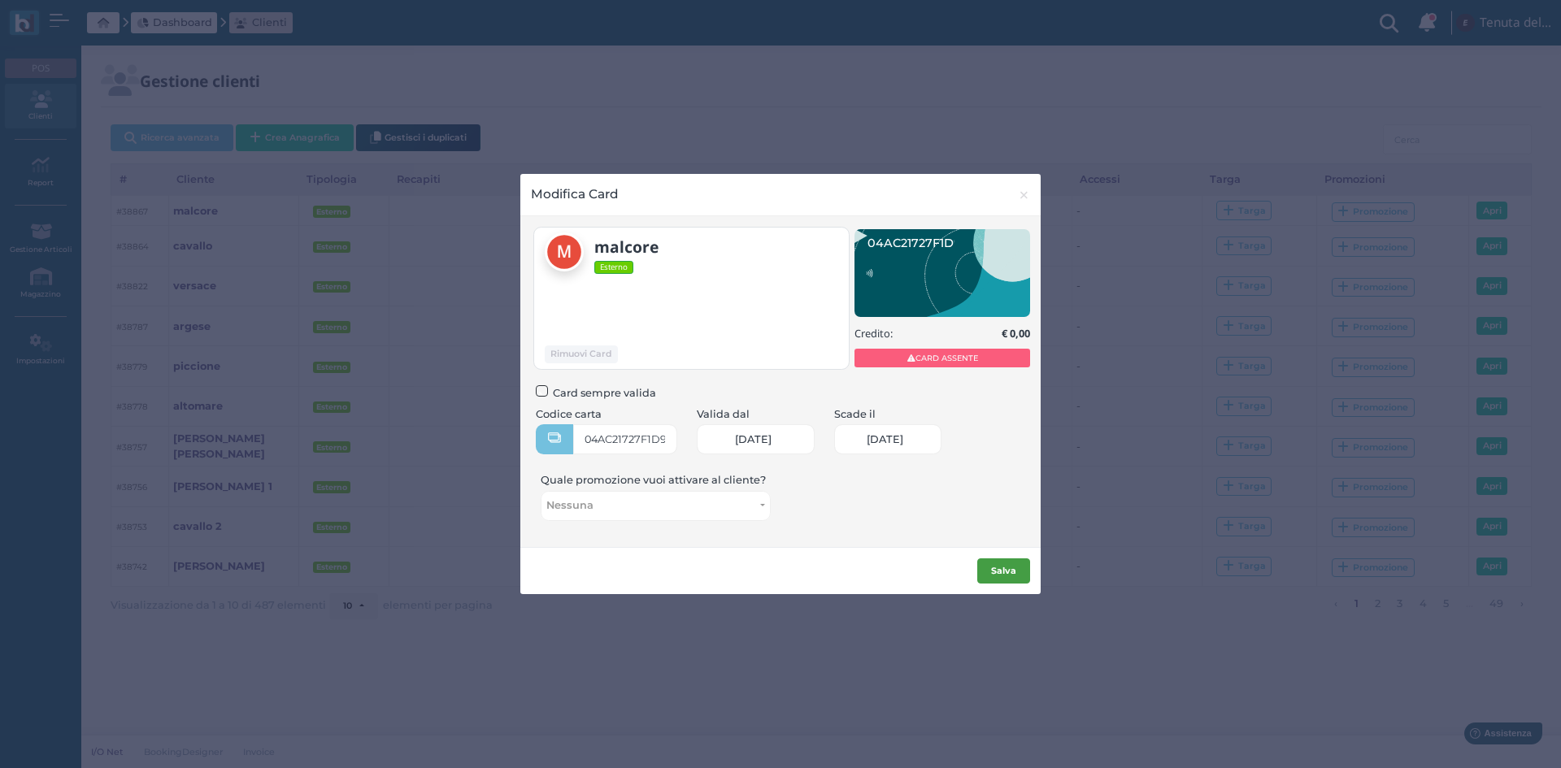
scroll to position [0, 69]
click at [1003, 574] on b "Salva" at bounding box center [1003, 570] width 25 height 11
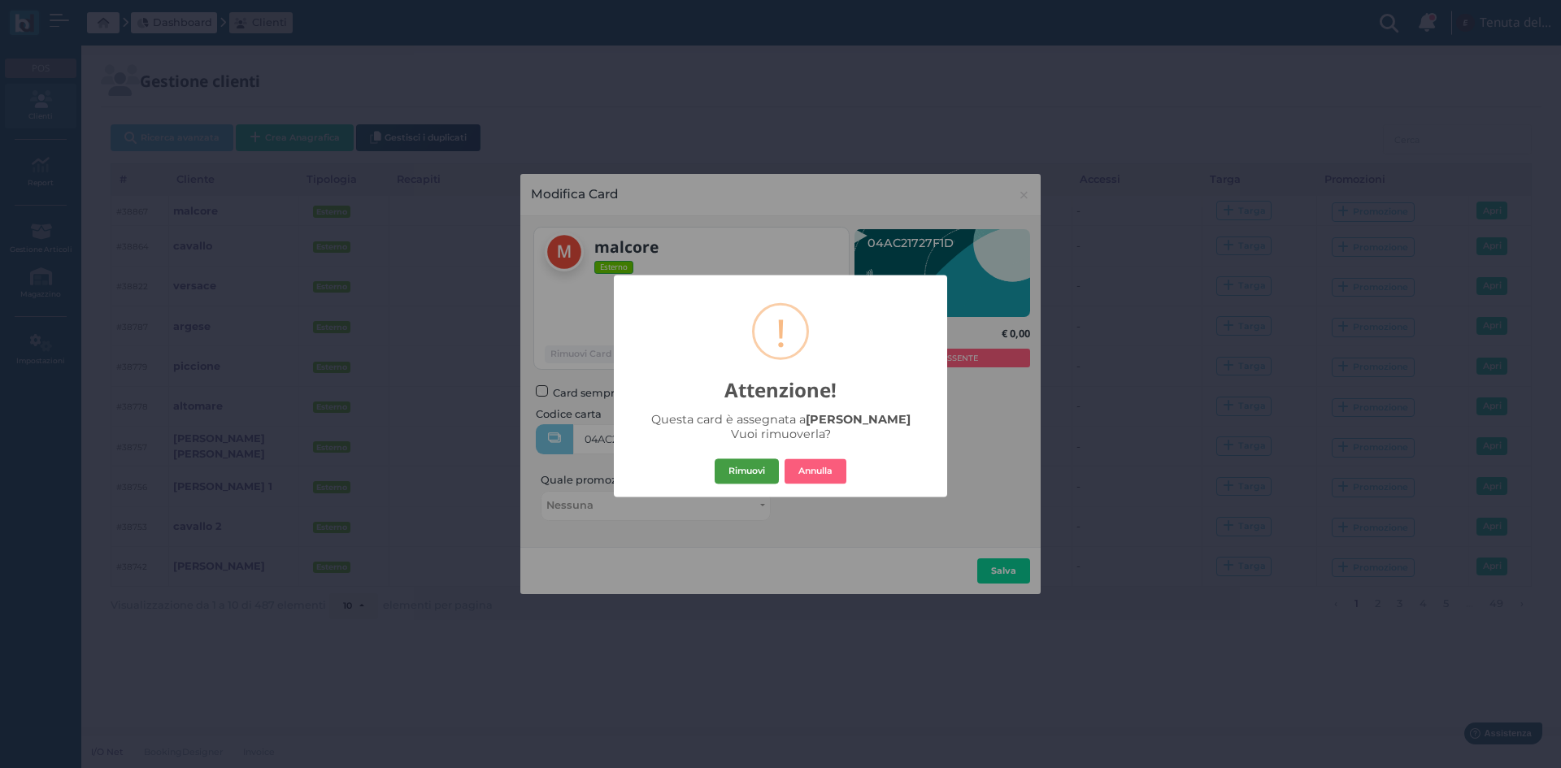
click at [764, 468] on button "Rimuovi" at bounding box center [747, 472] width 64 height 26
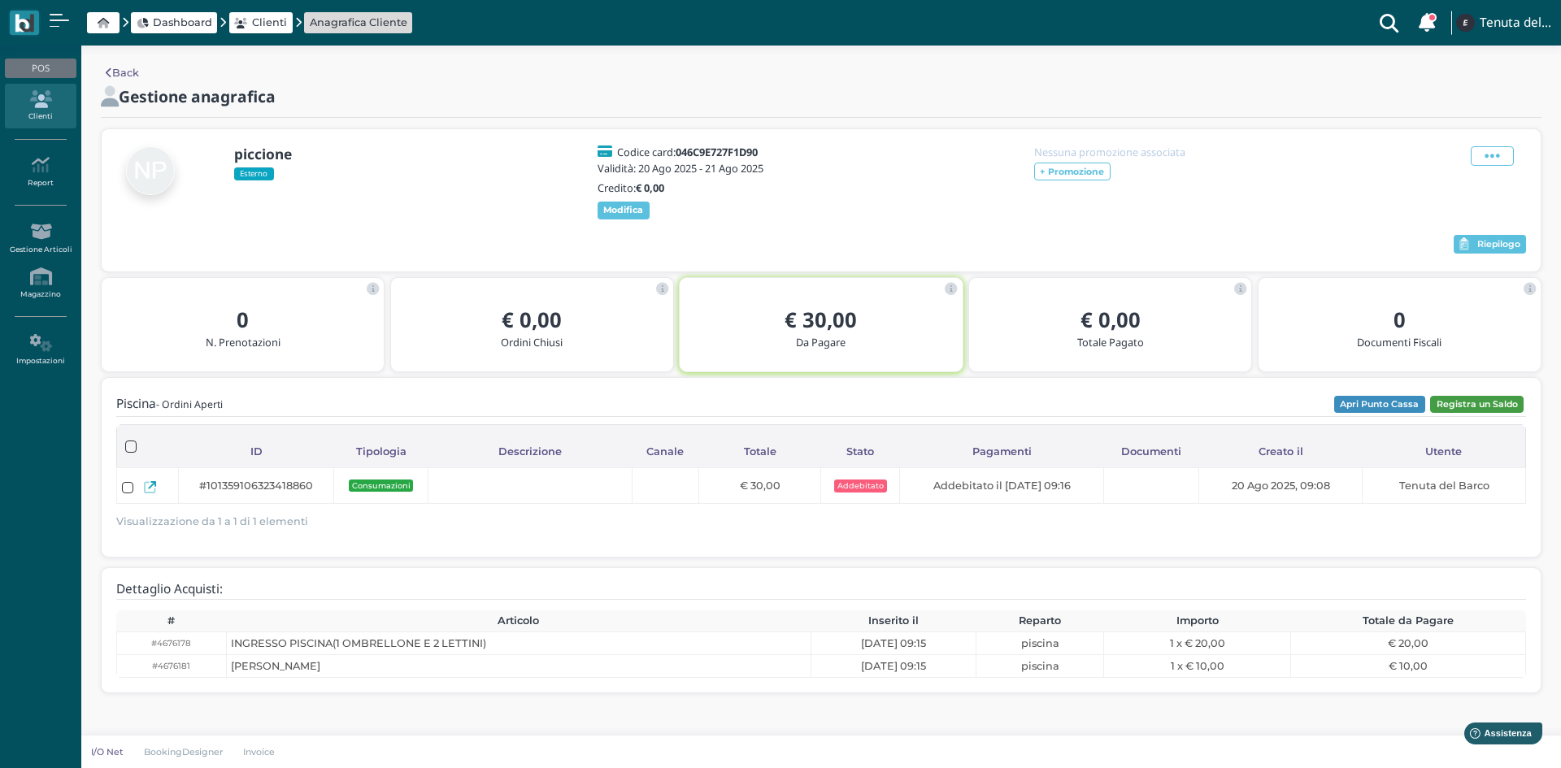
click at [1502, 414] on button "Registra un Saldo" at bounding box center [1477, 405] width 94 height 18
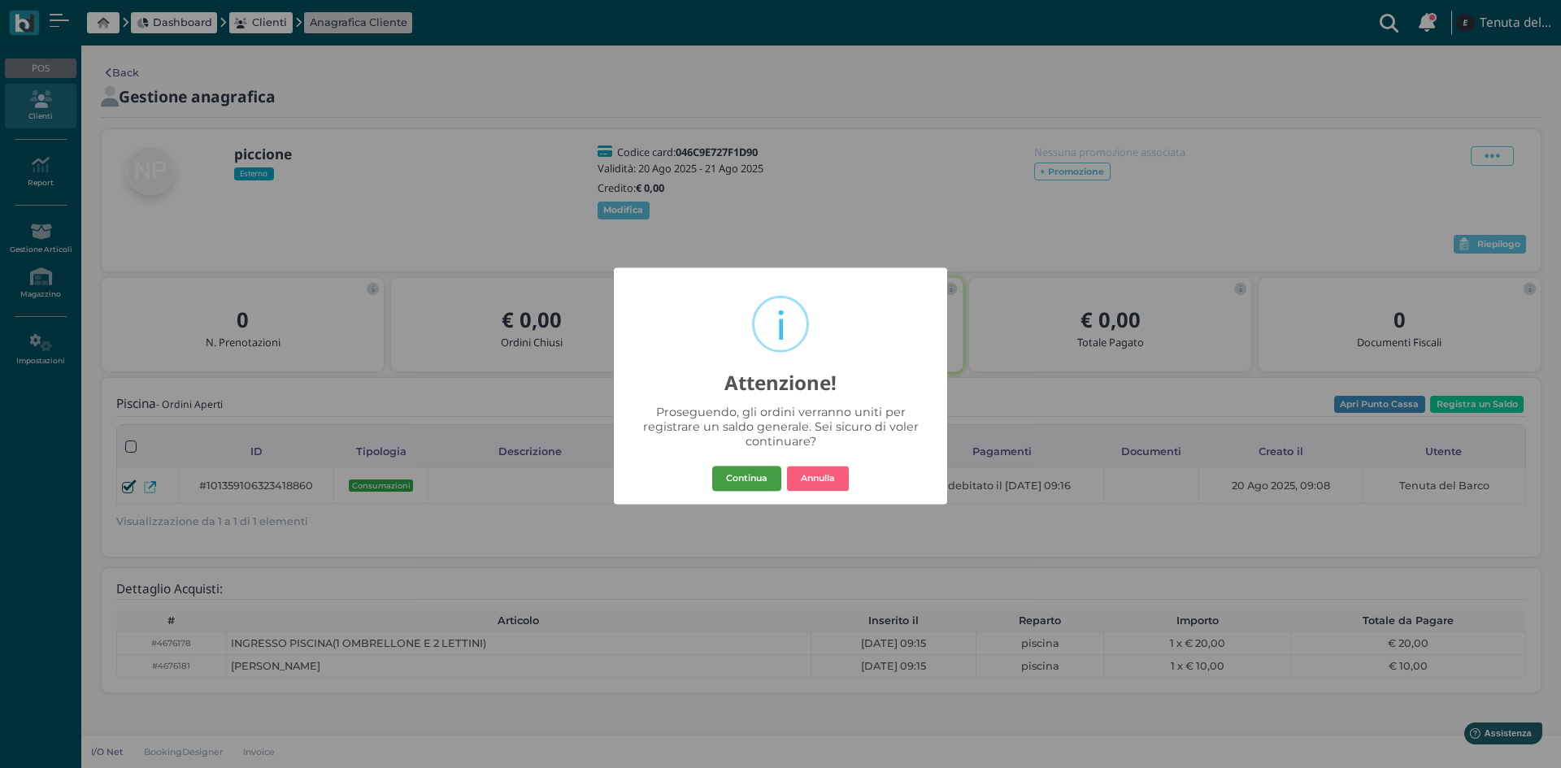
click at [772, 474] on button "Continua" at bounding box center [746, 479] width 69 height 26
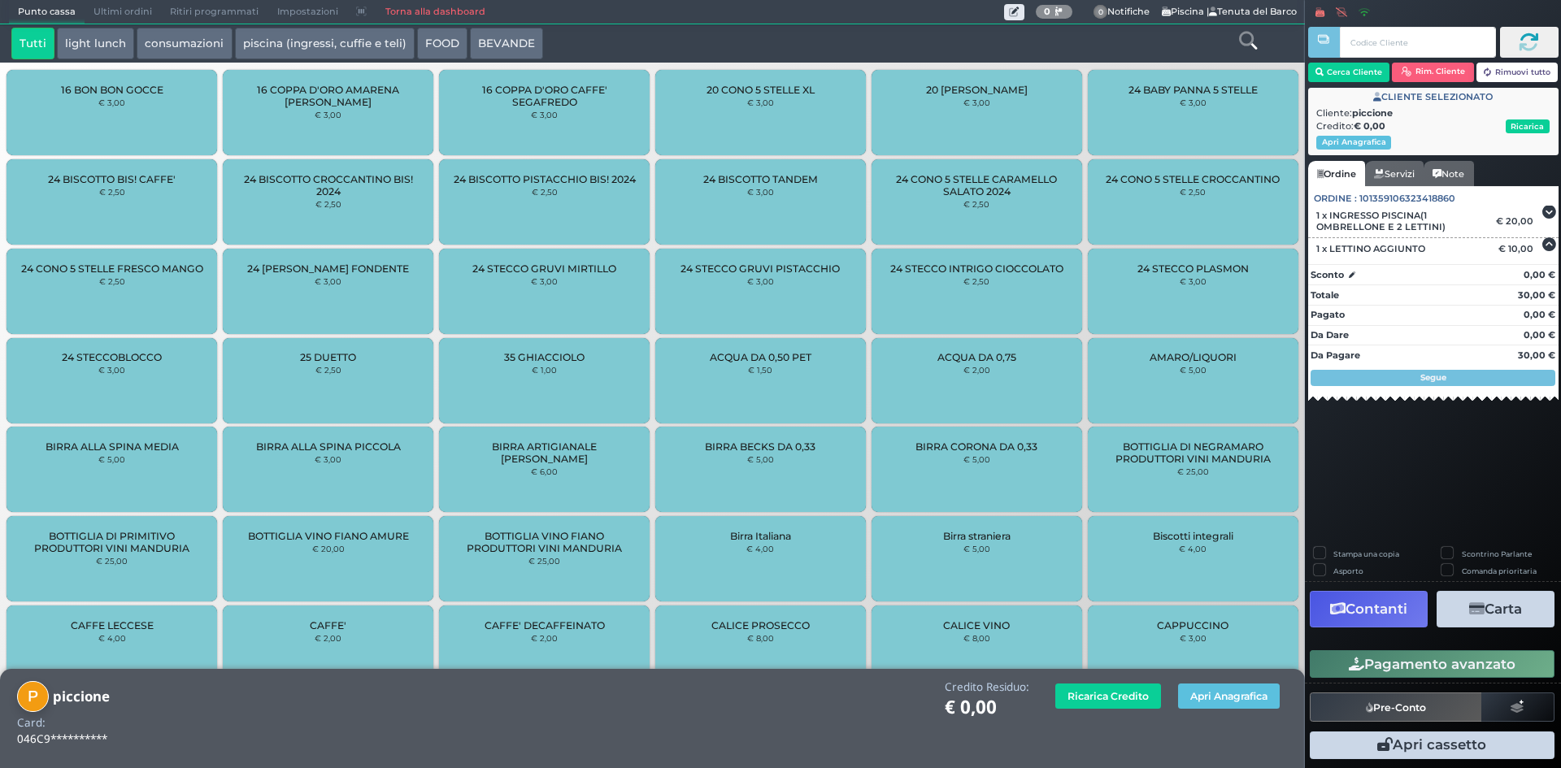
click at [1377, 612] on button "Contanti" at bounding box center [1369, 609] width 118 height 37
